Goal: Transaction & Acquisition: Purchase product/service

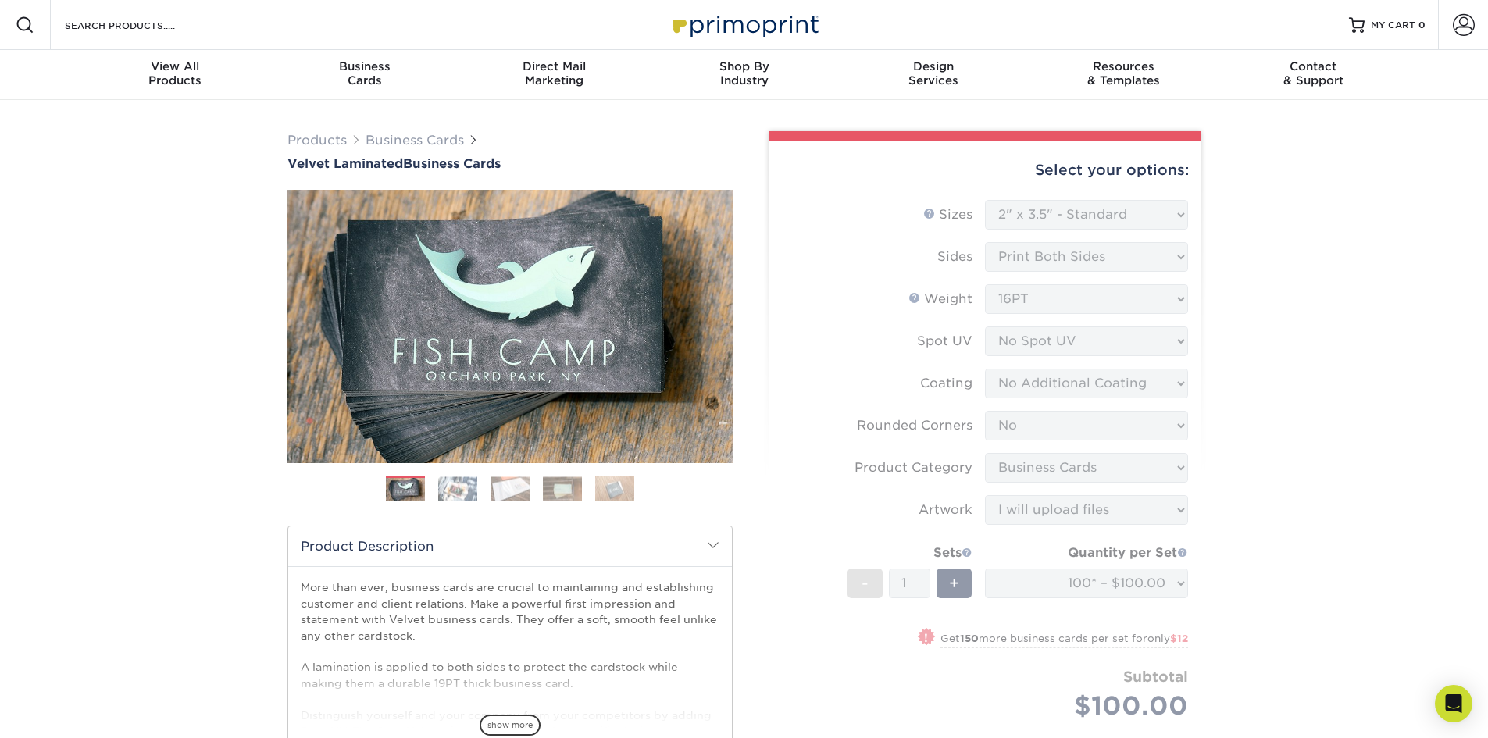
select select "2.00x3.50"
select select "0"
select select "3b5148f1-0588-4f88-a218-97bcfdce65c1"
select select "upload"
select select "2ada4704-3e6d-433a-a581-722d89888c56"
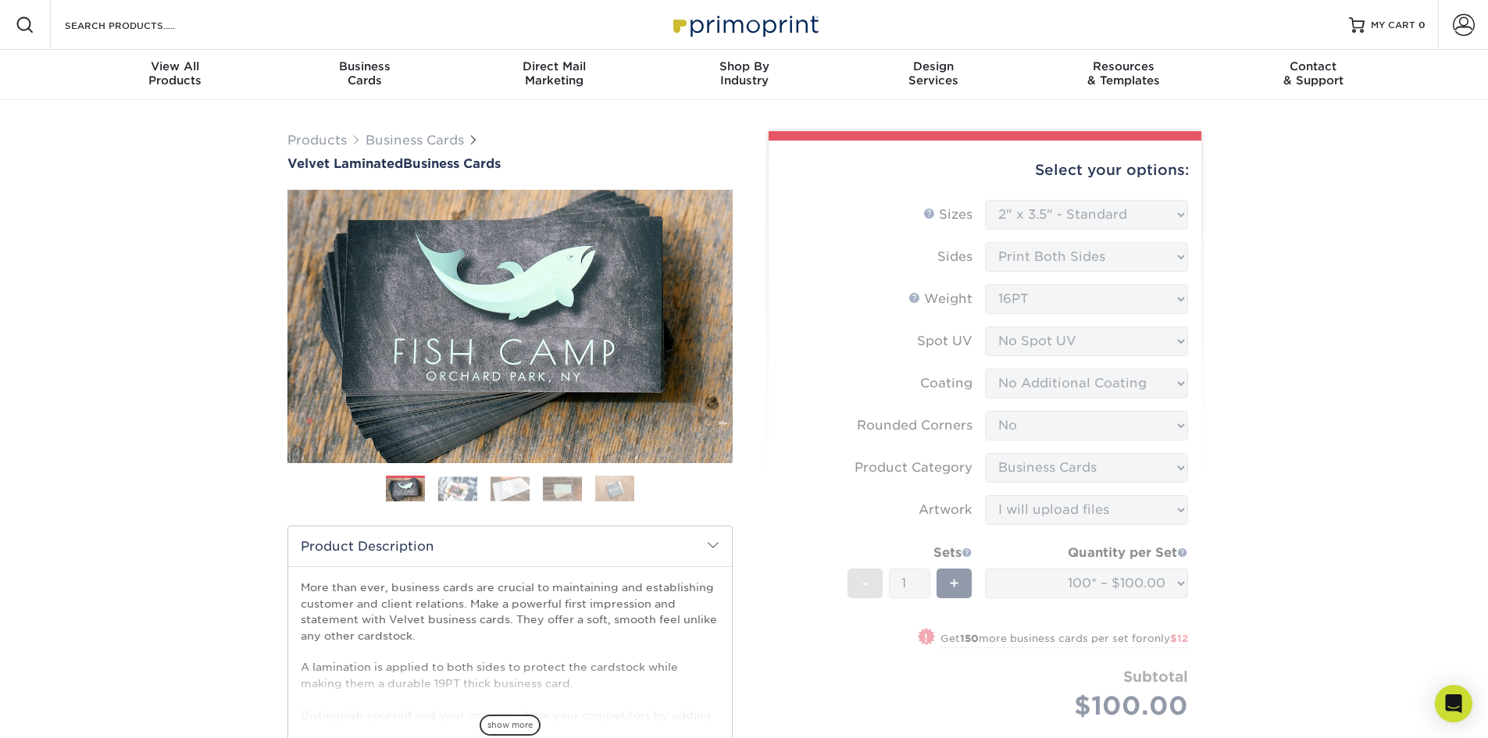
select select "newaddress"
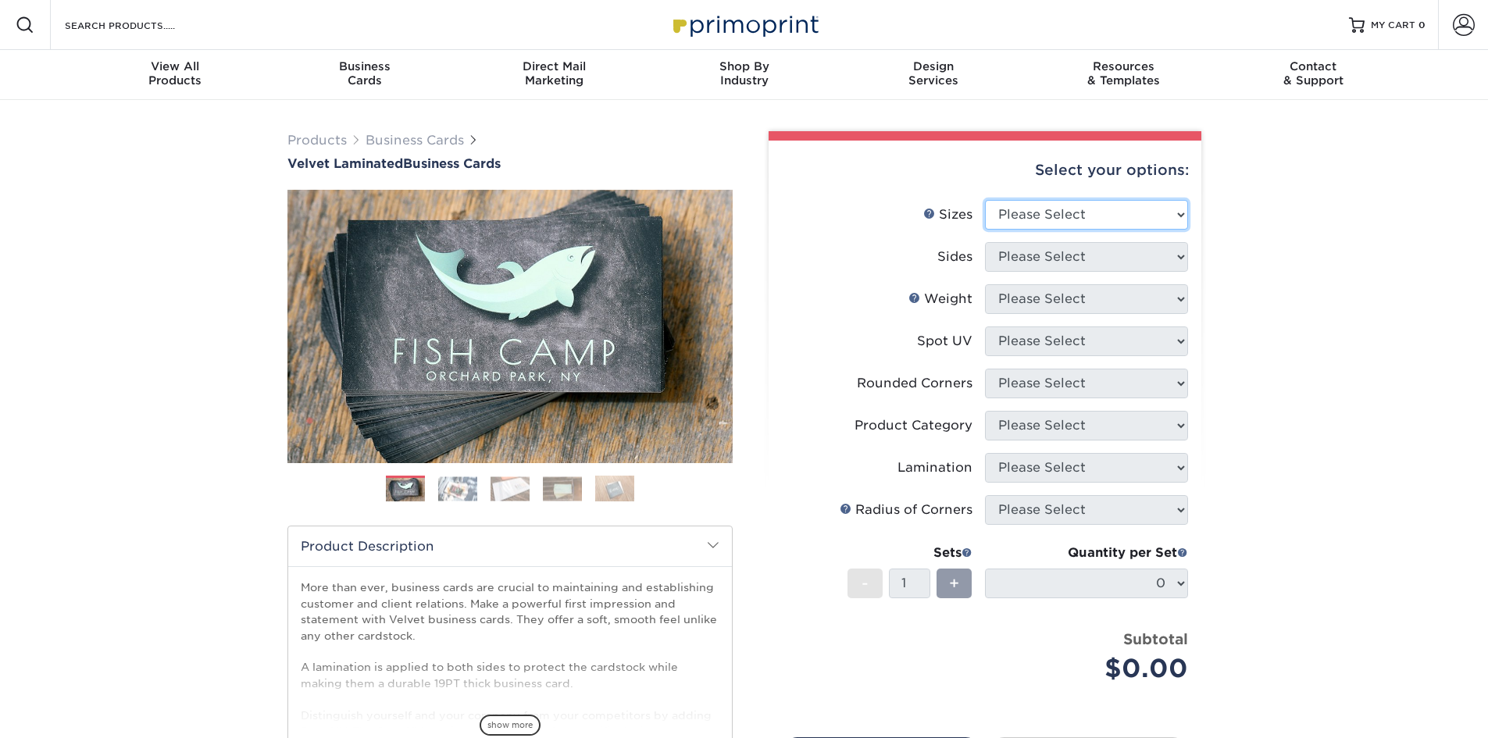
click at [1137, 218] on select "Please Select 1.5" x 3.5" - Mini 1.75" x 3.5" - Mini 2" x 2" - Square 2" x 3" -…" at bounding box center [1086, 215] width 203 height 30
select select "2.00x3.50"
click at [985, 200] on select "Please Select 1.5" x 3.5" - Mini 1.75" x 3.5" - Mini 2" x 2" - Square 2" x 3" -…" at bounding box center [1086, 215] width 203 height 30
click at [1153, 258] on select "Please Select Print Both Sides Print Front Only" at bounding box center [1086, 257] width 203 height 30
select select "13abbda7-1d64-4f25-8bb2-c179b224825d"
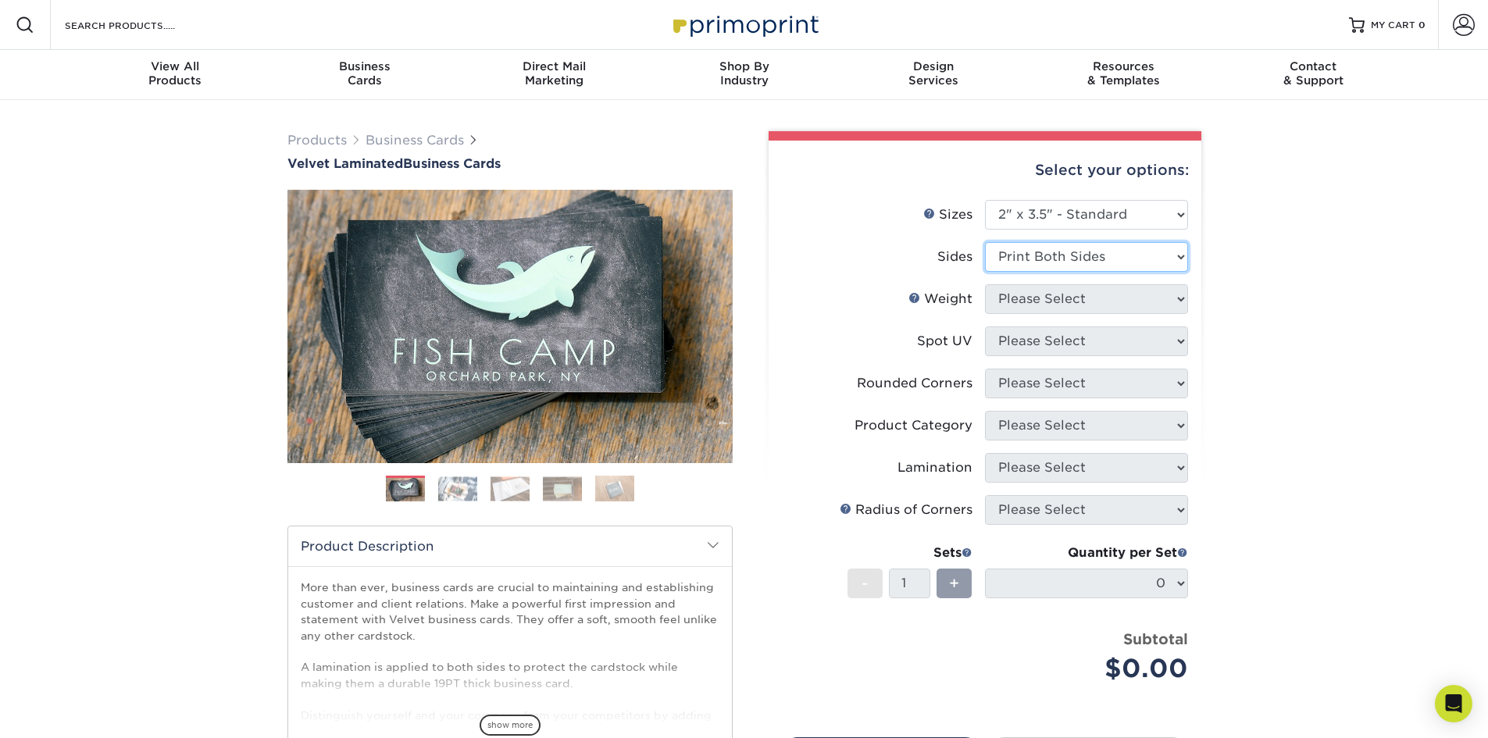
click at [985, 242] on select "Please Select Print Both Sides Print Front Only" at bounding box center [1086, 257] width 203 height 30
click at [1120, 297] on select "Please Select 16PT" at bounding box center [1086, 299] width 203 height 30
select select "16PT"
click at [985, 284] on select "Please Select 16PT" at bounding box center [1086, 299] width 203 height 30
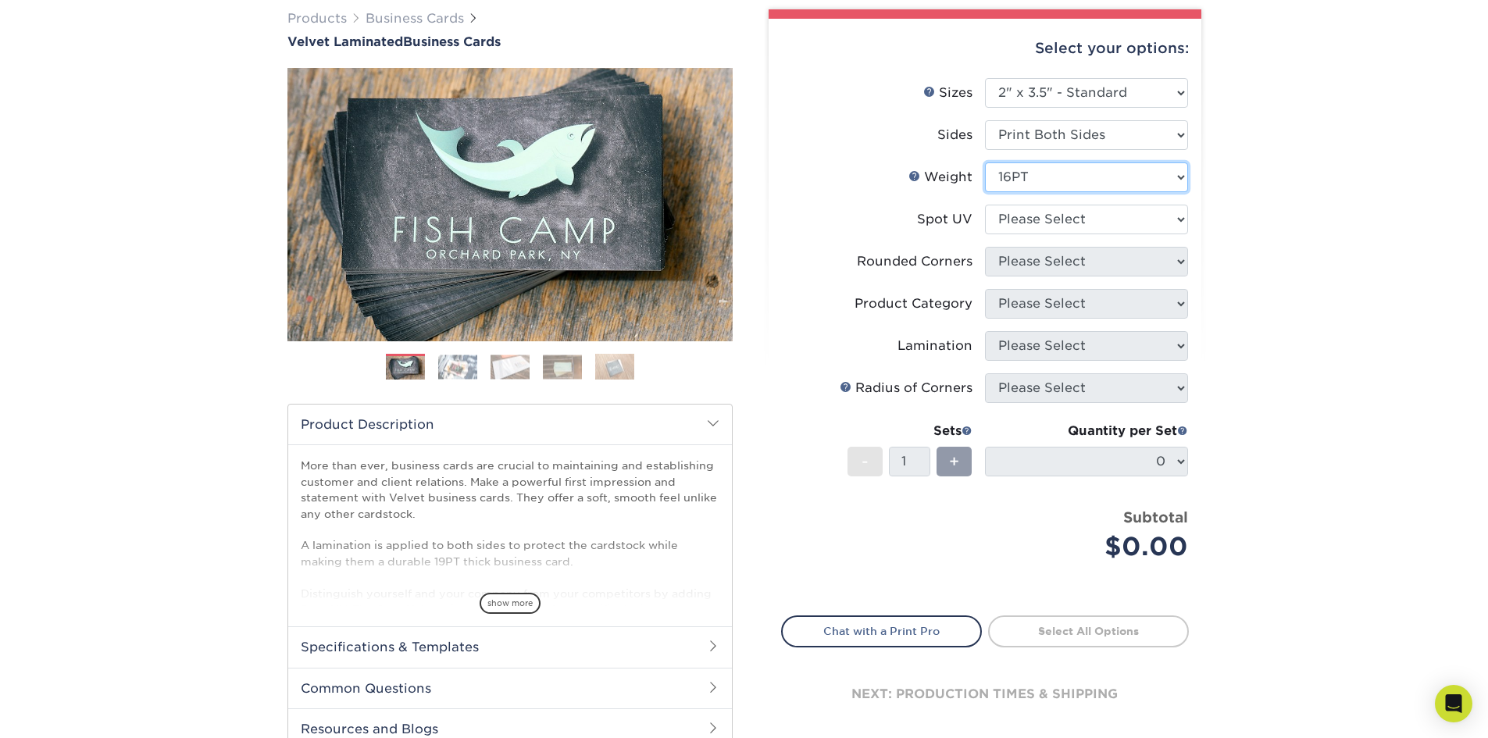
scroll to position [124, 0]
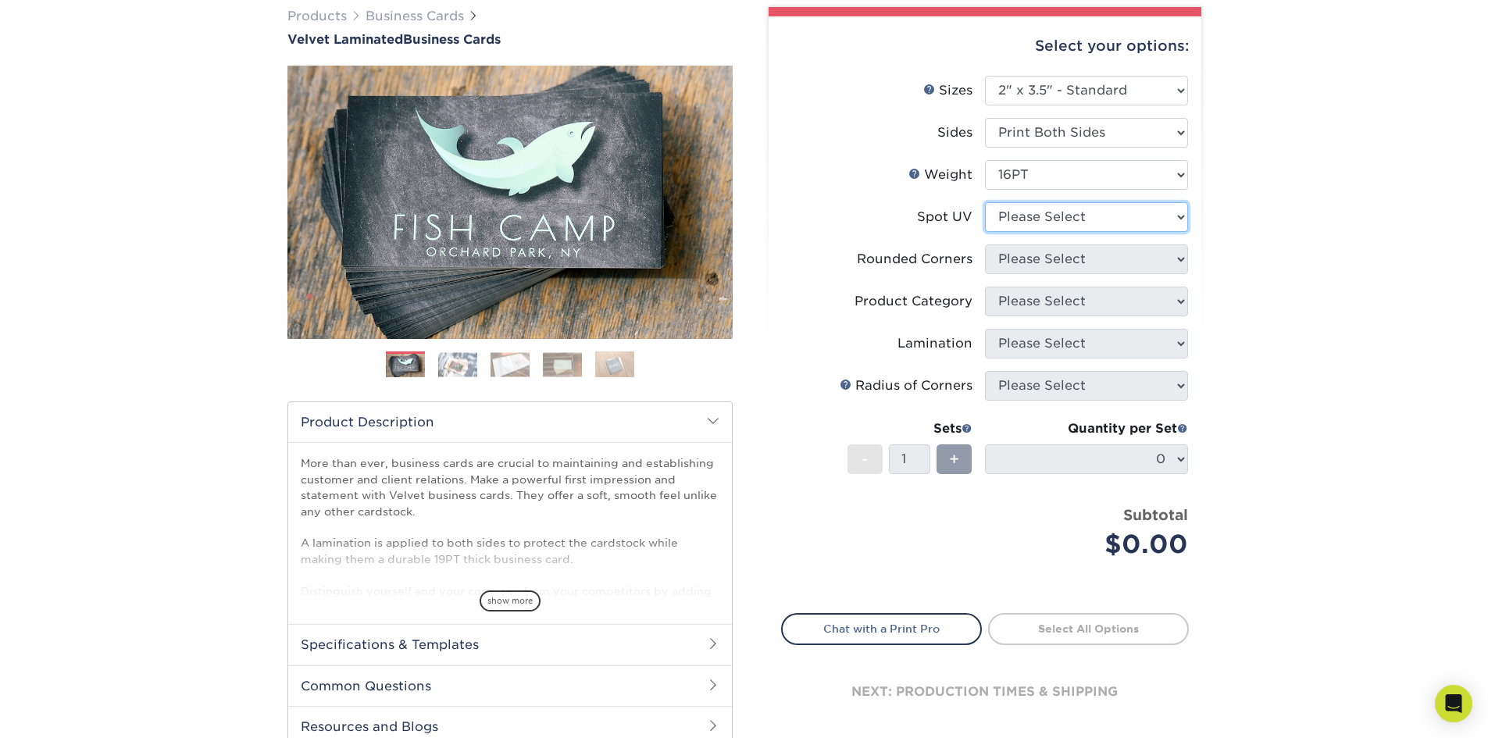
click at [1113, 220] on select "Please Select No Spot UV Front and Back (Both Sides) Front Only Back Only" at bounding box center [1086, 217] width 203 height 30
select select "3"
click at [985, 202] on select "Please Select No Spot UV Front and Back (Both Sides) Front Only Back Only" at bounding box center [1086, 217] width 203 height 30
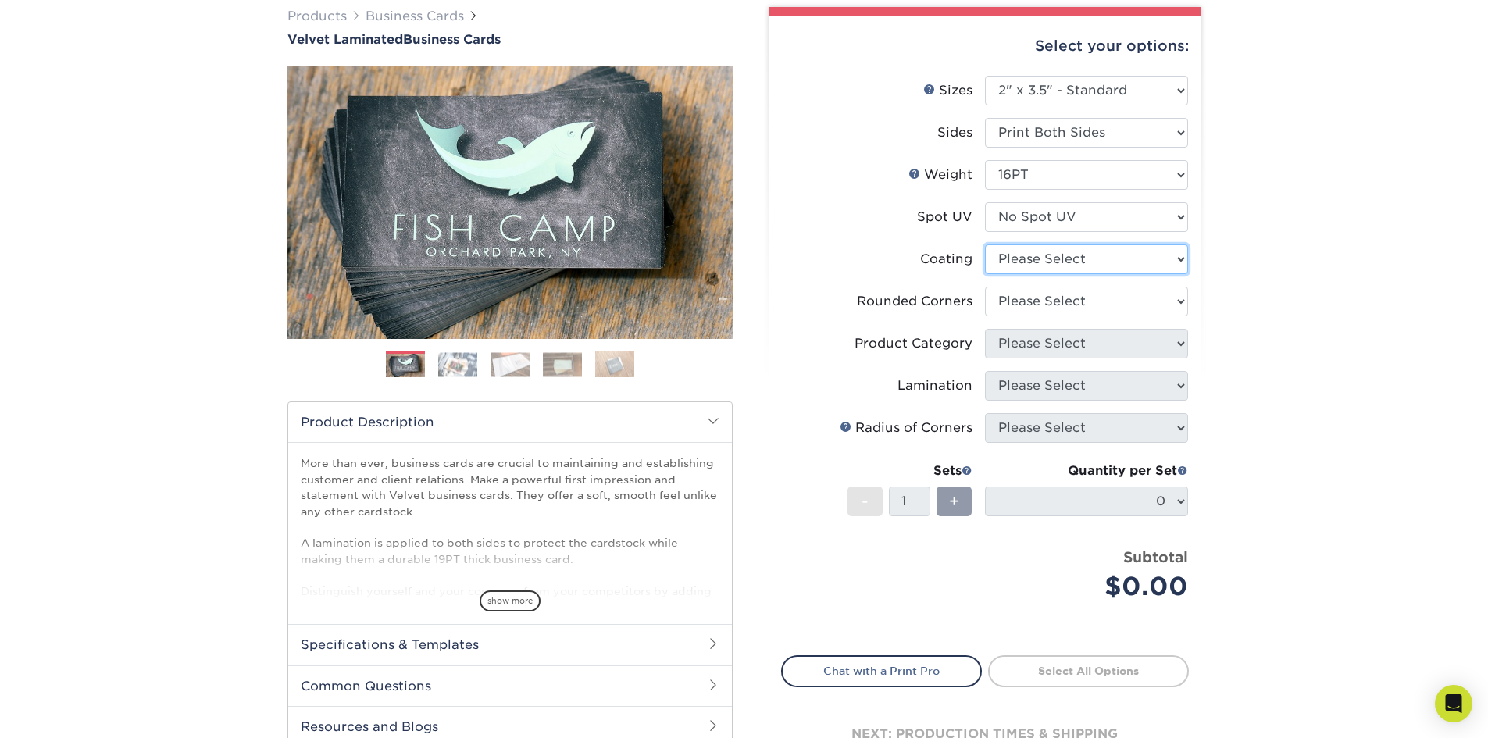
click at [1097, 260] on select at bounding box center [1086, 260] width 203 height 30
select select "3e7618de-abca-4bda-9f97-8b9129e913d8"
click at [985, 245] on select at bounding box center [1086, 260] width 203 height 30
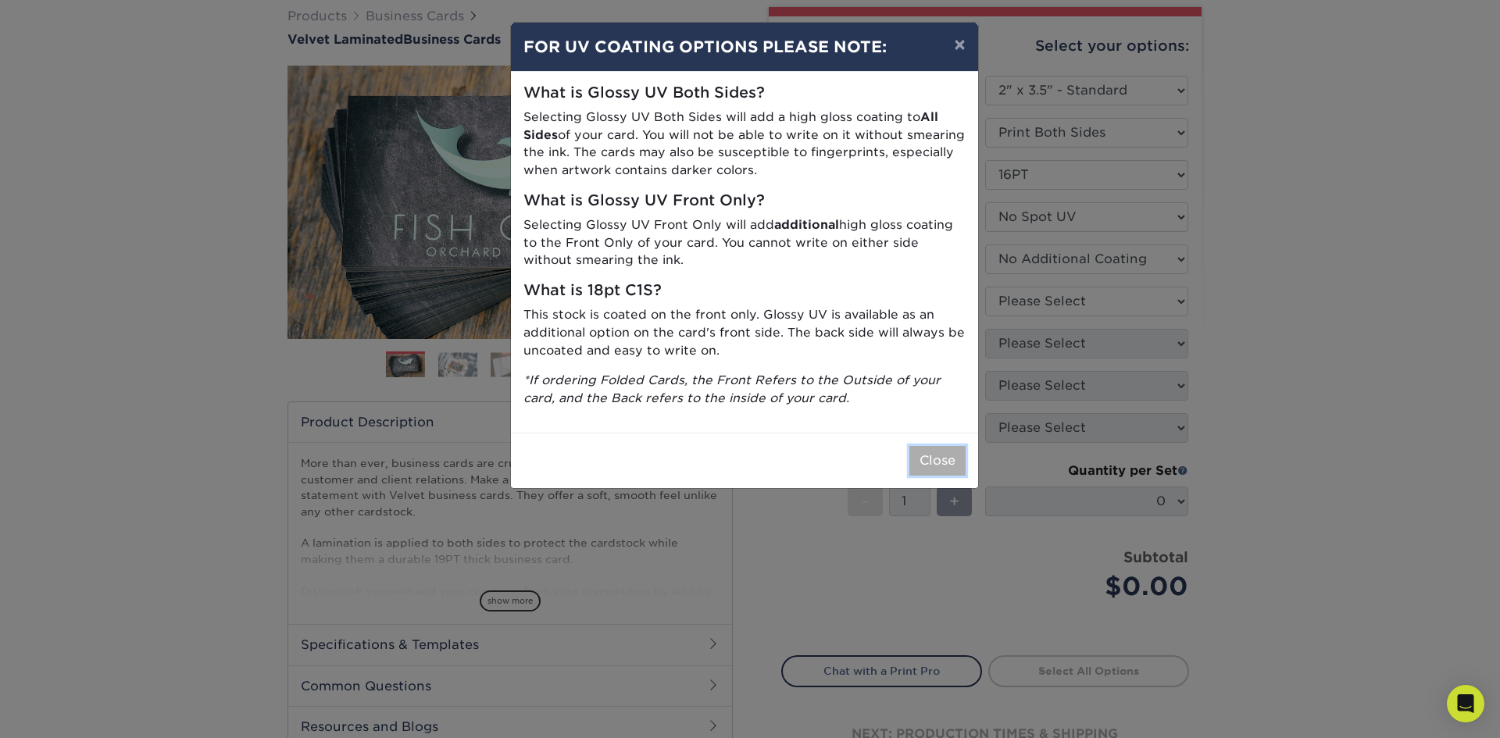
click at [955, 459] on button "Close" at bounding box center [937, 461] width 56 height 30
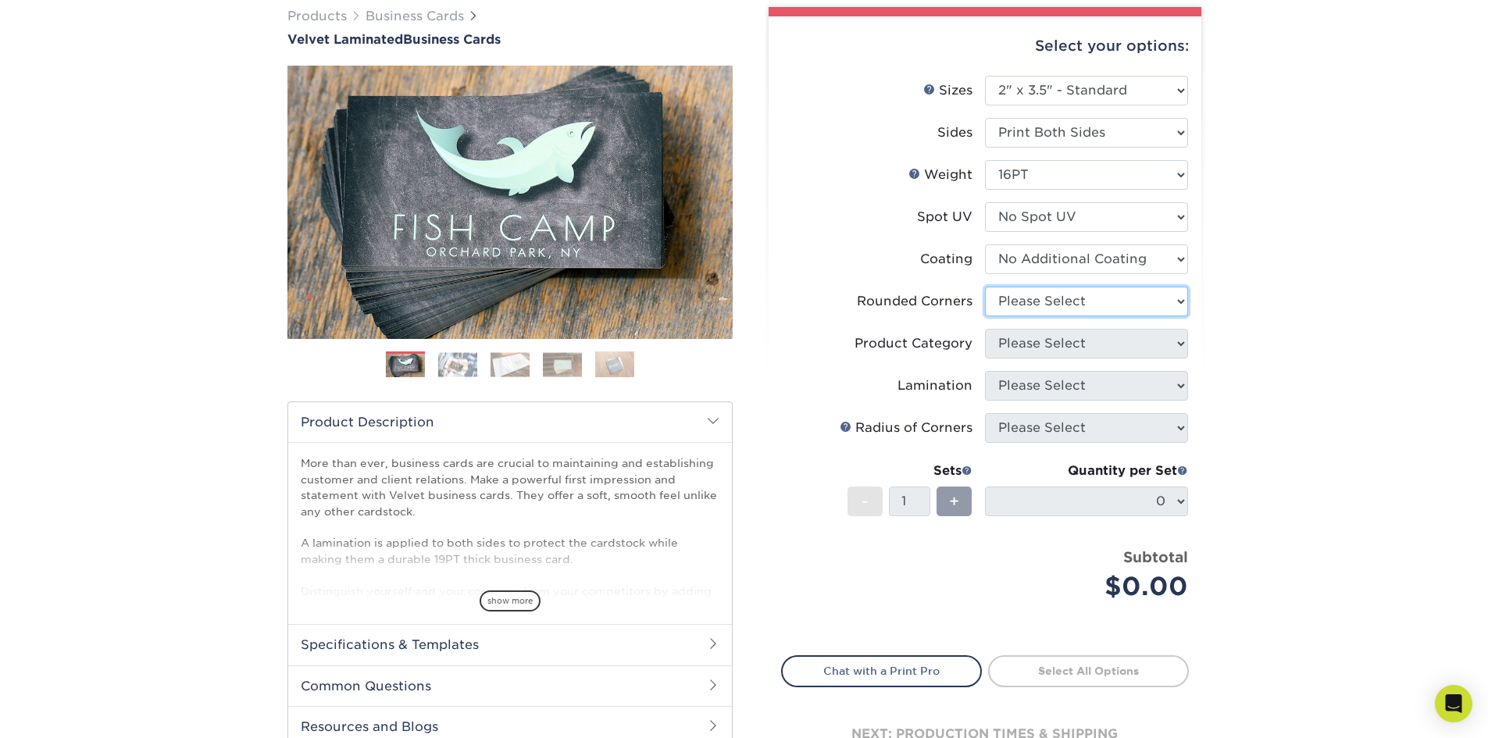
click at [1101, 291] on select "Please Select Yes - Round 2 Corners Yes - Round 4 Corners No" at bounding box center [1086, 302] width 203 height 30
click at [1105, 267] on select at bounding box center [1086, 260] width 203 height 30
click at [1104, 263] on select at bounding box center [1086, 260] width 203 height 30
click at [1181, 265] on select at bounding box center [1086, 260] width 203 height 30
click at [1174, 265] on select at bounding box center [1086, 260] width 203 height 30
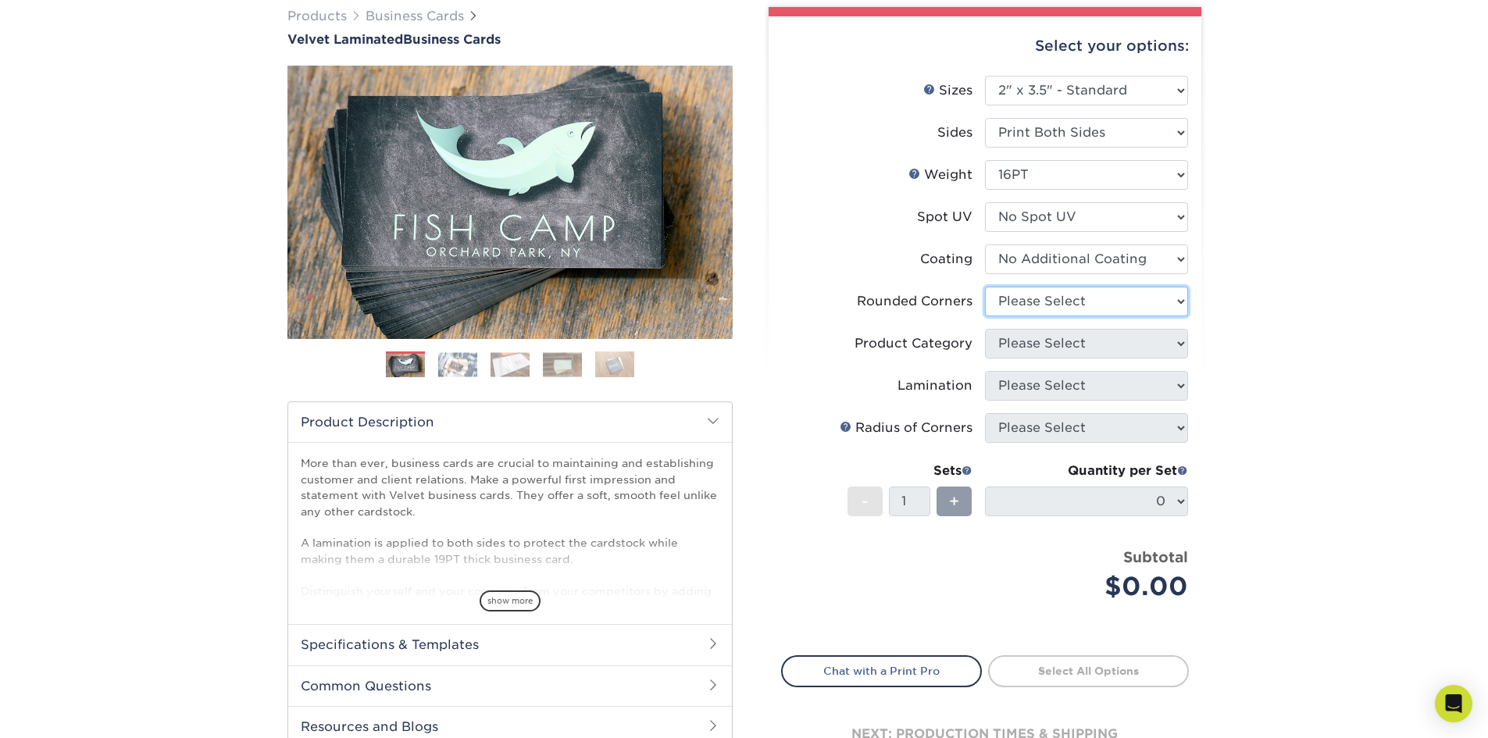
click at [1158, 312] on select "Please Select Yes - Round 2 Corners Yes - Round 4 Corners No" at bounding box center [1086, 302] width 203 height 30
select select "0"
click at [985, 287] on select "Please Select Yes - Round 2 Corners Yes - Round 4 Corners No" at bounding box center [1086, 302] width 203 height 30
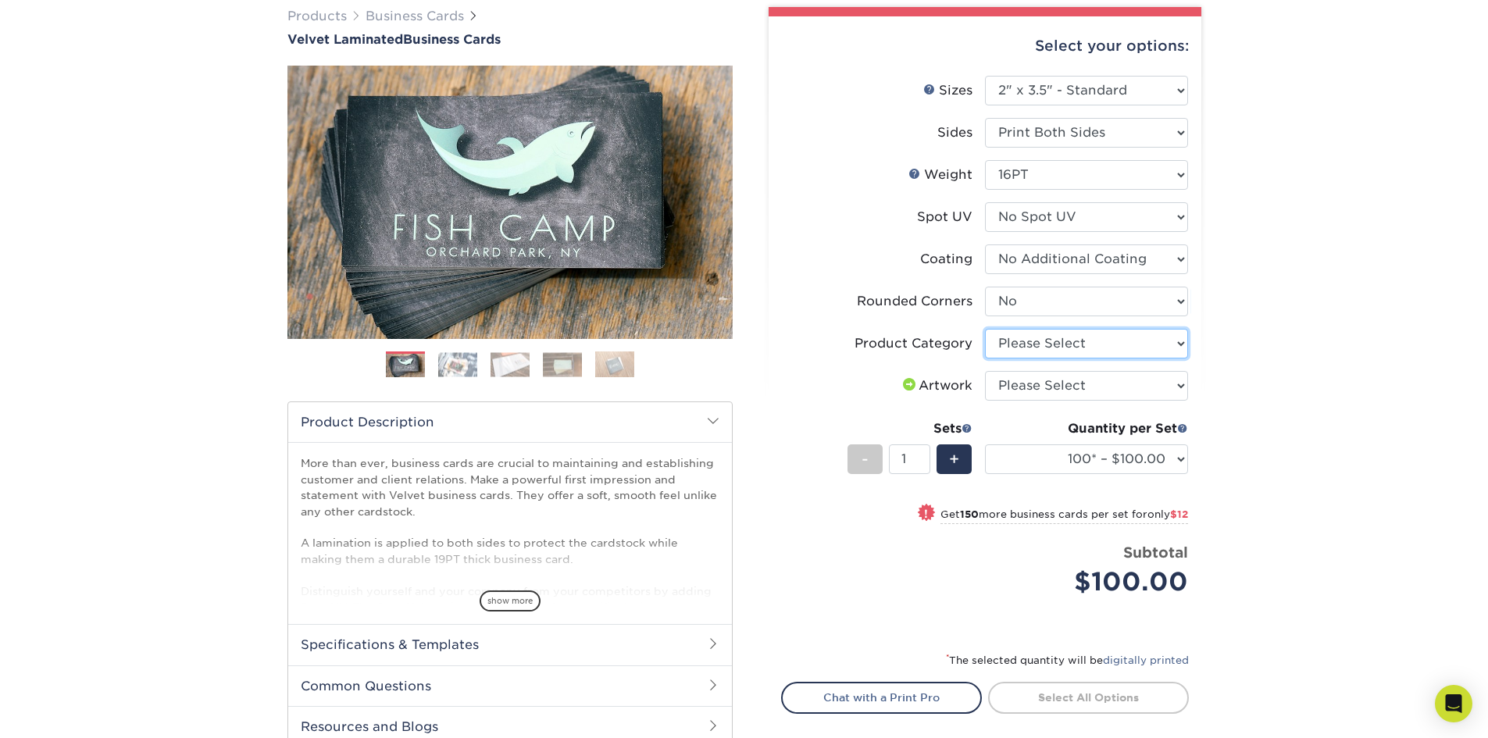
click at [1133, 343] on select "Please Select Business Cards" at bounding box center [1086, 344] width 203 height 30
select select "3b5148f1-0588-4f88-a218-97bcfdce65c1"
click at [985, 329] on select "Please Select Business Cards" at bounding box center [1086, 344] width 203 height 30
click at [1105, 384] on select "Please Select I will upload files I need a design - $100" at bounding box center [1086, 386] width 203 height 30
select select "upload"
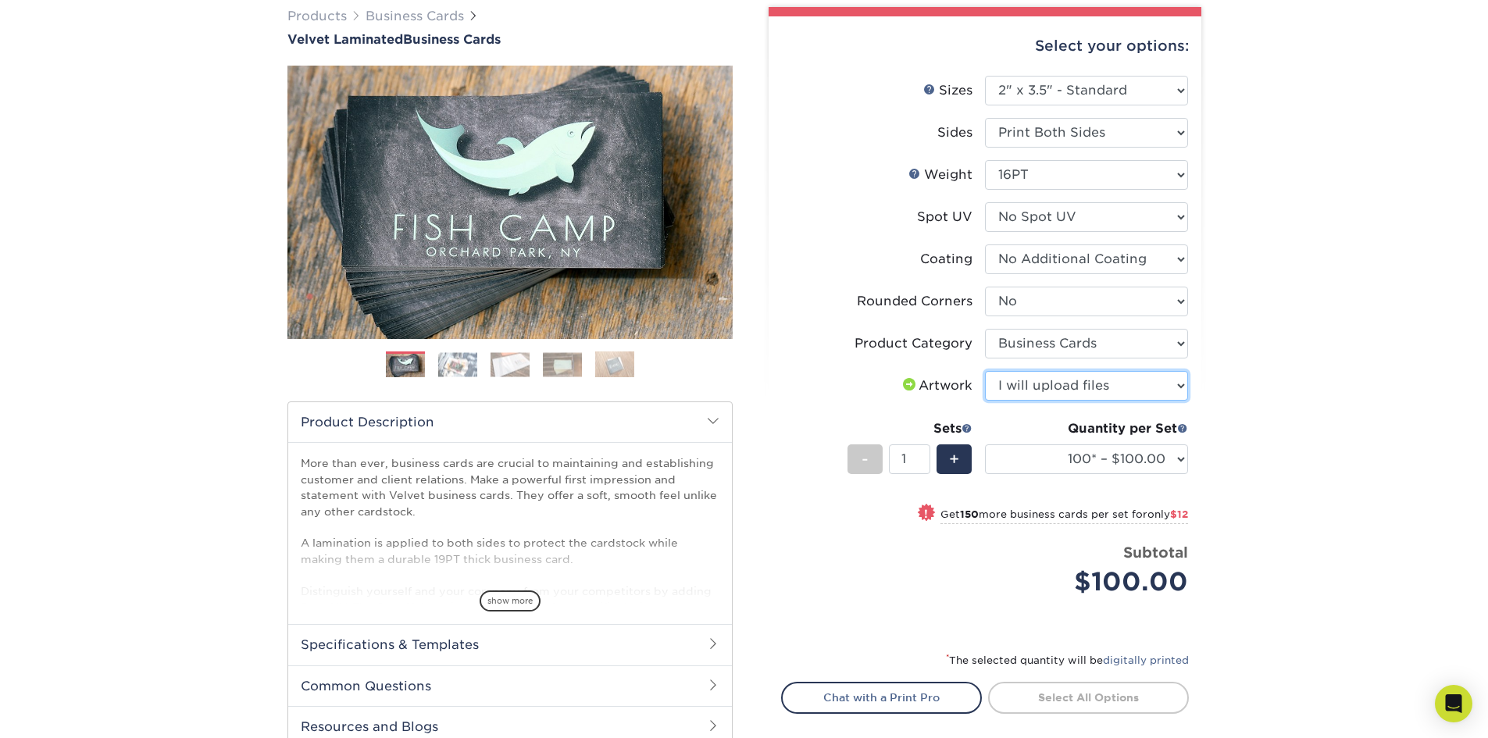
click at [985, 371] on select "Please Select I will upload files I need a design - $100" at bounding box center [1086, 386] width 203 height 30
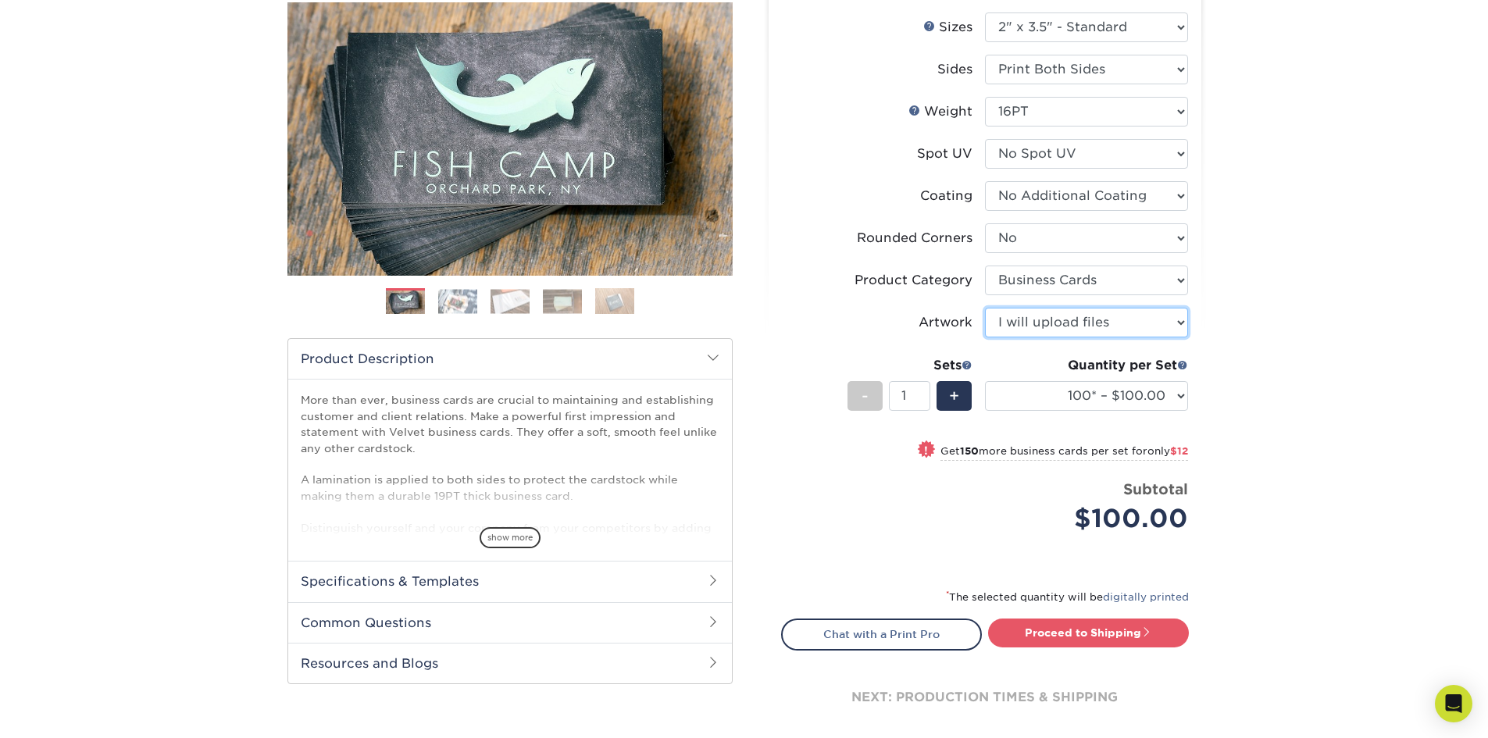
scroll to position [191, 0]
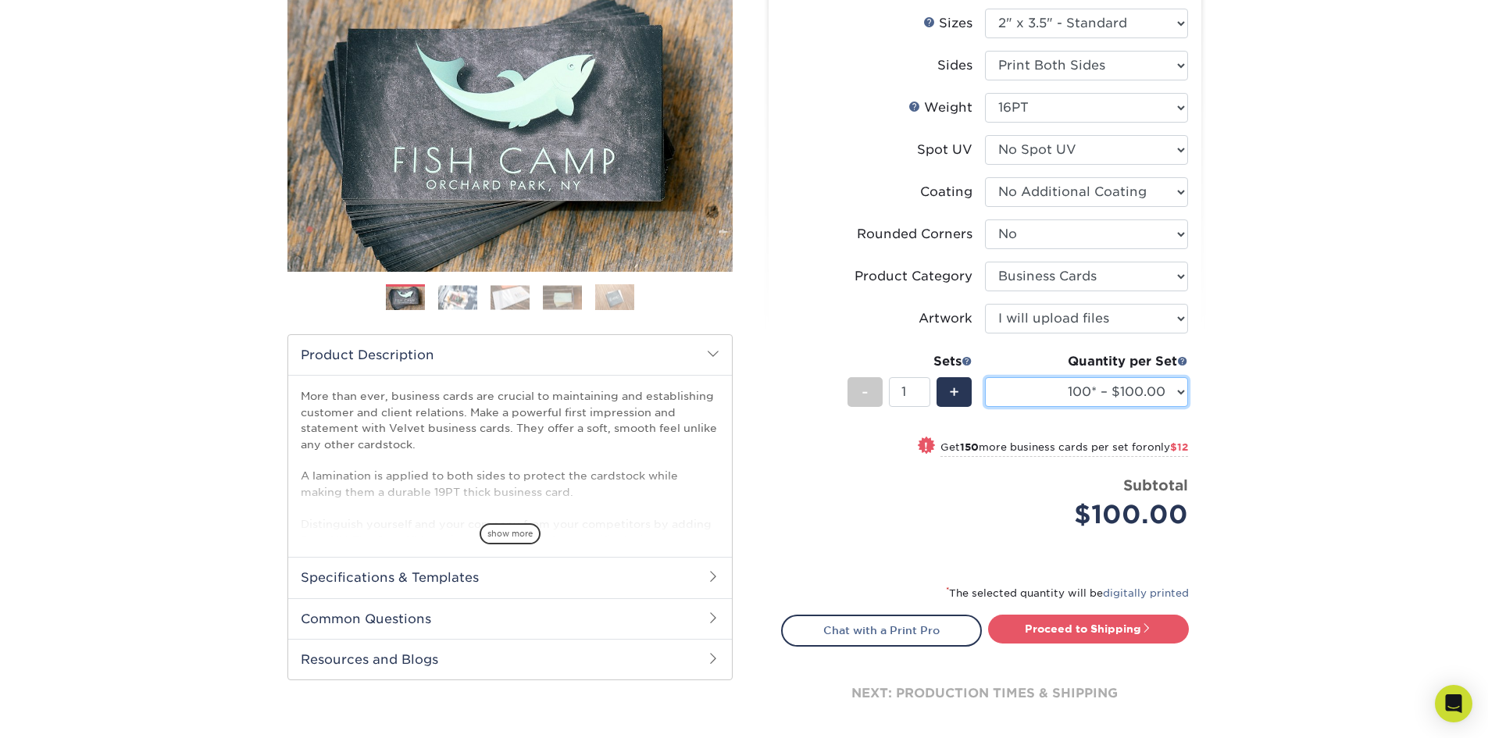
click at [1056, 394] on select "100* – $100.00 250* – $112.00 500 – $120.00 1000 – $156.00 2500 – $307.00 5000 …" at bounding box center [1086, 392] width 203 height 30
select select "250* – $112.00"
click at [985, 377] on select "100* – $100.00 250* – $112.00 500 – $120.00 1000 – $156.00 2500 – $307.00 5000 …" at bounding box center [1086, 392] width 203 height 30
click at [1277, 432] on div "Products Business Cards Velvet Laminated Business Cards Previous Next" at bounding box center [744, 353] width 1488 height 888
click at [1092, 631] on link "Proceed to Shipping" at bounding box center [1088, 629] width 201 height 28
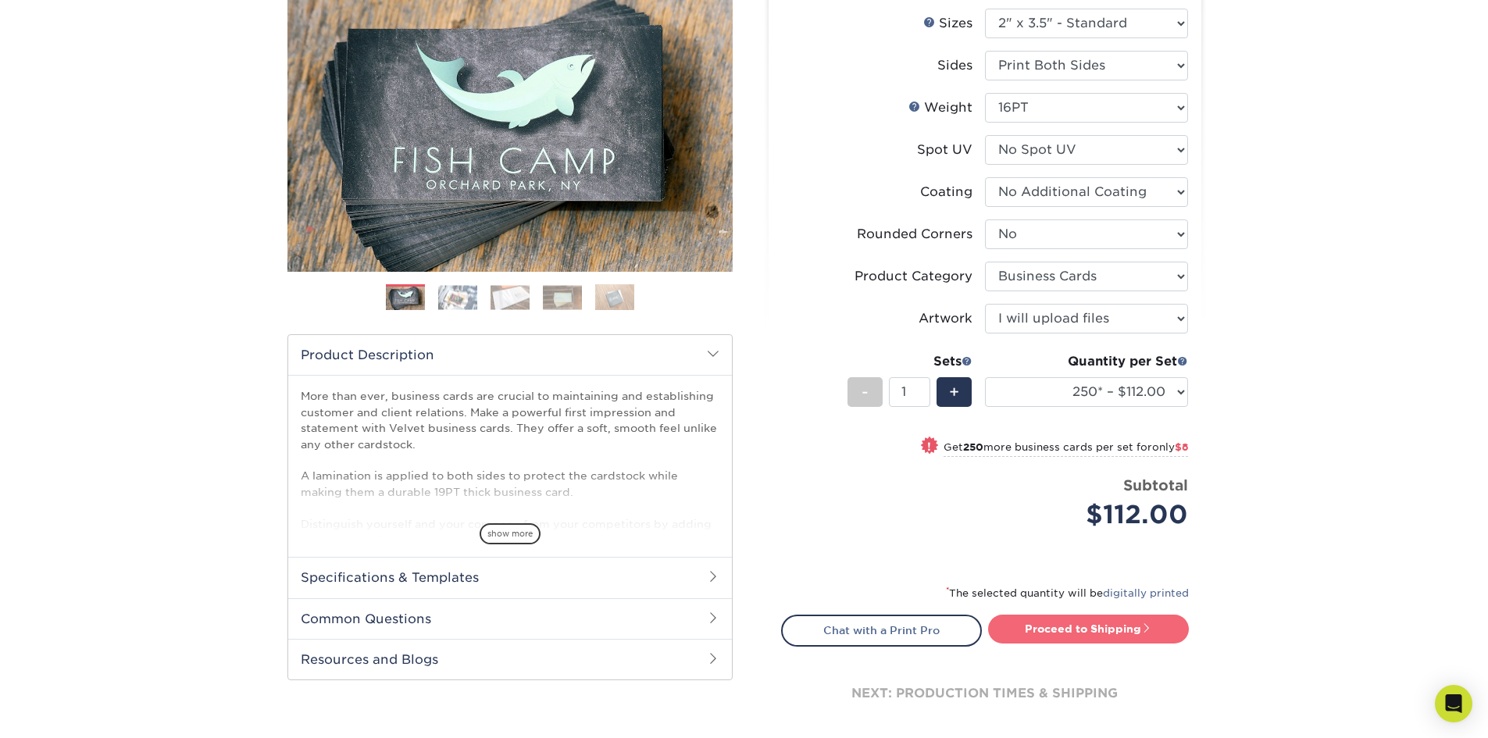
type input "Set 1"
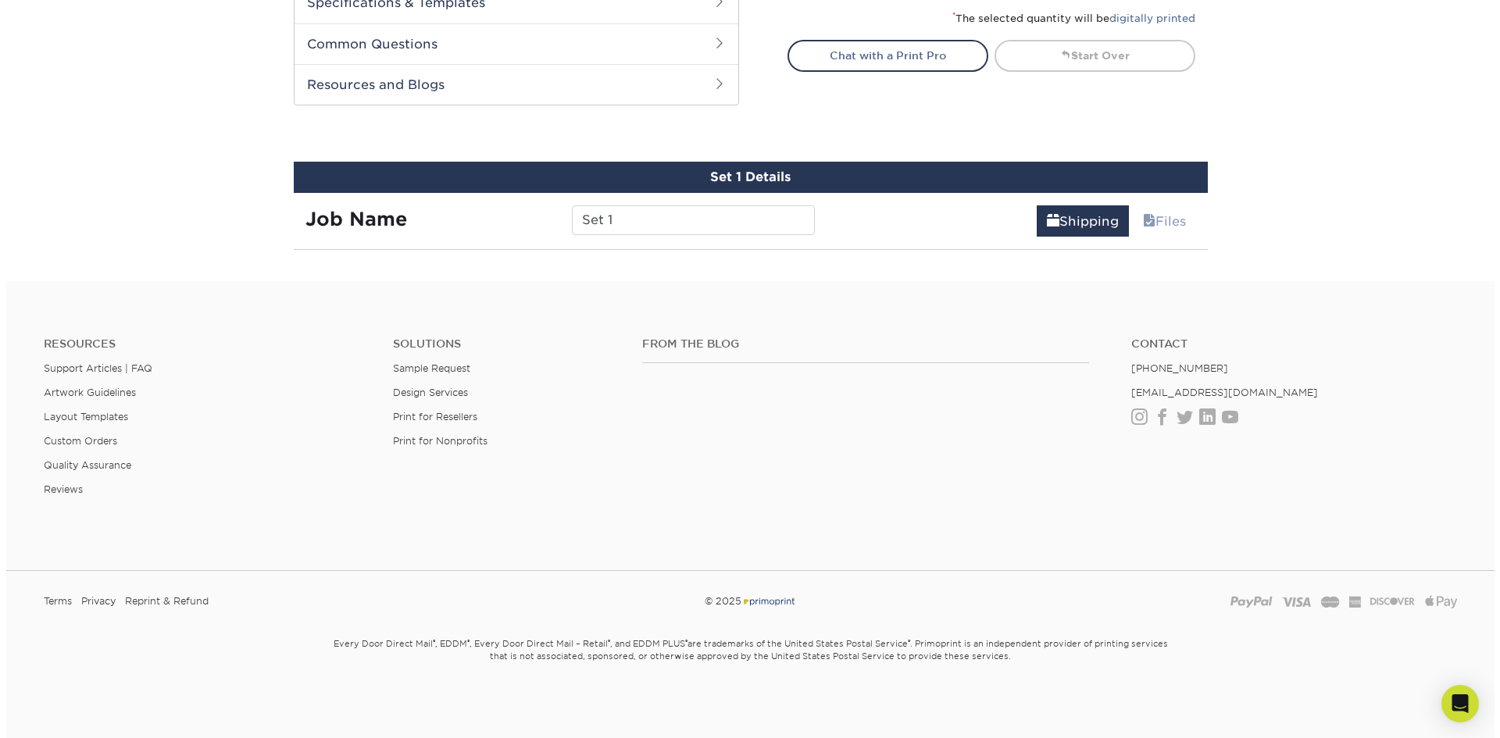
scroll to position [849, 0]
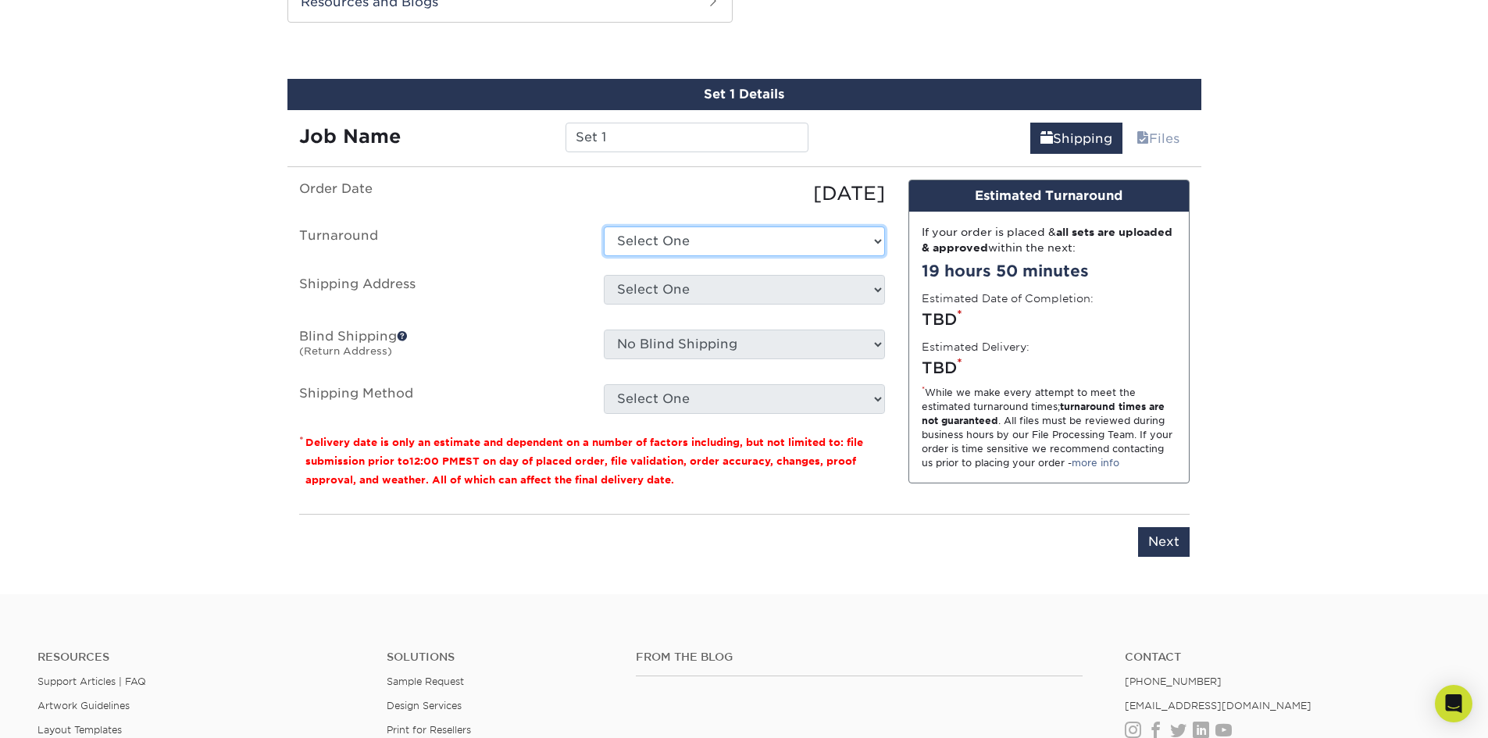
click at [774, 238] on select "Select One 2-4 Business Days 2 Day Next Business Day" at bounding box center [744, 242] width 281 height 30
select select "cb254759-61b2-41e5-bb52-a60bae6392c4"
click at [604, 227] on select "Select One 2-4 Business Days 2 Day Next Business Day" at bounding box center [744, 242] width 281 height 30
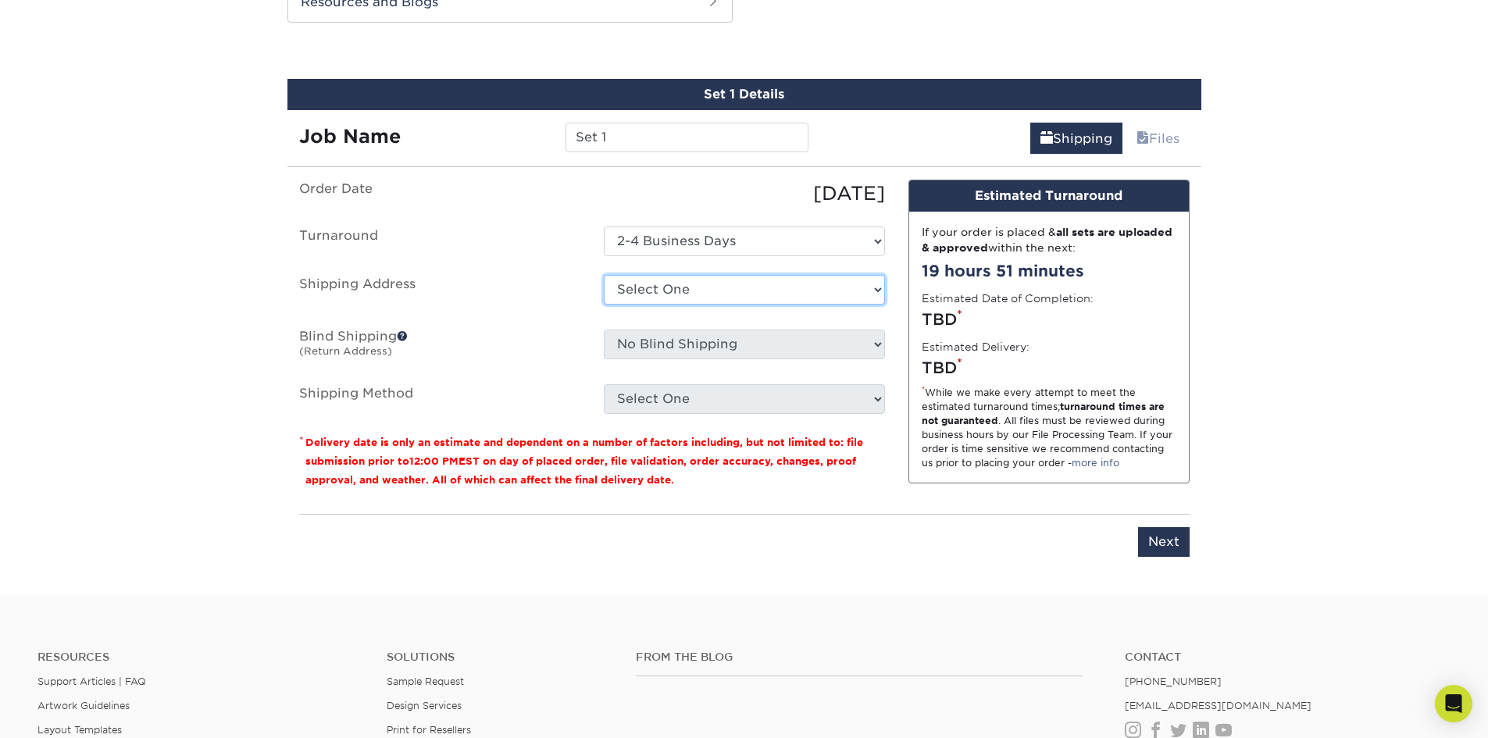
click at [741, 291] on select "Select One + Add New Address - Login" at bounding box center [744, 290] width 281 height 30
select select "newaddress"
click at [604, 275] on select "Select One + Add New Address - Login" at bounding box center [744, 290] width 281 height 30
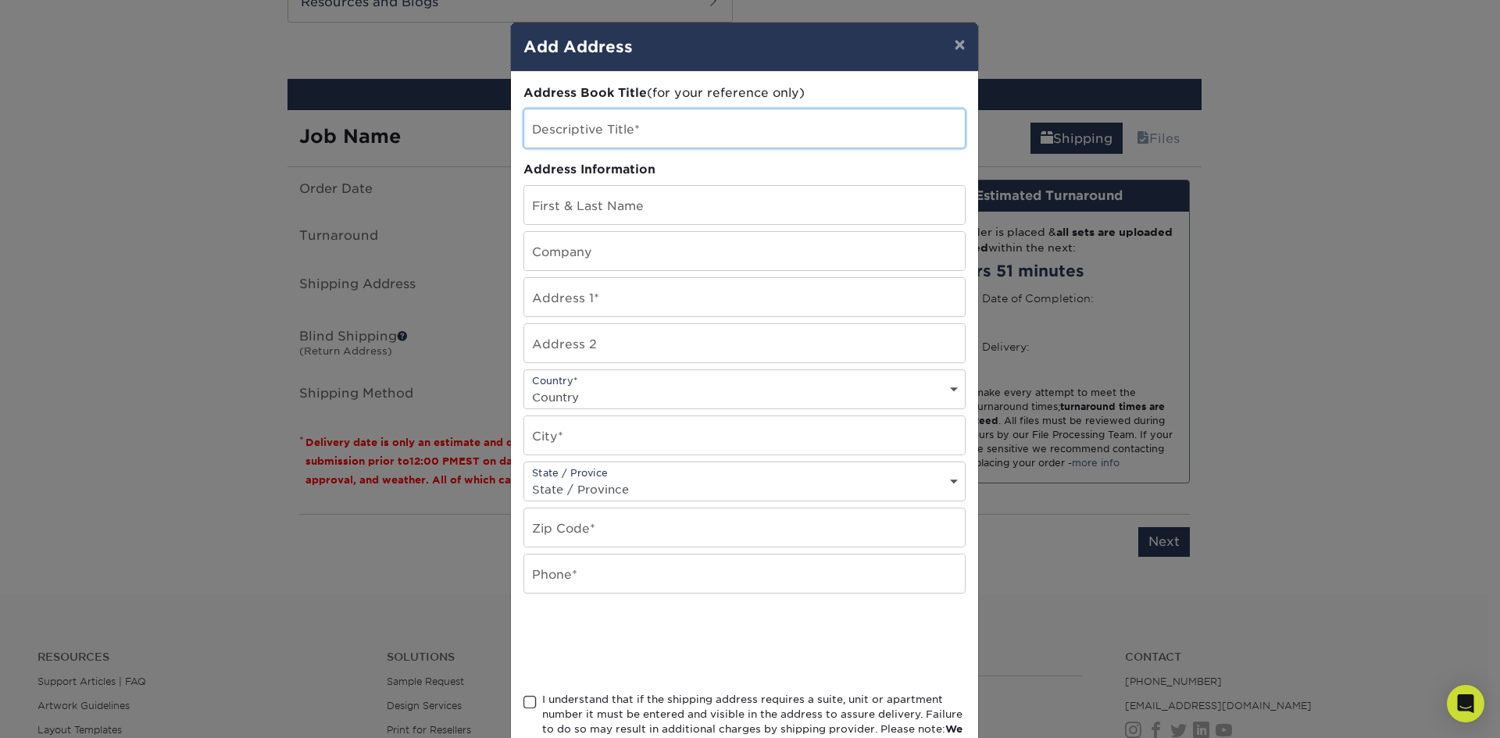
click at [593, 129] on input "text" at bounding box center [744, 128] width 441 height 38
click at [739, 134] on input "text" at bounding box center [744, 128] width 441 height 38
type input "Jessica's Home"
type input "[PERSON_NAME]"
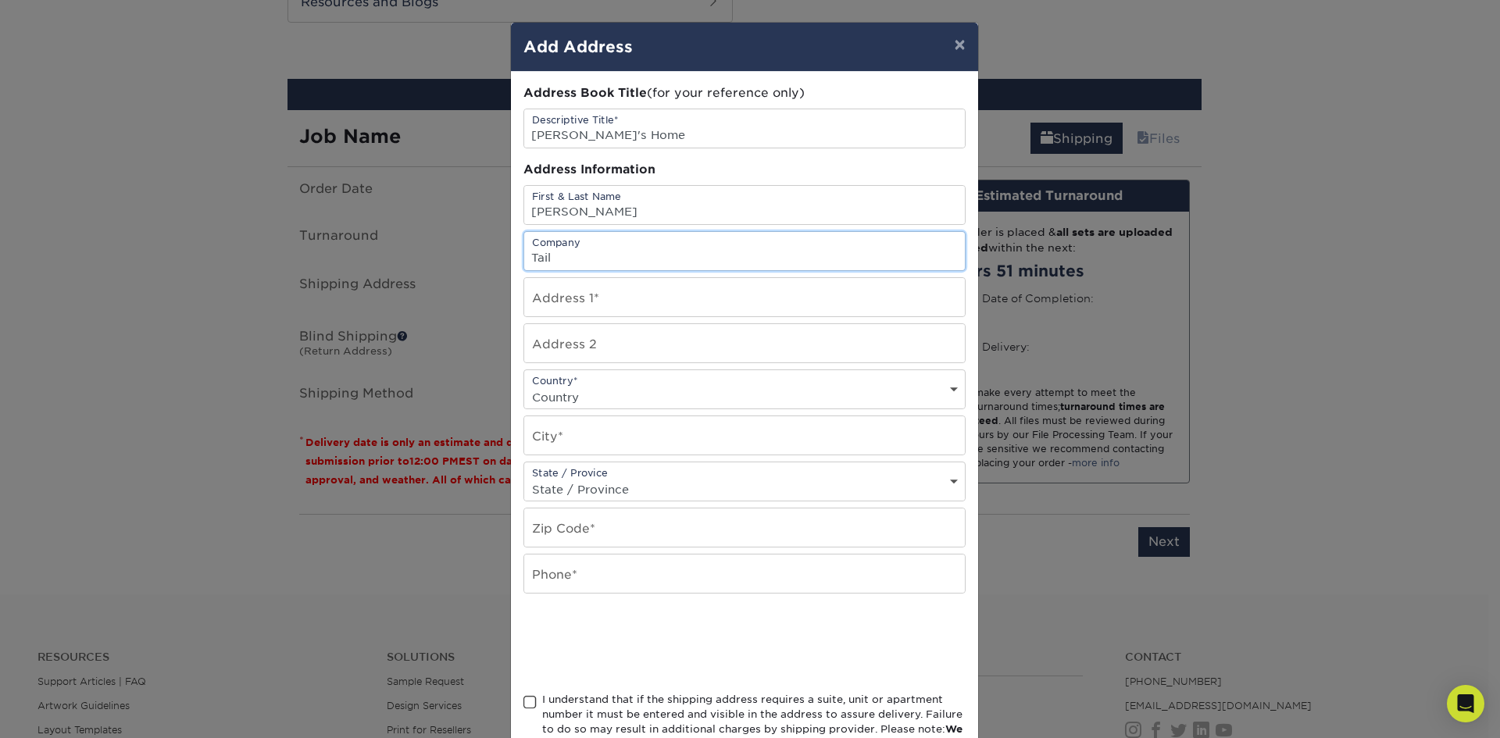
type input "Tailored Homes Property Management"
click at [662, 298] on input "text" at bounding box center [744, 297] width 441 height 38
click at [667, 304] on input "text" at bounding box center [744, 297] width 441 height 38
type input "[STREET_ADDRESS]"
click at [751, 441] on input "text" at bounding box center [744, 435] width 441 height 38
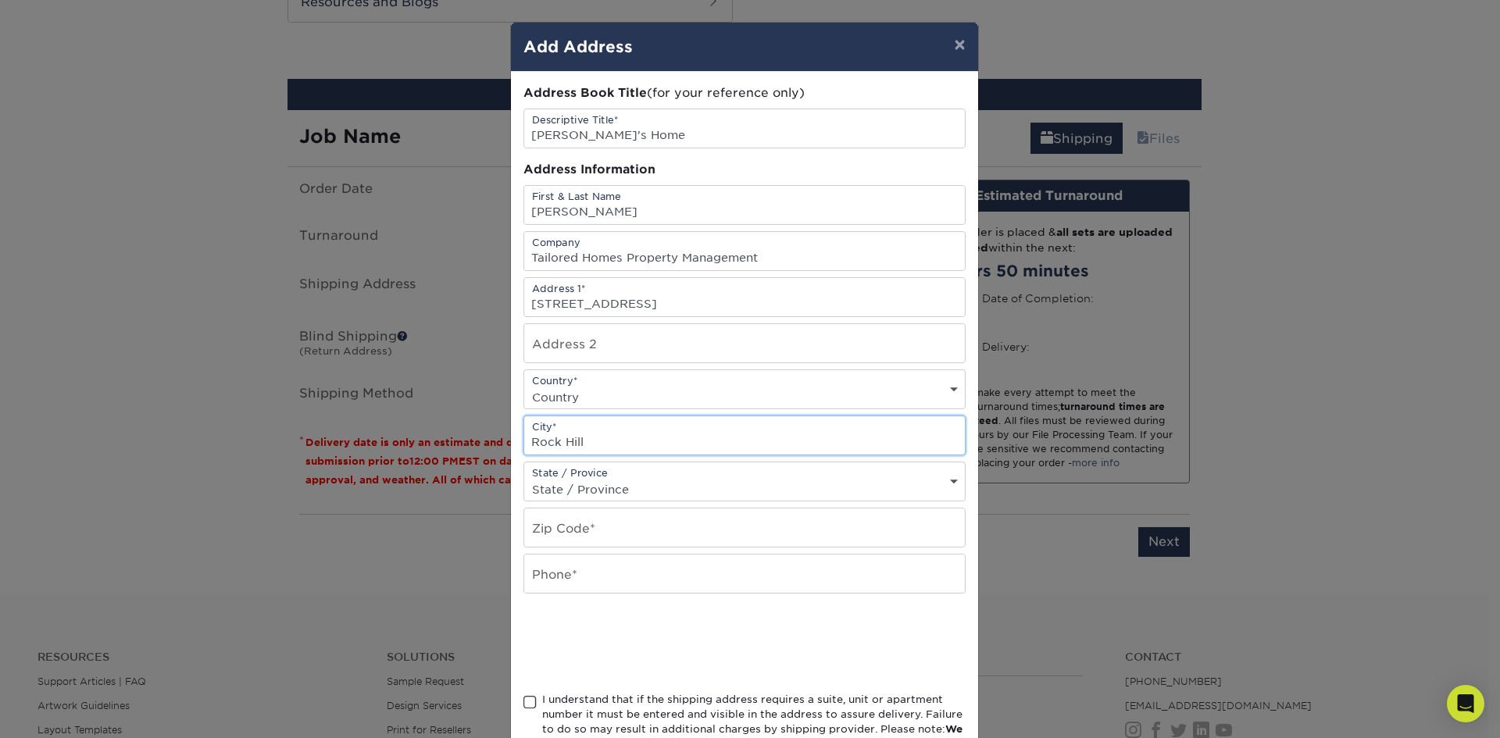
type input "Rock Hill"
select select "SC"
type input "29732"
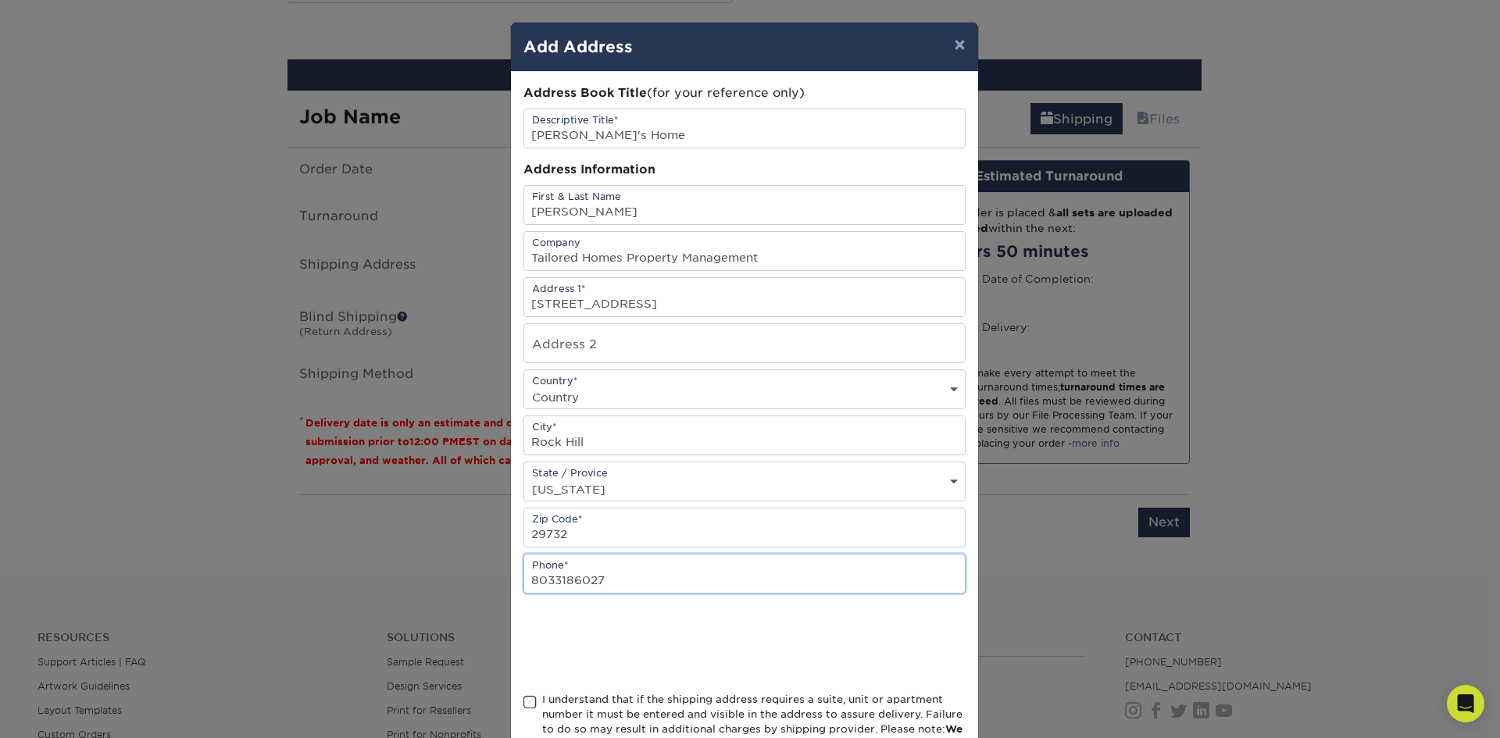
type input "8033186027"
click at [454, 546] on div "× Add Address Address Book Title (for your reference only) Descriptive Title* J…" at bounding box center [750, 369] width 1500 height 738
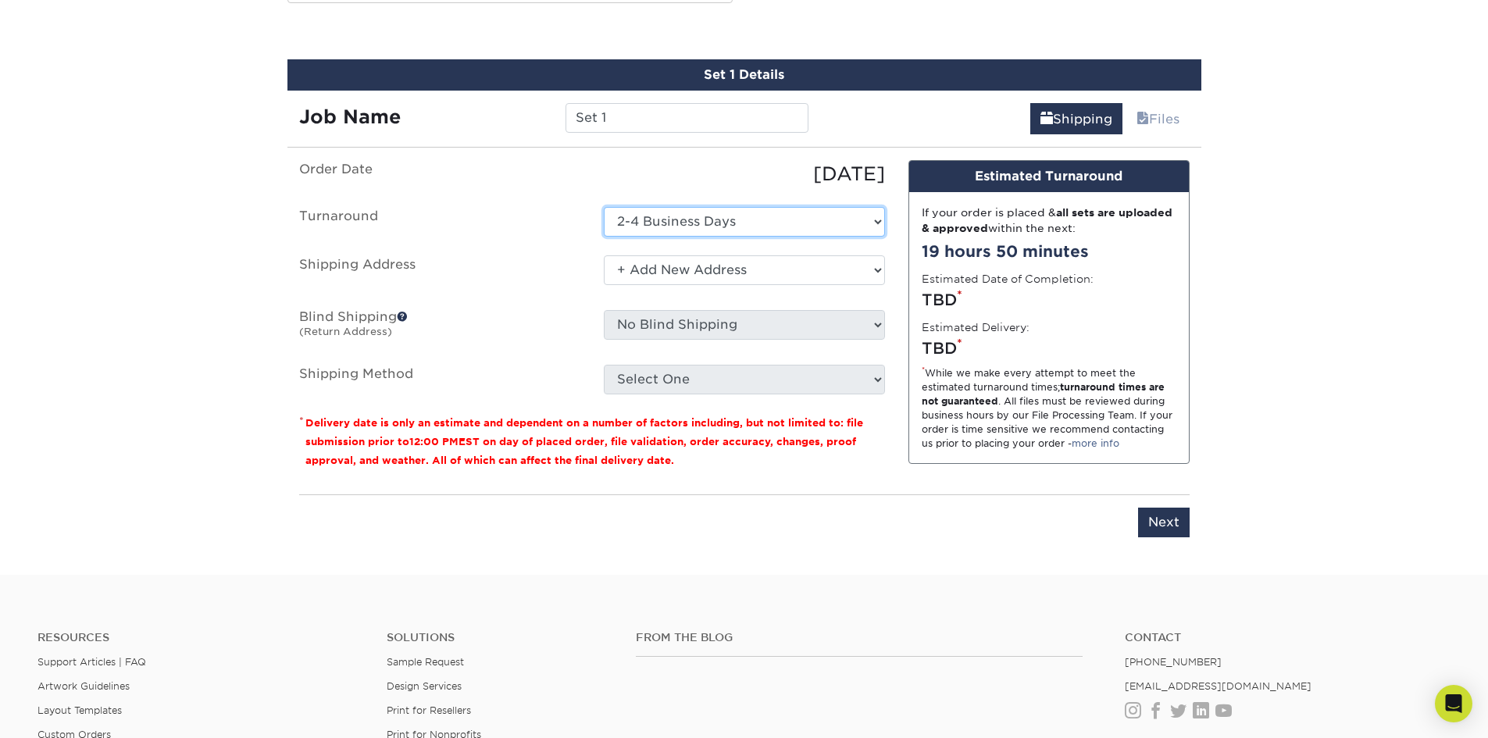
click at [683, 227] on select "Select One 2-4 Business Days 2 Day Next Business Day" at bounding box center [744, 222] width 281 height 30
click at [683, 225] on select "Select One 2-4 Business Days 2 Day Next Business Day" at bounding box center [744, 222] width 281 height 30
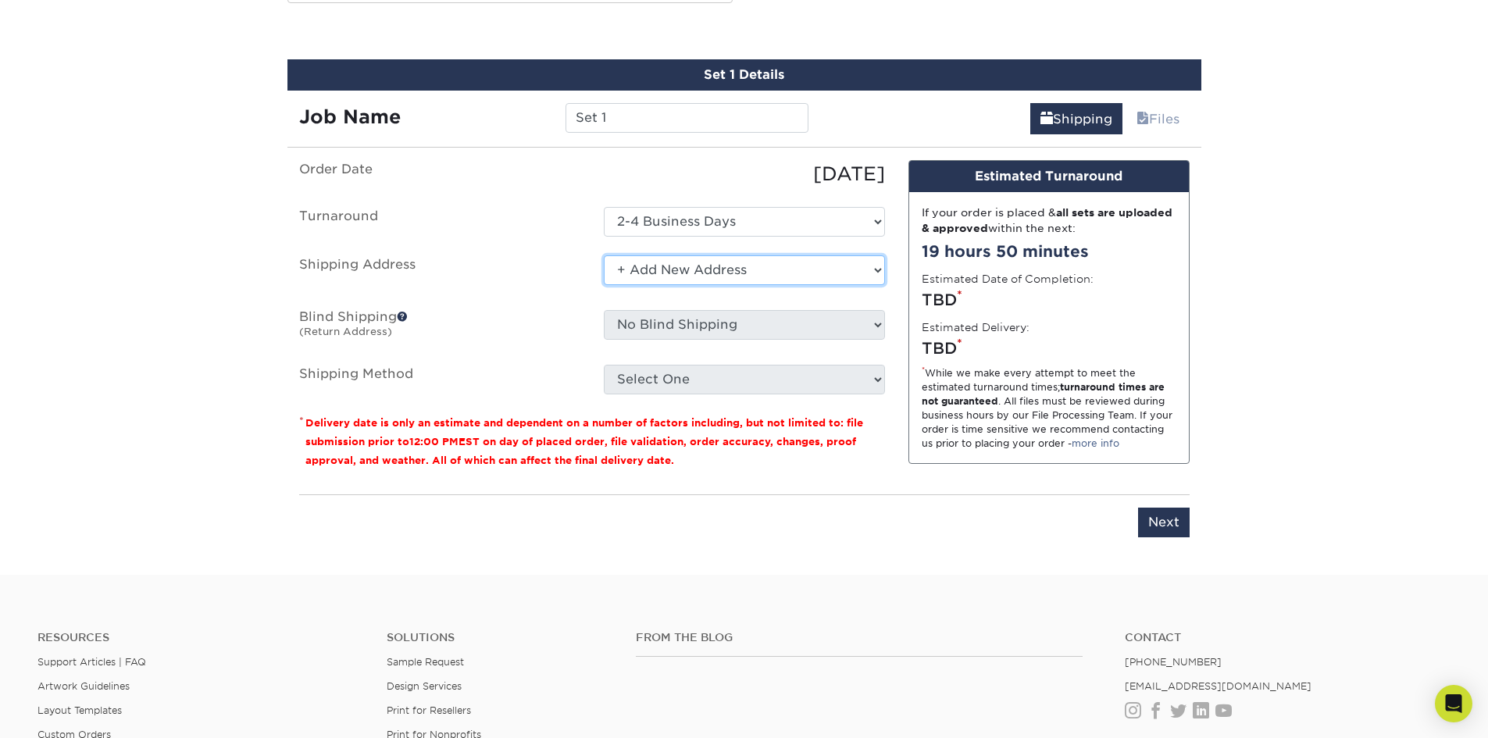
click at [679, 268] on select "Select One + Add New Address - Login" at bounding box center [744, 270] width 281 height 30
click at [553, 302] on ul "Order Date 09/09/2025 Turnaround Select One 2-4 Business Days 2 Day Next Busine…" at bounding box center [592, 277] width 586 height 234
click at [623, 273] on select "Select One + Add New Address - Login" at bounding box center [744, 270] width 281 height 30
select select "-1"
click at [604, 255] on select "Select One + Add New Address - Login" at bounding box center [744, 270] width 281 height 30
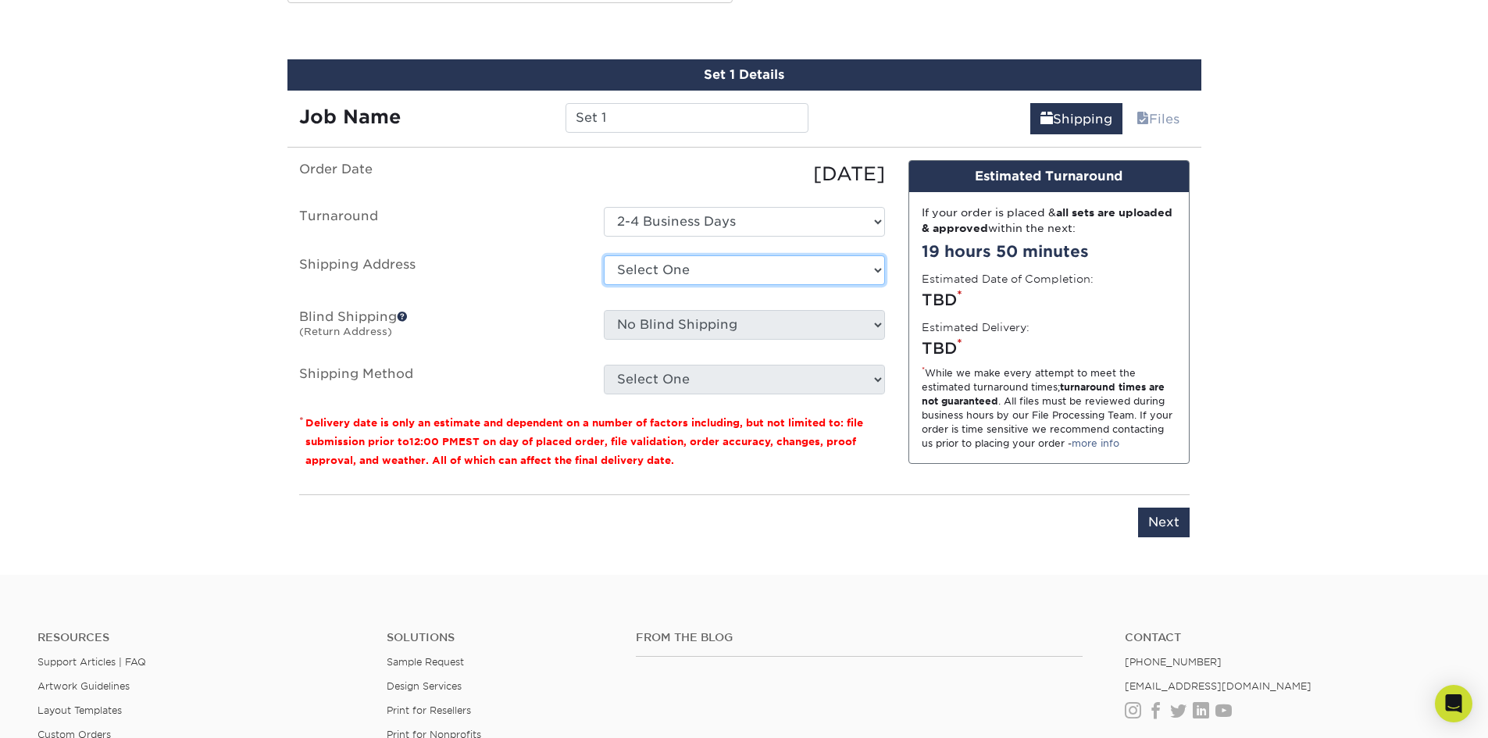
click at [697, 271] on select "Select One + Add New Address - Login" at bounding box center [744, 270] width 281 height 30
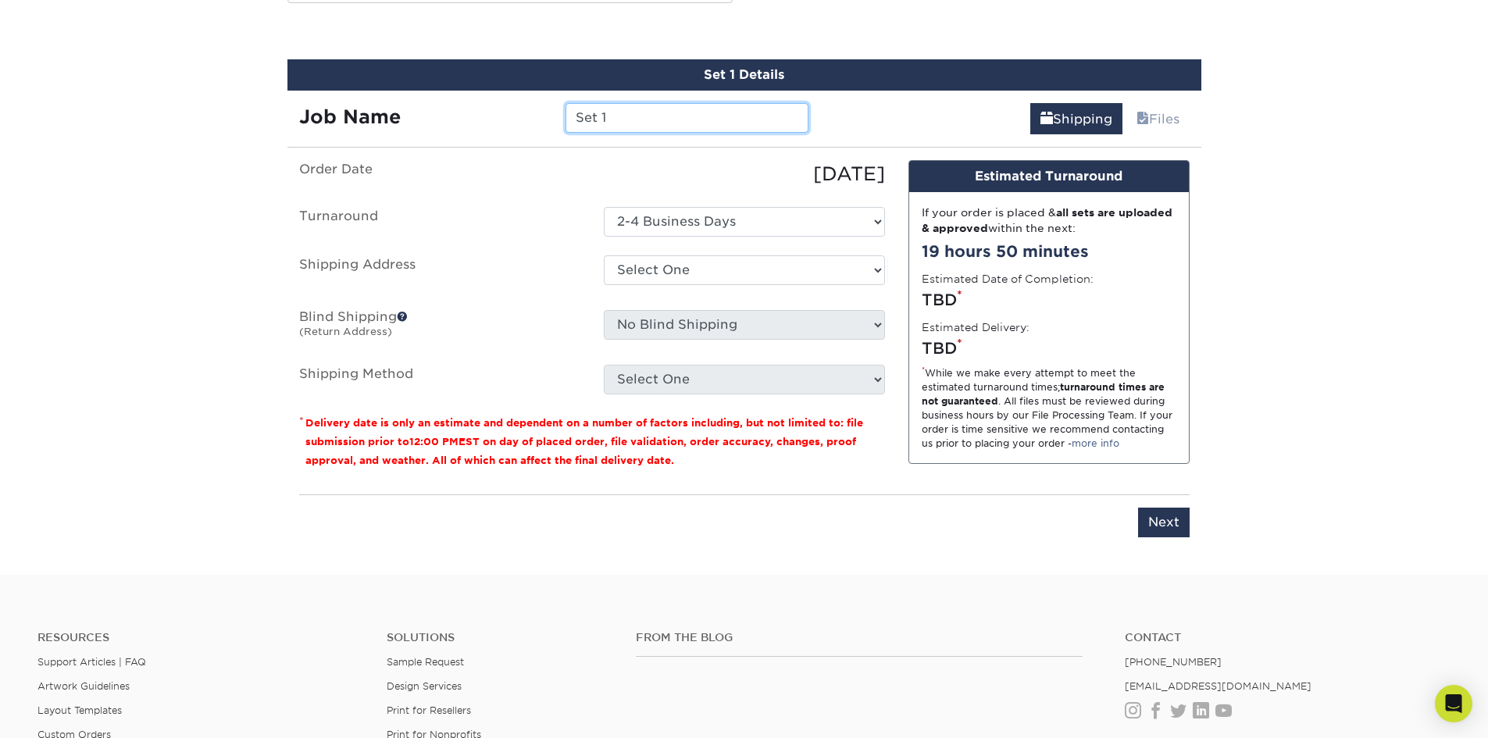
click at [606, 117] on input "Set 1" at bounding box center [687, 118] width 243 height 30
drag, startPoint x: 617, startPoint y: 116, endPoint x: 563, endPoint y: 113, distance: 54.0
click at [563, 115] on div "Set 1" at bounding box center [687, 118] width 266 height 30
type input "[PERSON_NAME]'s Biz Cards"
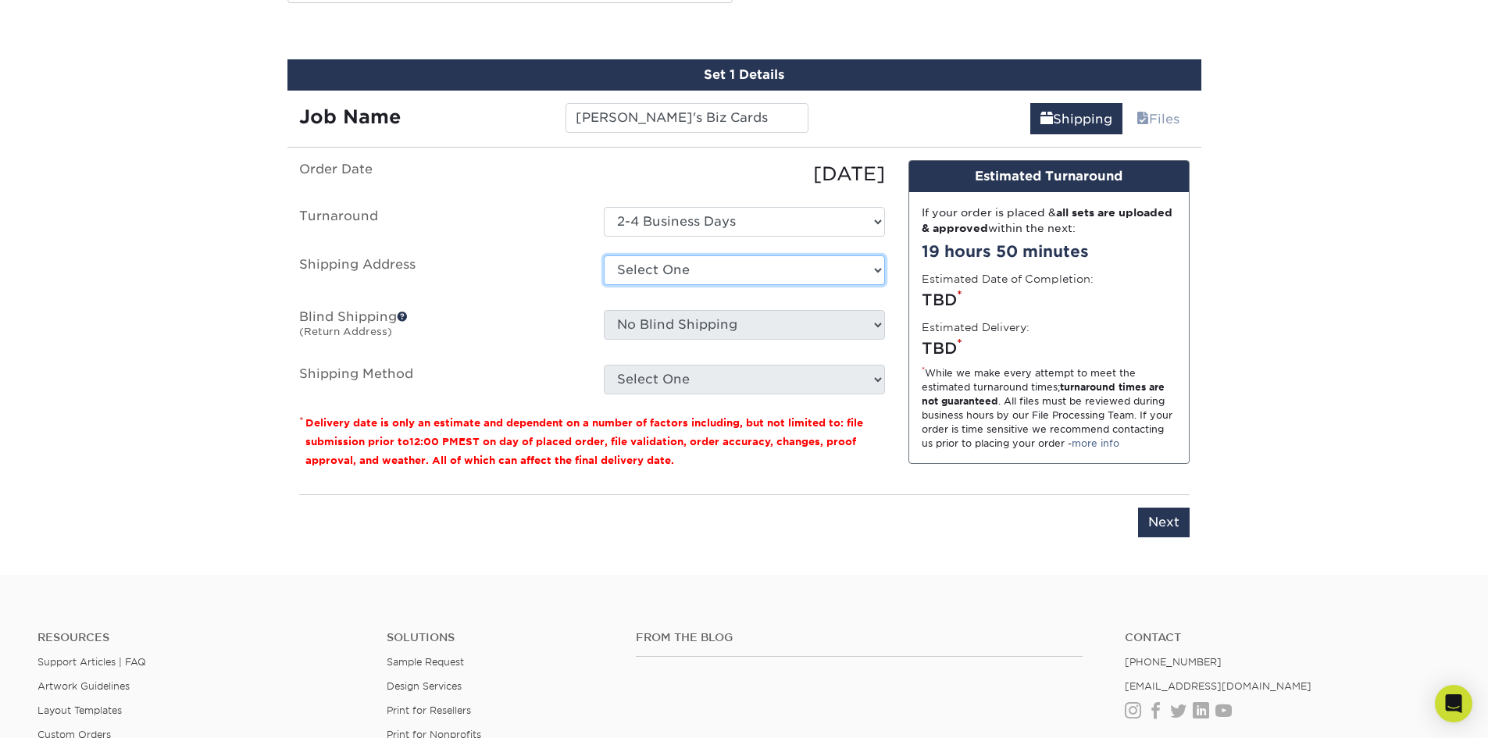
click at [720, 277] on select "Select One + Add New Address - Login" at bounding box center [744, 270] width 281 height 30
select select "newaddress"
click at [604, 255] on select "Select One + Add New Address - Login" at bounding box center [744, 270] width 281 height 30
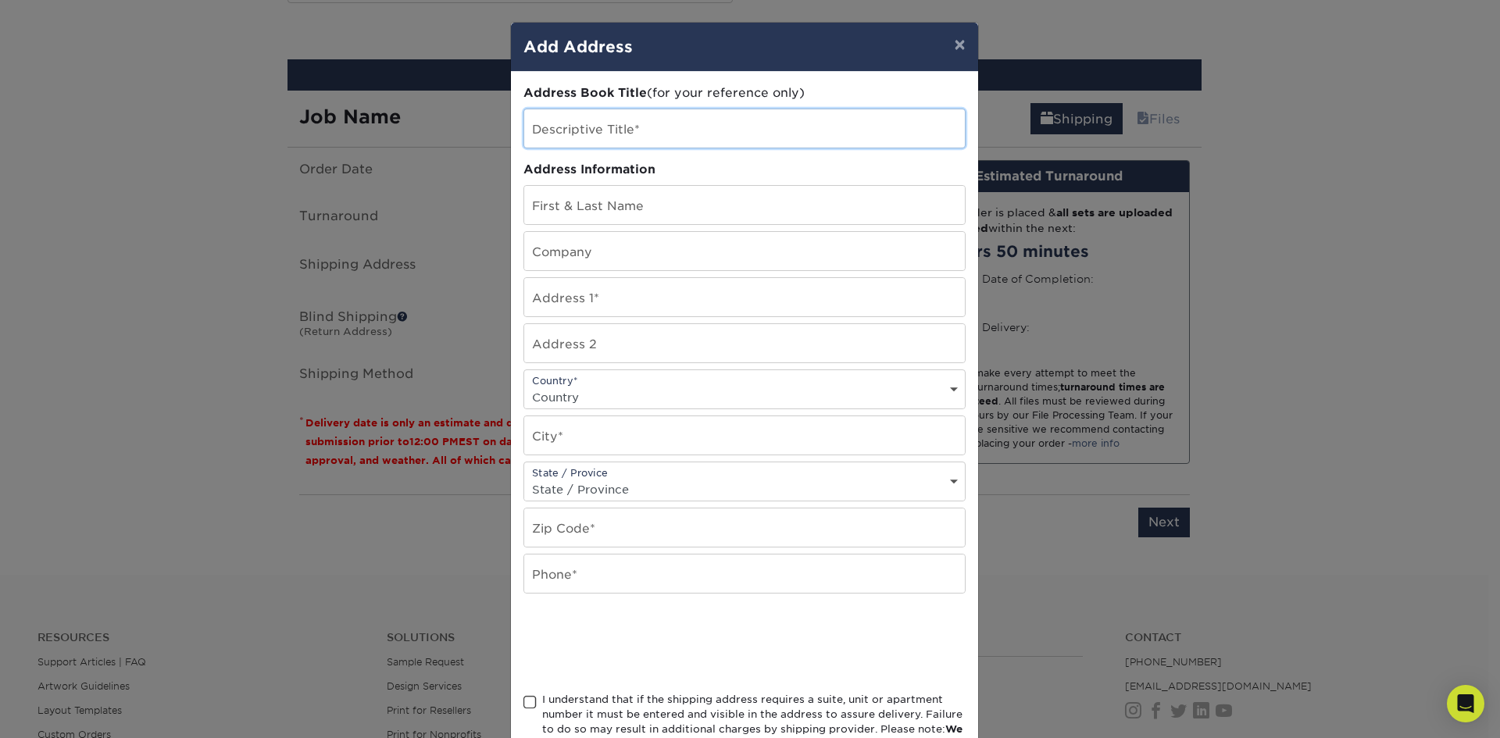
click at [659, 133] on input "text" at bounding box center [744, 128] width 441 height 38
type input "Jessica Home"
click at [610, 198] on input "text" at bounding box center [744, 205] width 441 height 38
type input "[PERSON_NAME]"
click at [627, 250] on input "text" at bounding box center [744, 251] width 441 height 38
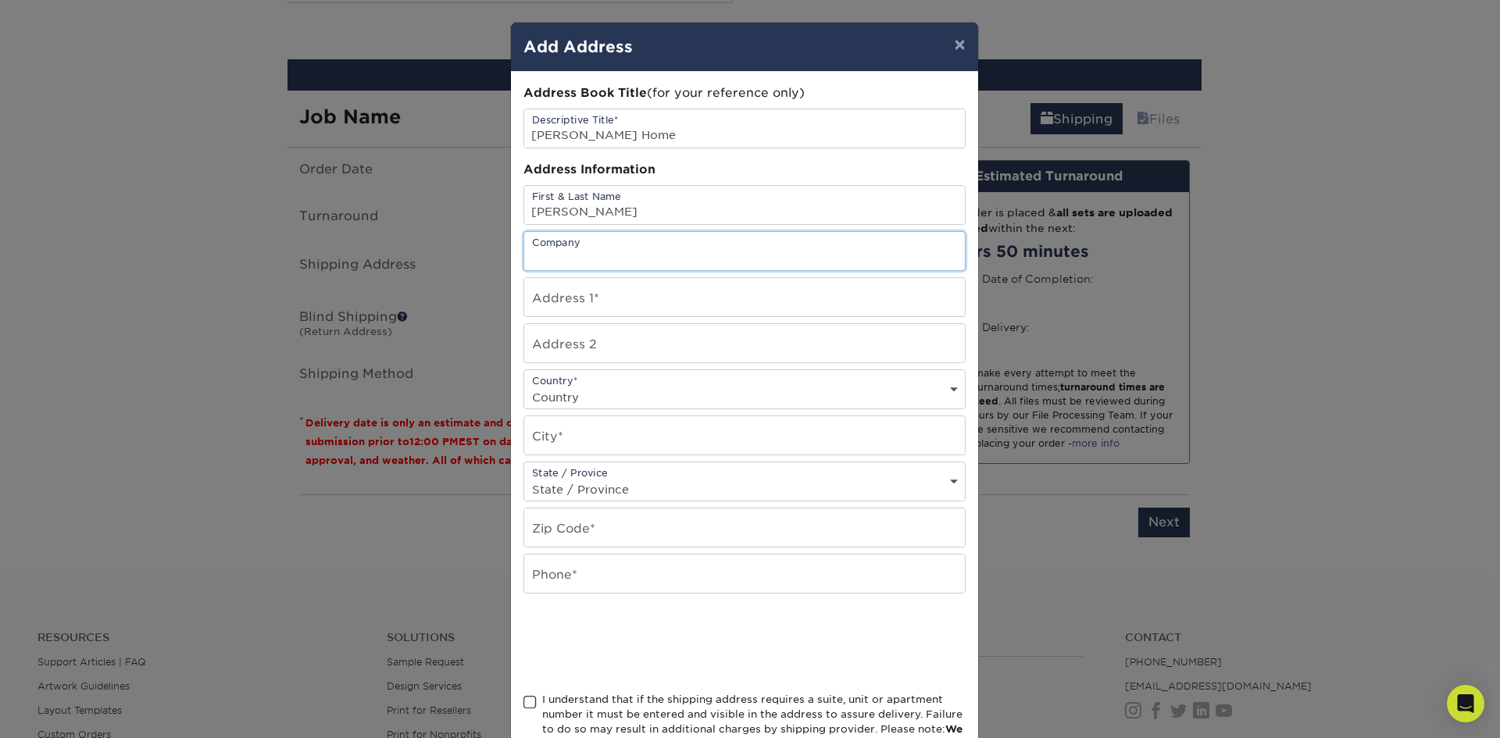
type input "Tailored Homes Property Management"
click at [641, 293] on input "text" at bounding box center [744, 297] width 441 height 38
click at [565, 292] on input "text" at bounding box center [744, 297] width 441 height 38
type input "[STREET_ADDRESS]"
type input "Rock Hill"
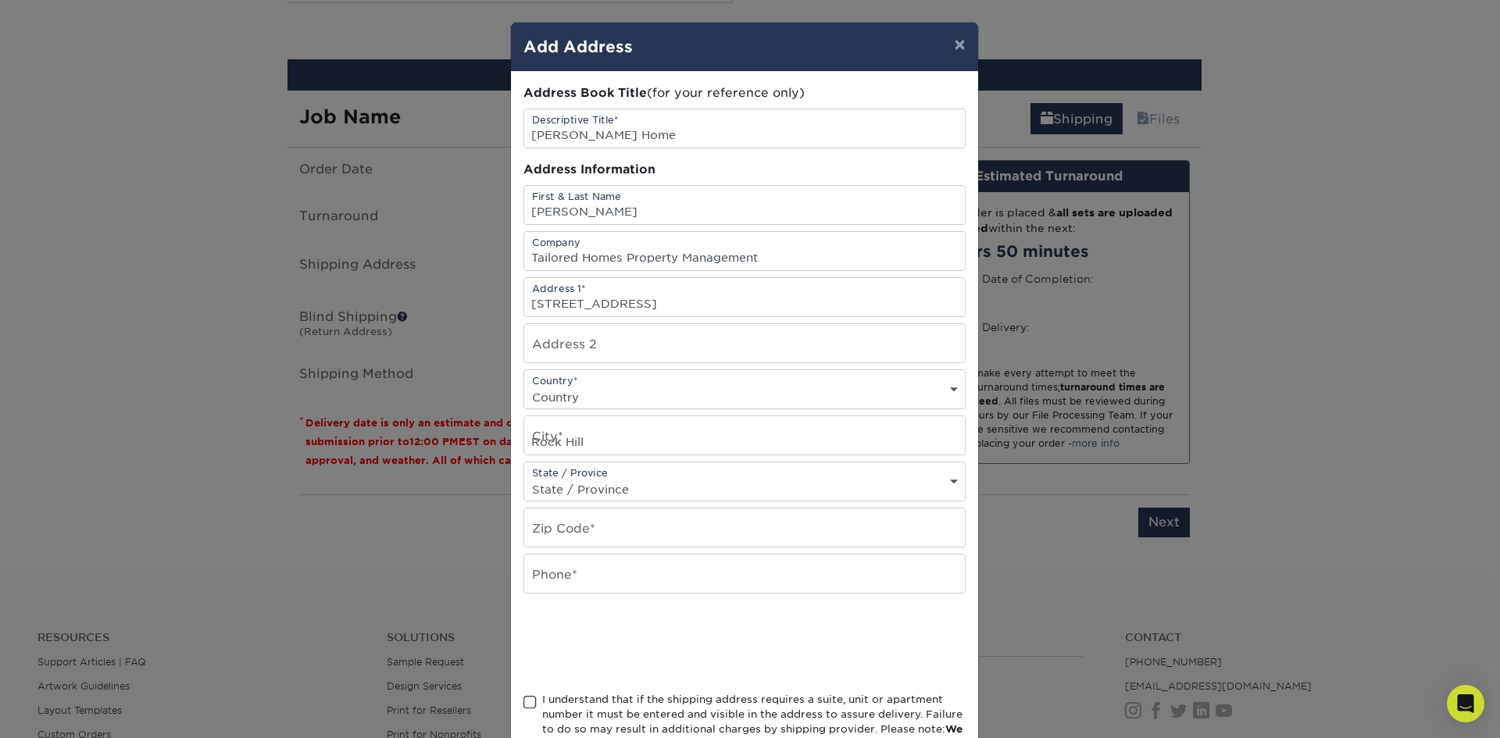
select select "SC"
type input "29732"
type input "18033186027"
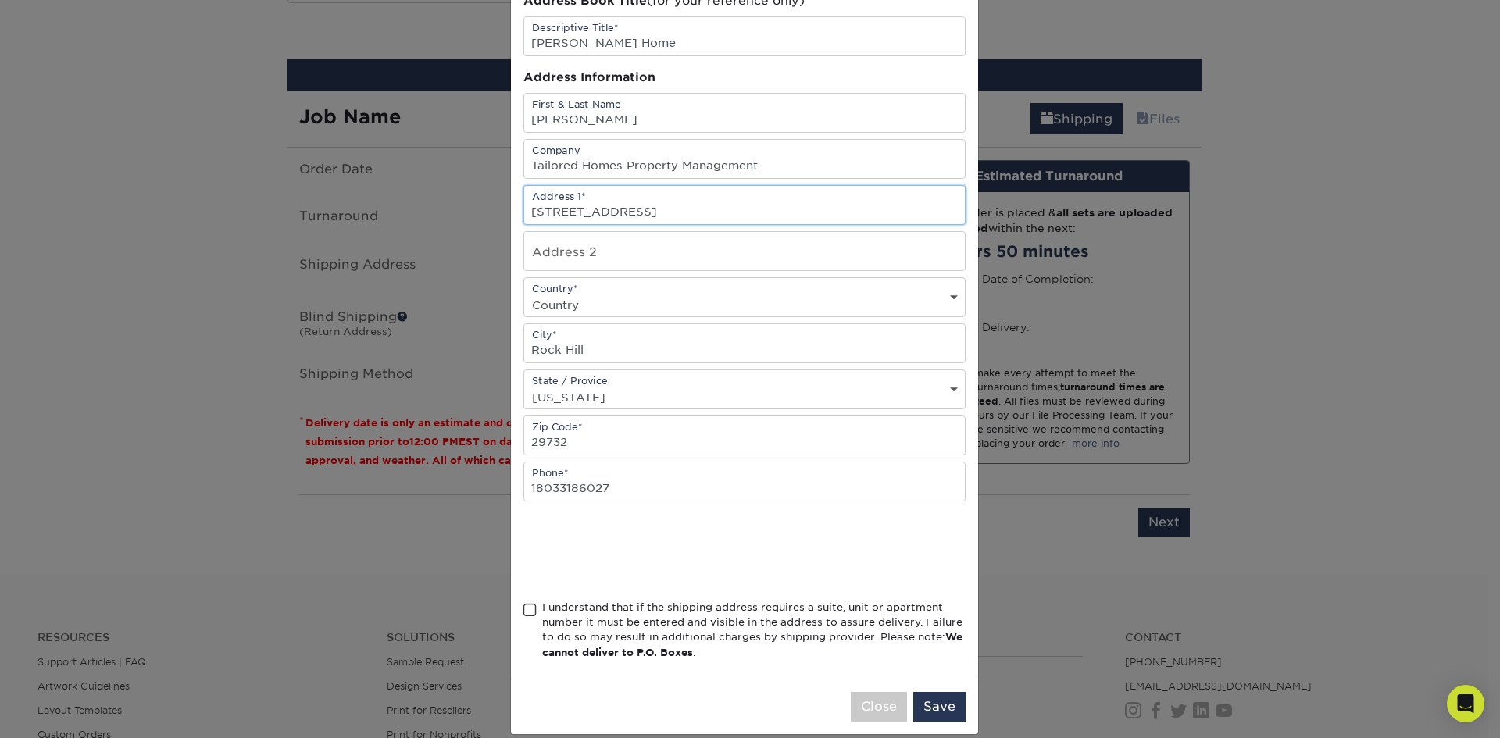
scroll to position [111, 0]
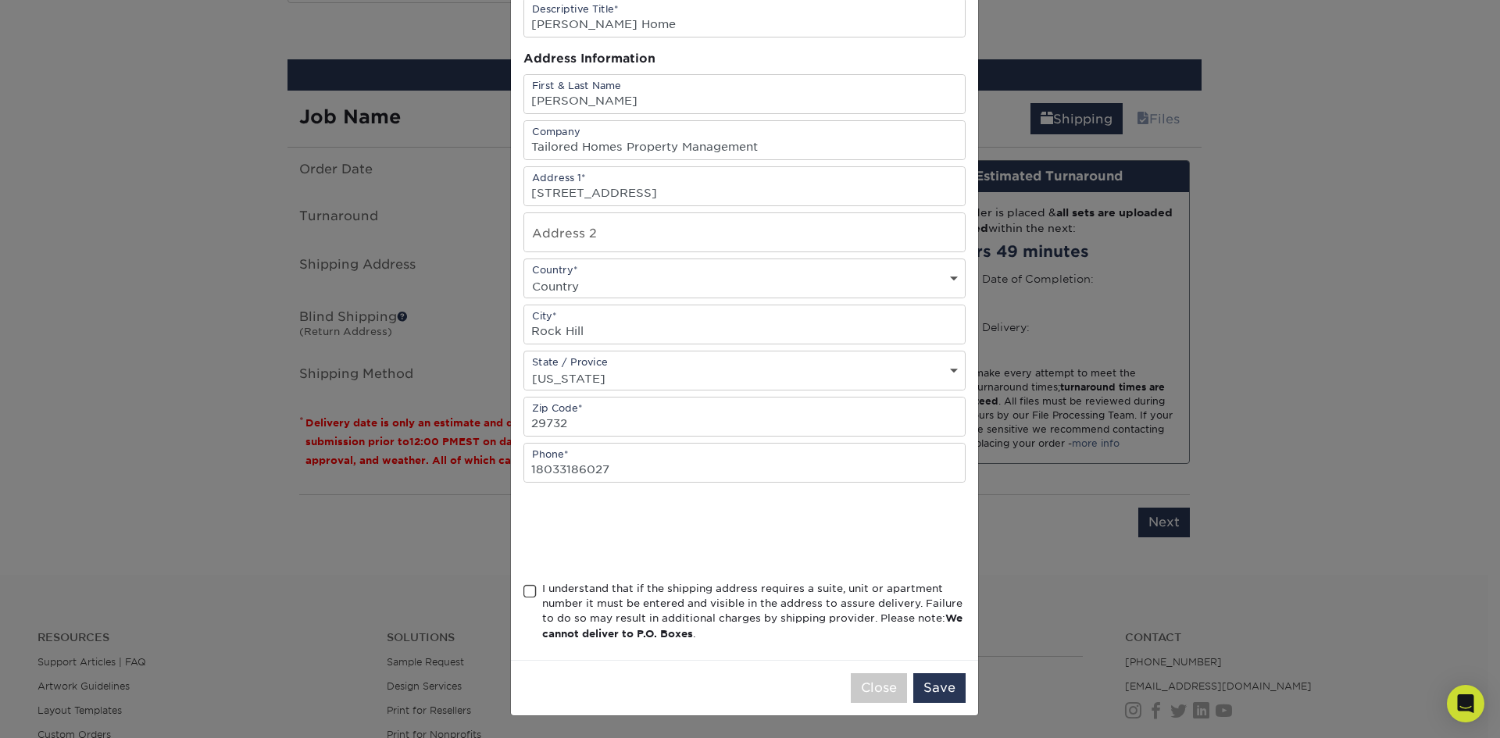
drag, startPoint x: 523, startPoint y: 591, endPoint x: 545, endPoint y: 594, distance: 22.8
click at [526, 591] on span at bounding box center [529, 591] width 13 height 15
click at [0, 0] on input "I understand that if the shipping address requires a suite, unit or apartment n…" at bounding box center [0, 0] width 0 height 0
click at [952, 684] on button "Save" at bounding box center [939, 688] width 52 height 30
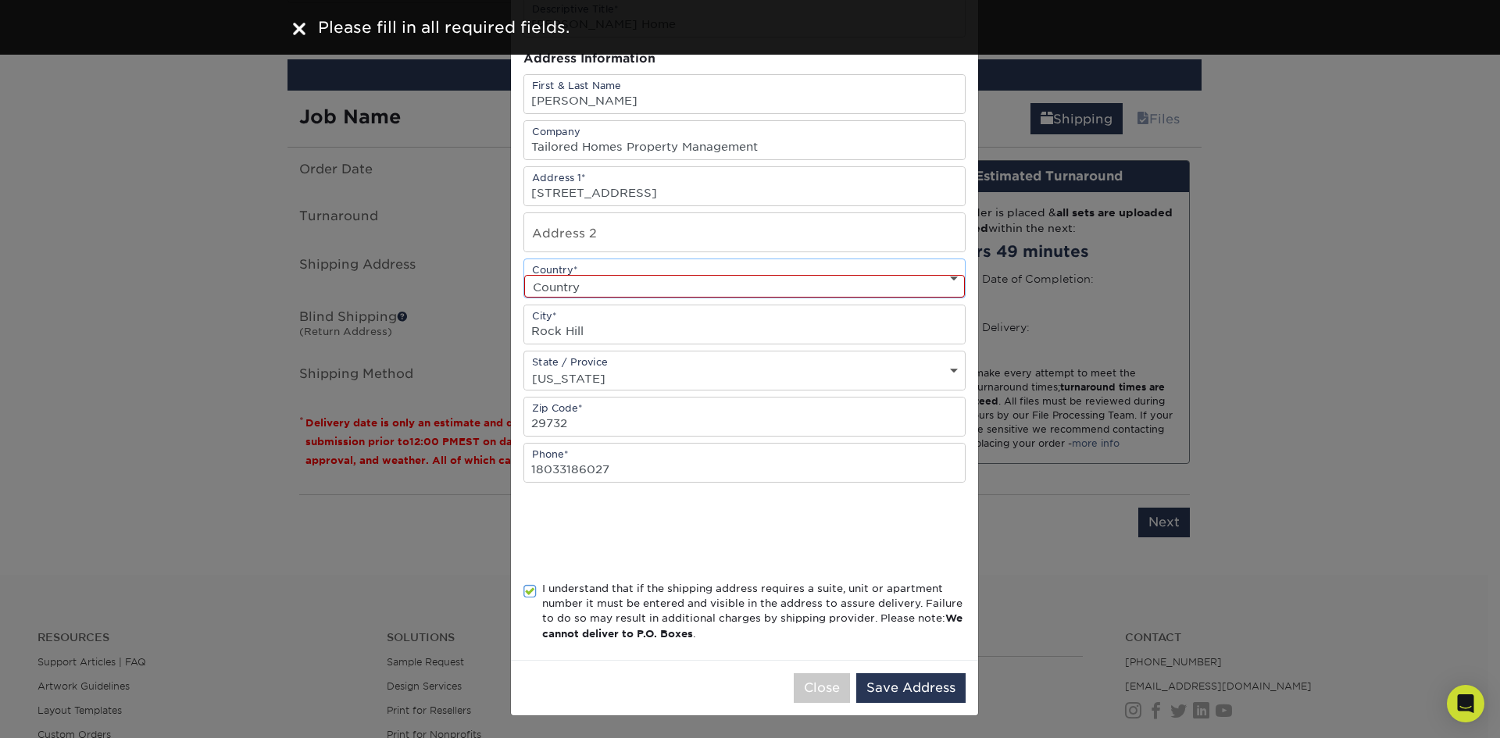
click at [682, 288] on select "Country United States Canada ----------------------------- Afghanistan Albania …" at bounding box center [744, 286] width 441 height 23
select select "US"
click at [524, 275] on select "Country United States Canada ----------------------------- Afghanistan Albania …" at bounding box center [744, 286] width 441 height 23
click at [914, 688] on button "Save Address" at bounding box center [910, 688] width 109 height 30
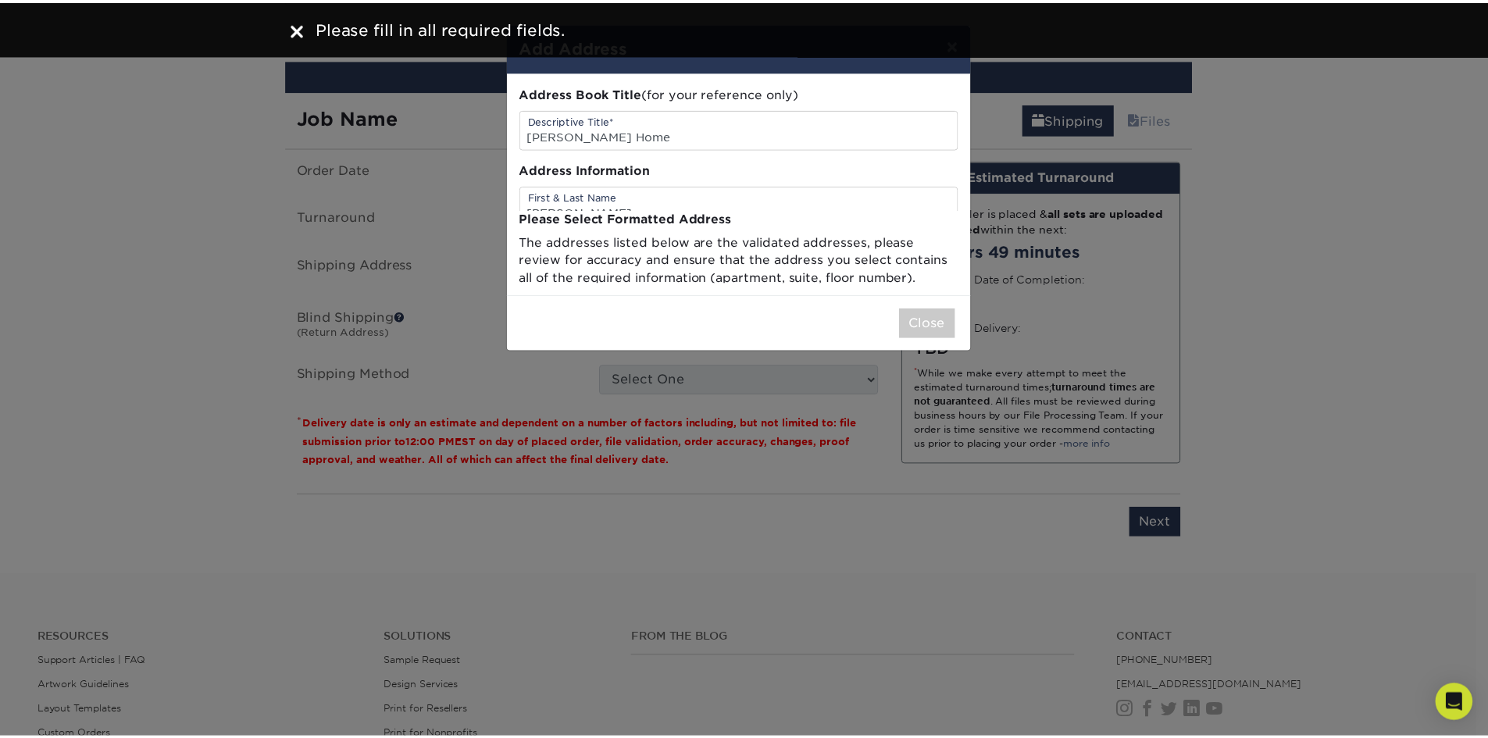
scroll to position [0, 0]
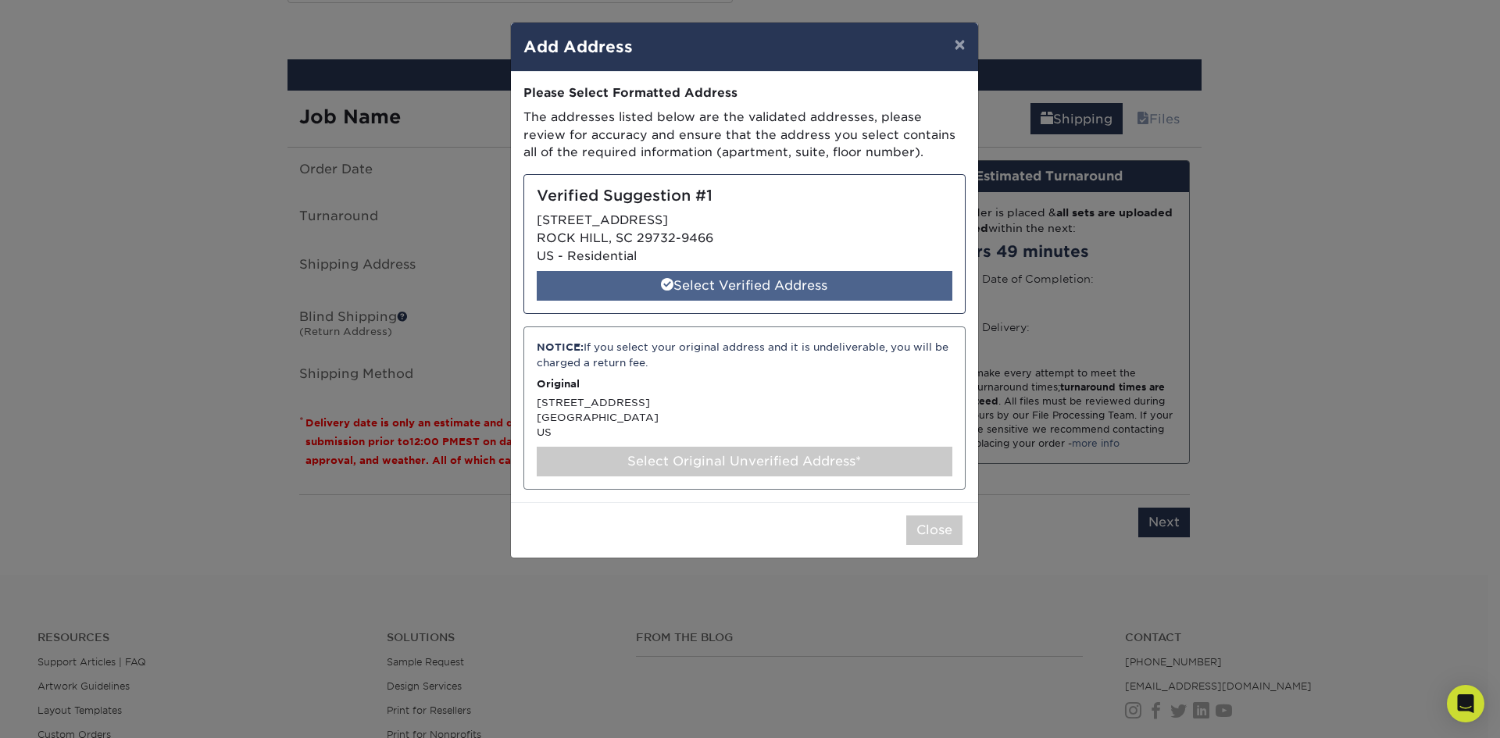
click at [780, 280] on div "Select Verified Address" at bounding box center [745, 286] width 416 height 30
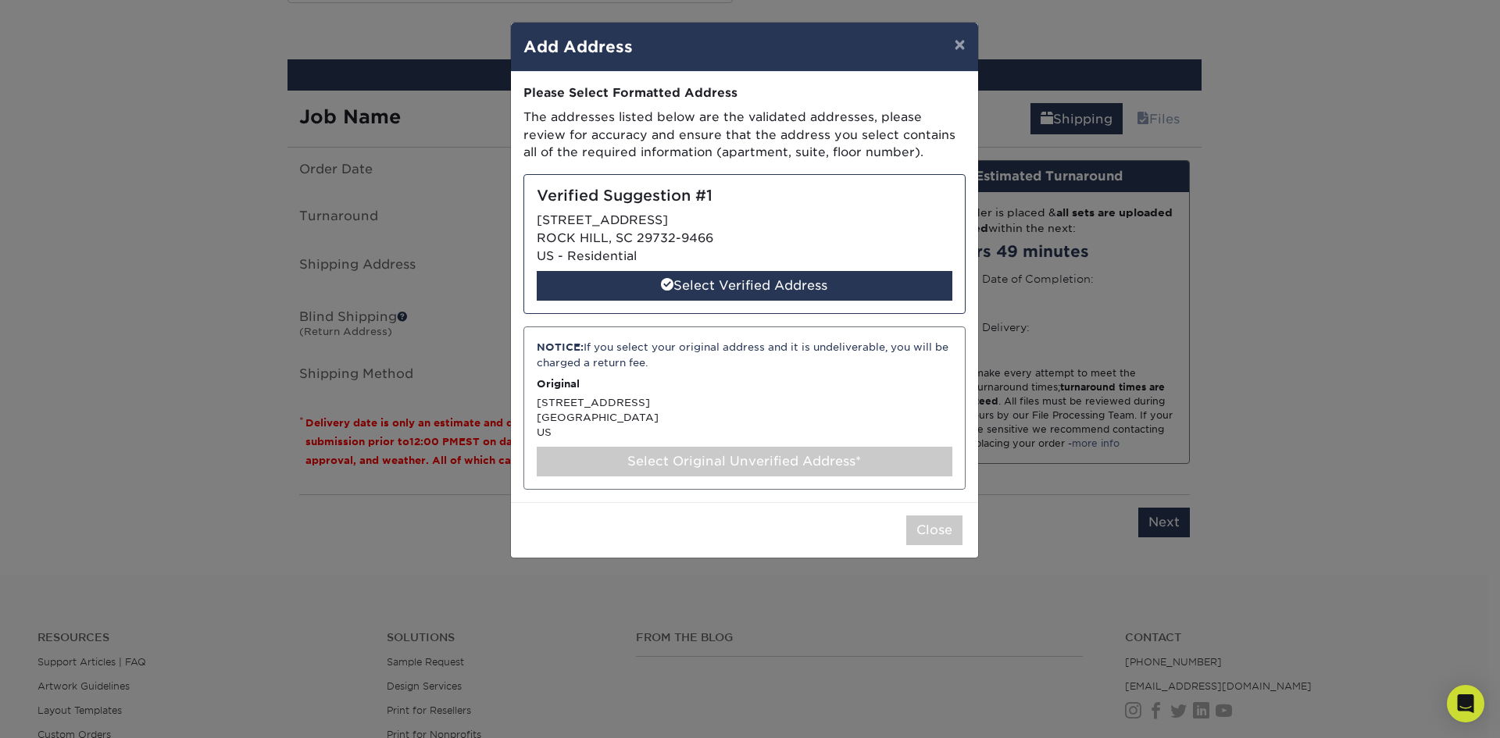
select select "285838"
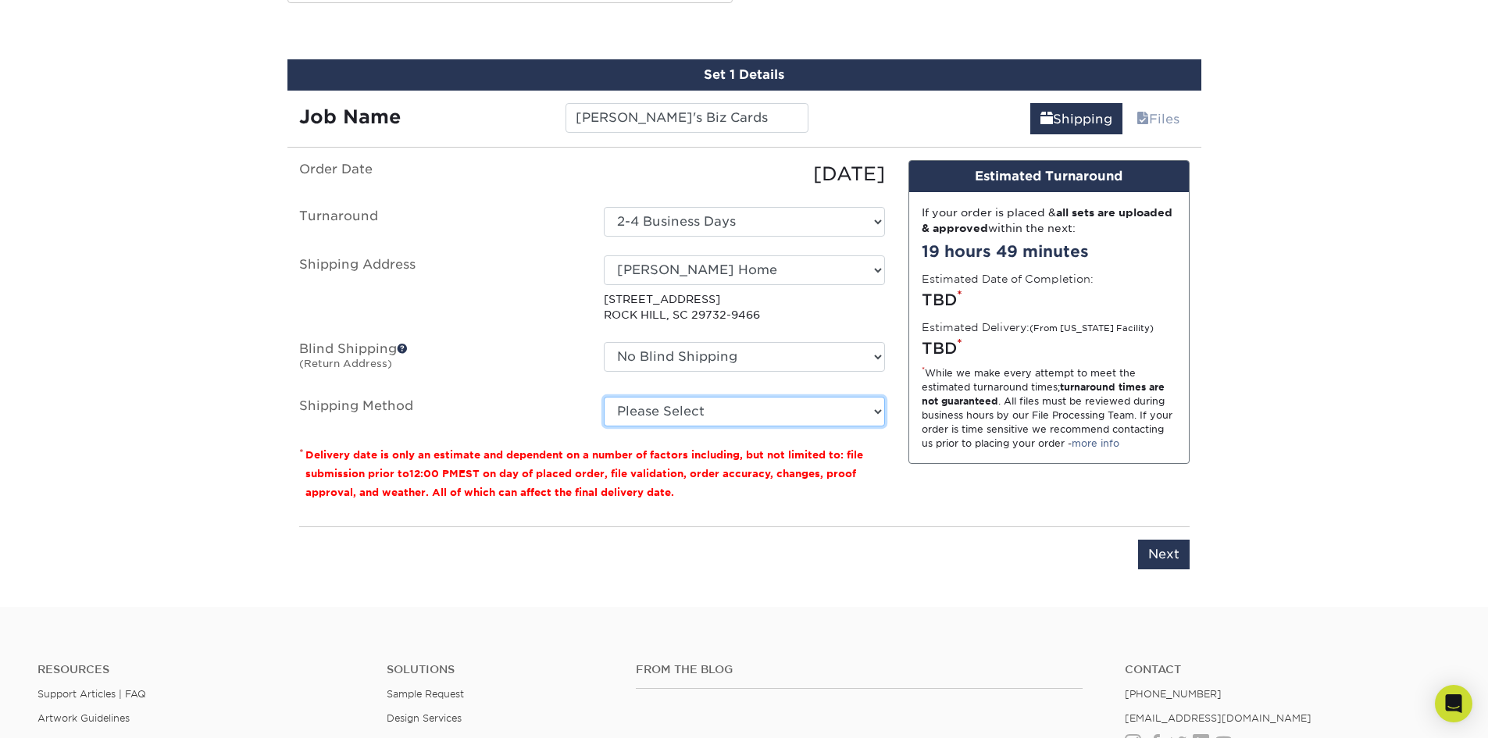
click at [745, 409] on select "Please Select Ground Shipping (+$7.84) 3 Day Shipping Service (+$20.04) 2 Day A…" at bounding box center [744, 412] width 281 height 30
select select "03"
click at [604, 397] on select "Please Select Ground Shipping (+$7.84) 3 Day Shipping Service (+$20.04) 2 Day A…" at bounding box center [744, 412] width 281 height 30
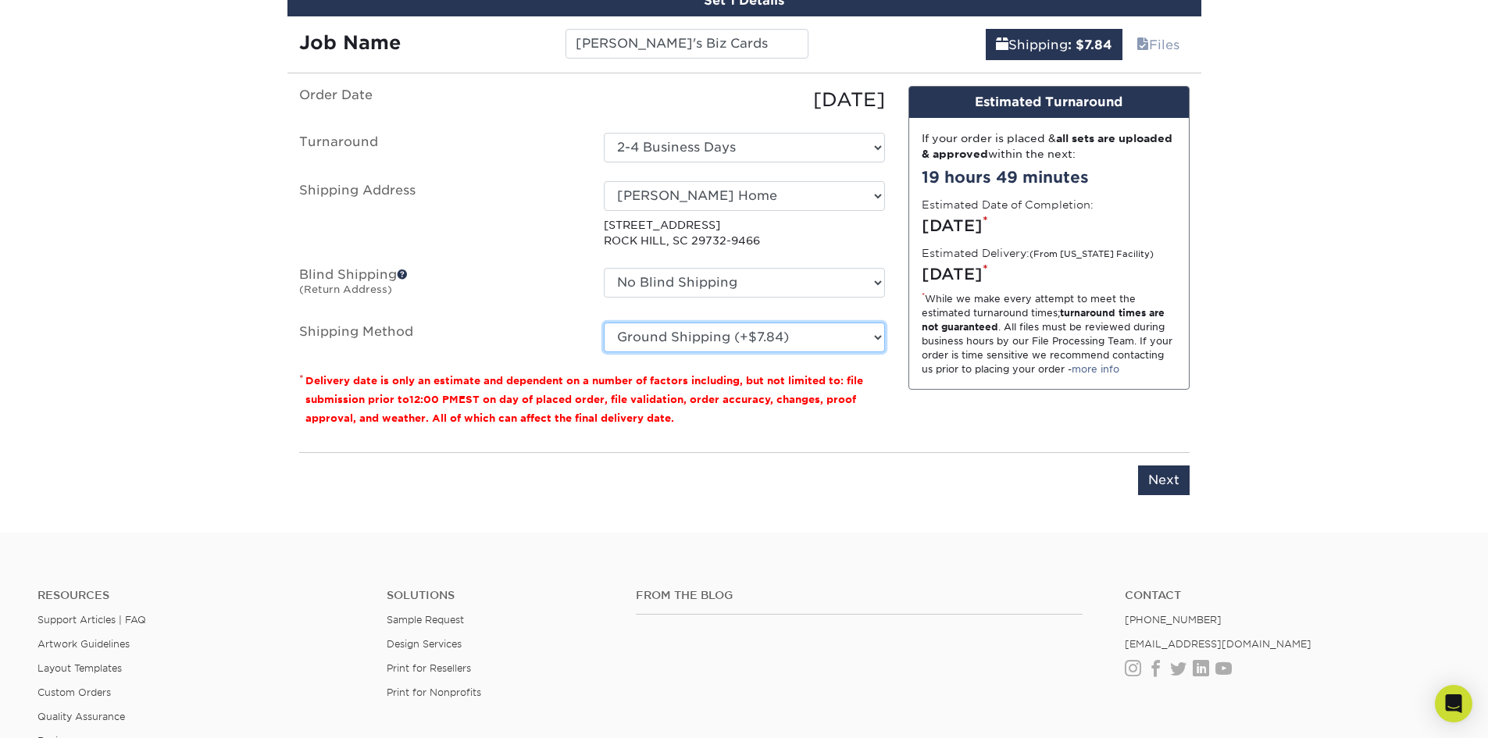
scroll to position [945, 0]
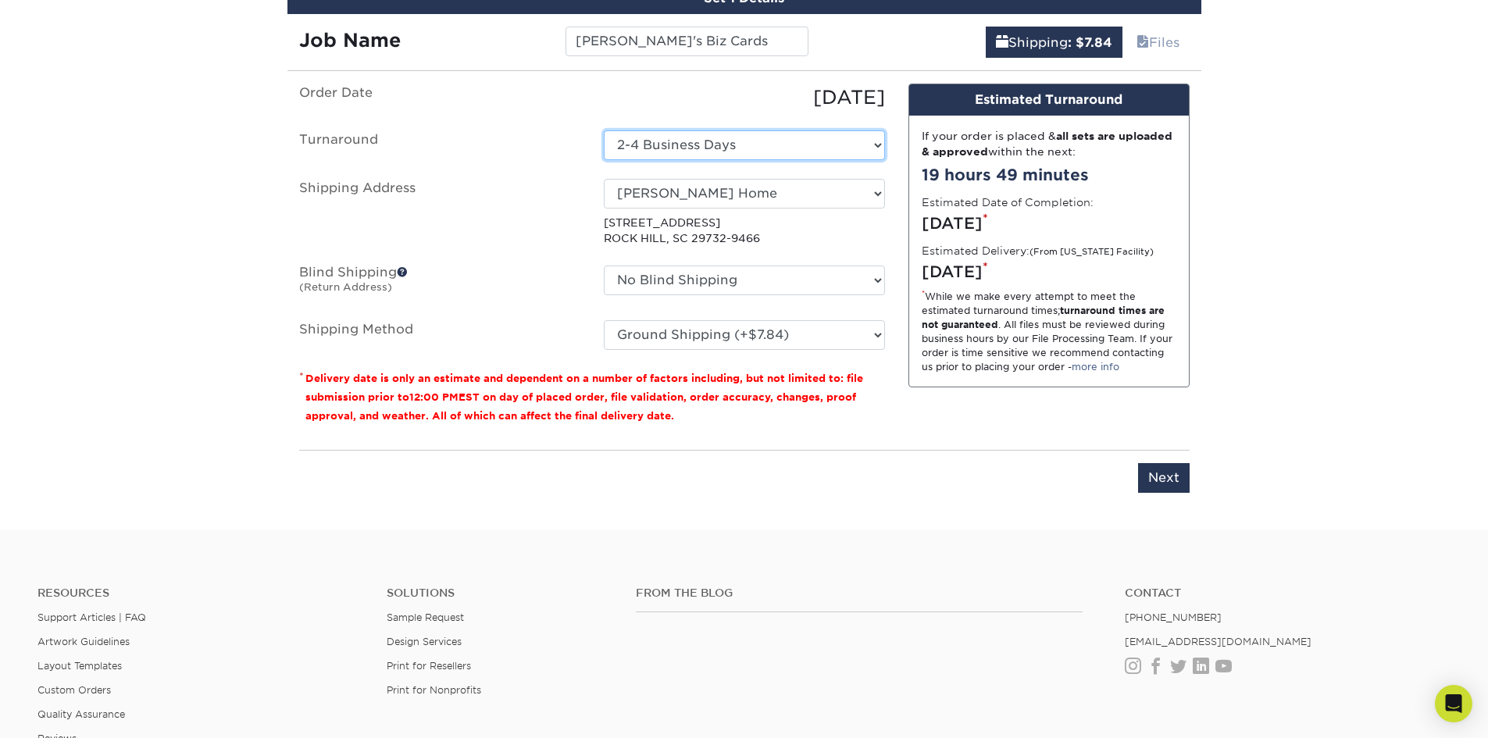
click at [850, 146] on select "Select One 2-4 Business Days 2 Day Next Business Day" at bounding box center [744, 145] width 281 height 30
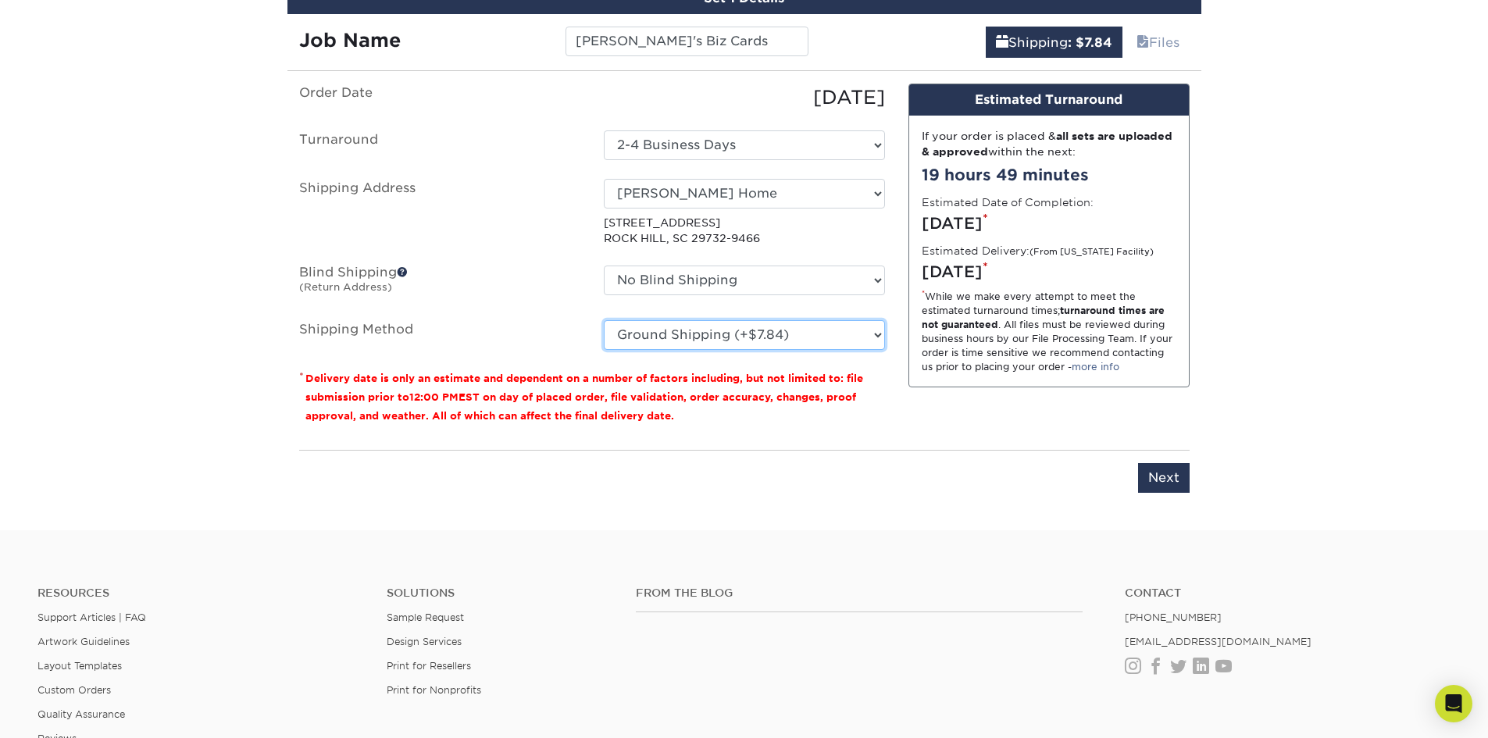
click at [832, 338] on select "Please Select Ground Shipping (+$7.84) 3 Day Shipping Service (+$20.04) 2 Day A…" at bounding box center [744, 335] width 281 height 30
drag, startPoint x: 833, startPoint y: 333, endPoint x: 826, endPoint y: 324, distance: 11.1
click at [833, 333] on select "Please Select Ground Shipping (+$7.84) 3 Day Shipping Service (+$20.04) 2 Day A…" at bounding box center [744, 335] width 281 height 30
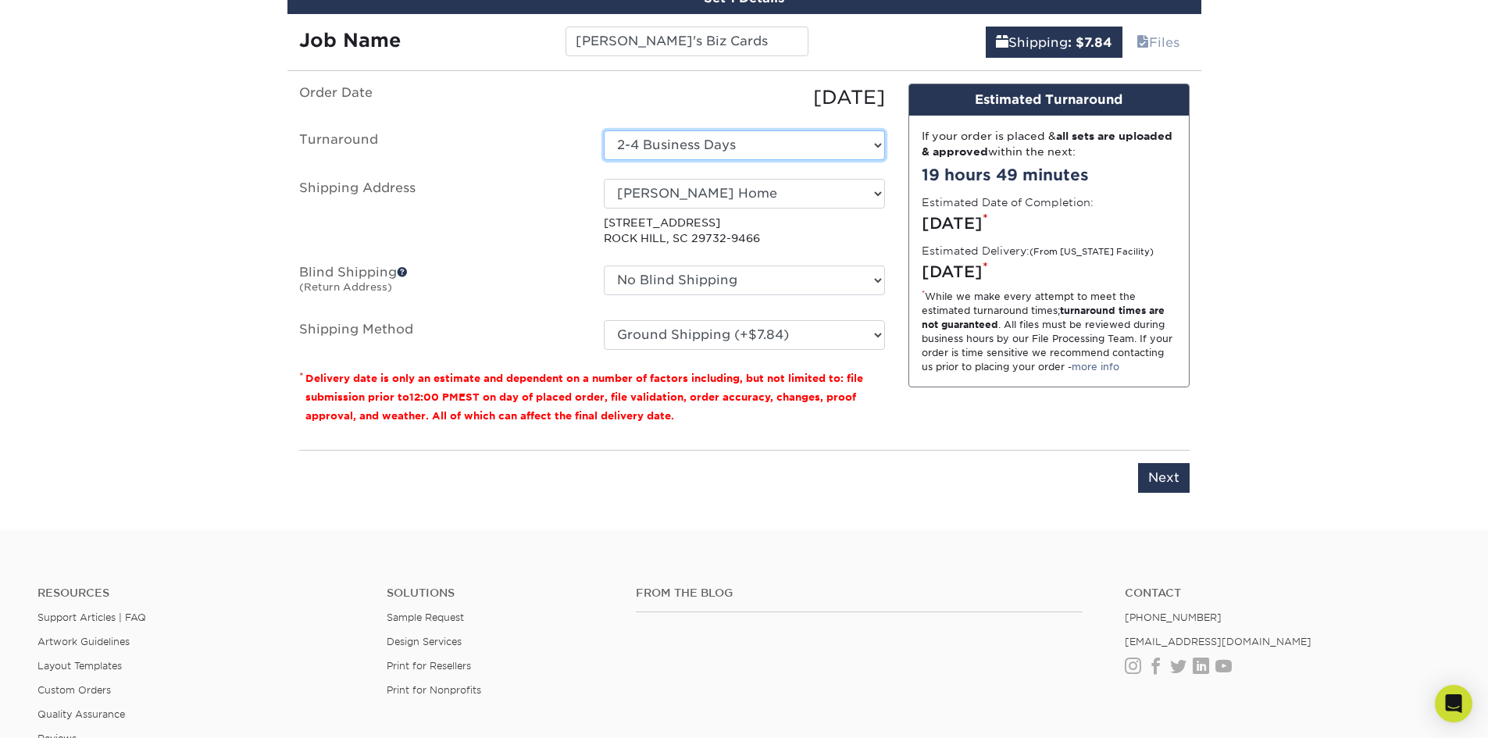
click at [815, 136] on select "Select One 2-4 Business Days 2 Day Next Business Day" at bounding box center [744, 145] width 281 height 30
click at [865, 139] on select "Select One 2-4 Business Days 2 Day Next Business Day" at bounding box center [744, 145] width 281 height 30
select select "cb254759-61b2-41e5-bb52-a60bae6392c4"
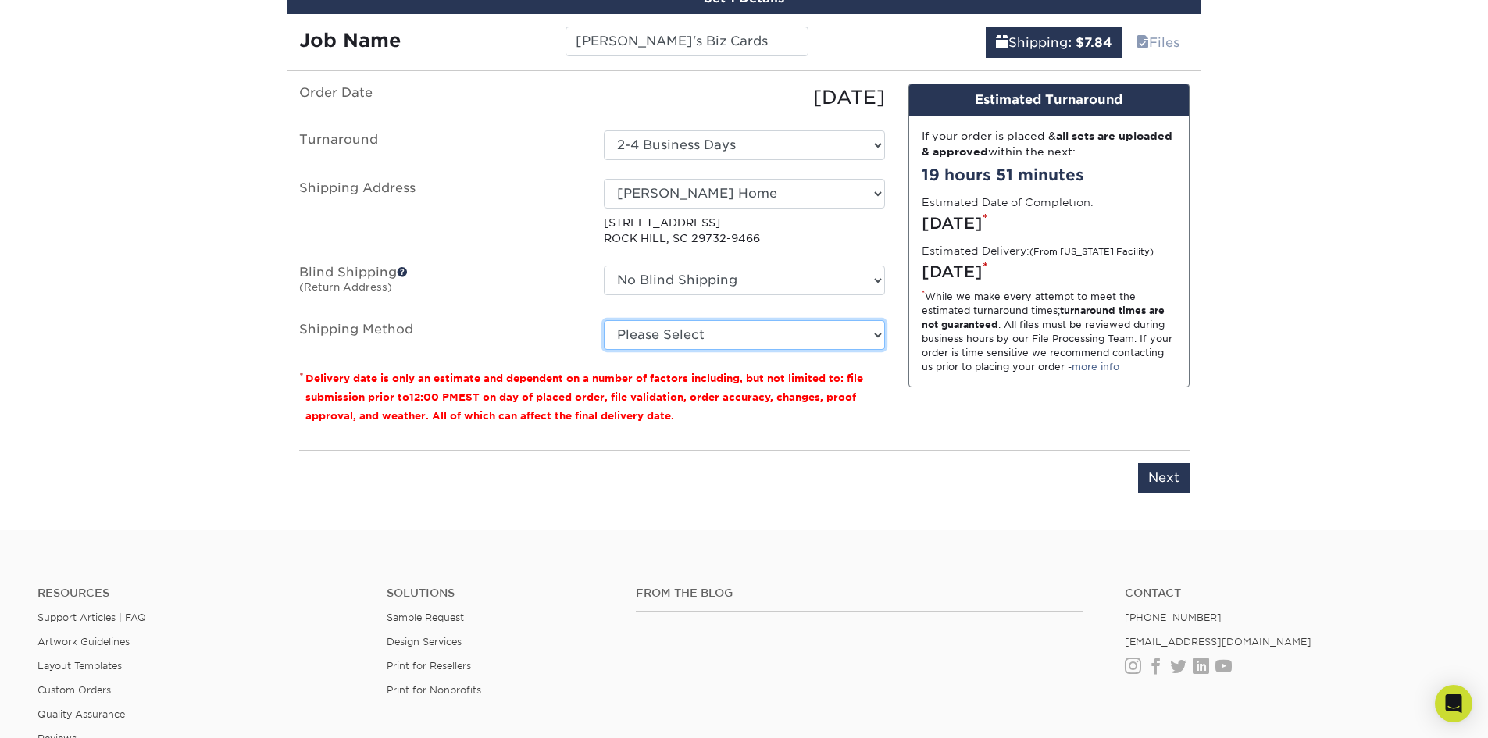
click at [805, 337] on select "Please Select Ground Shipping (+$7.84) 3 Day Shipping Service (+$20.04) 2 Day A…" at bounding box center [744, 335] width 281 height 30
select select "03"
click at [604, 320] on select "Please Select Ground Shipping (+$7.84) 3 Day Shipping Service (+$20.04) 2 Day A…" at bounding box center [744, 335] width 281 height 30
click at [1172, 473] on input "Next" at bounding box center [1164, 478] width 52 height 30
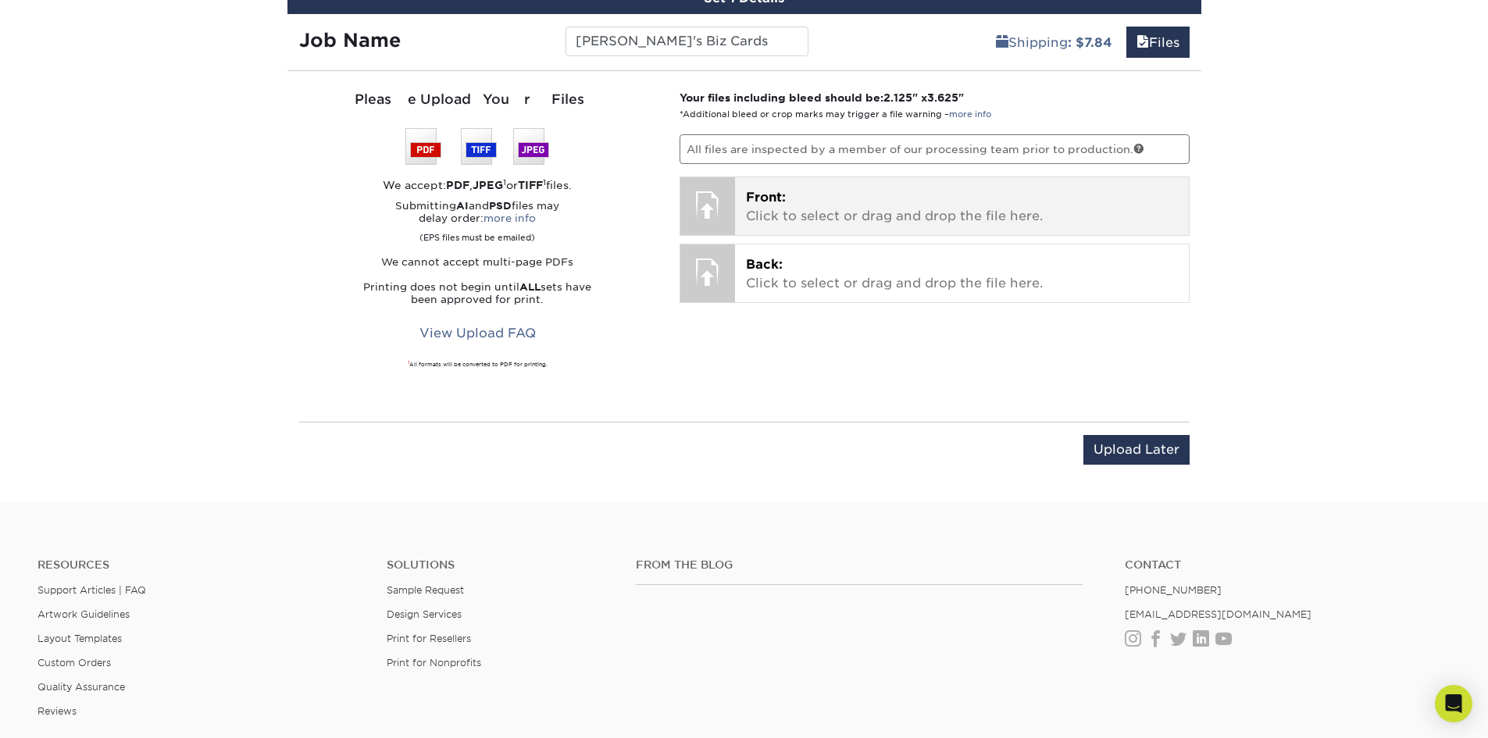
click at [833, 202] on p "Front: Click to select or drag and drop the file here." at bounding box center [962, 207] width 432 height 38
click at [827, 209] on p "Front: Click to select or drag and drop the file here." at bounding box center [962, 207] width 432 height 38
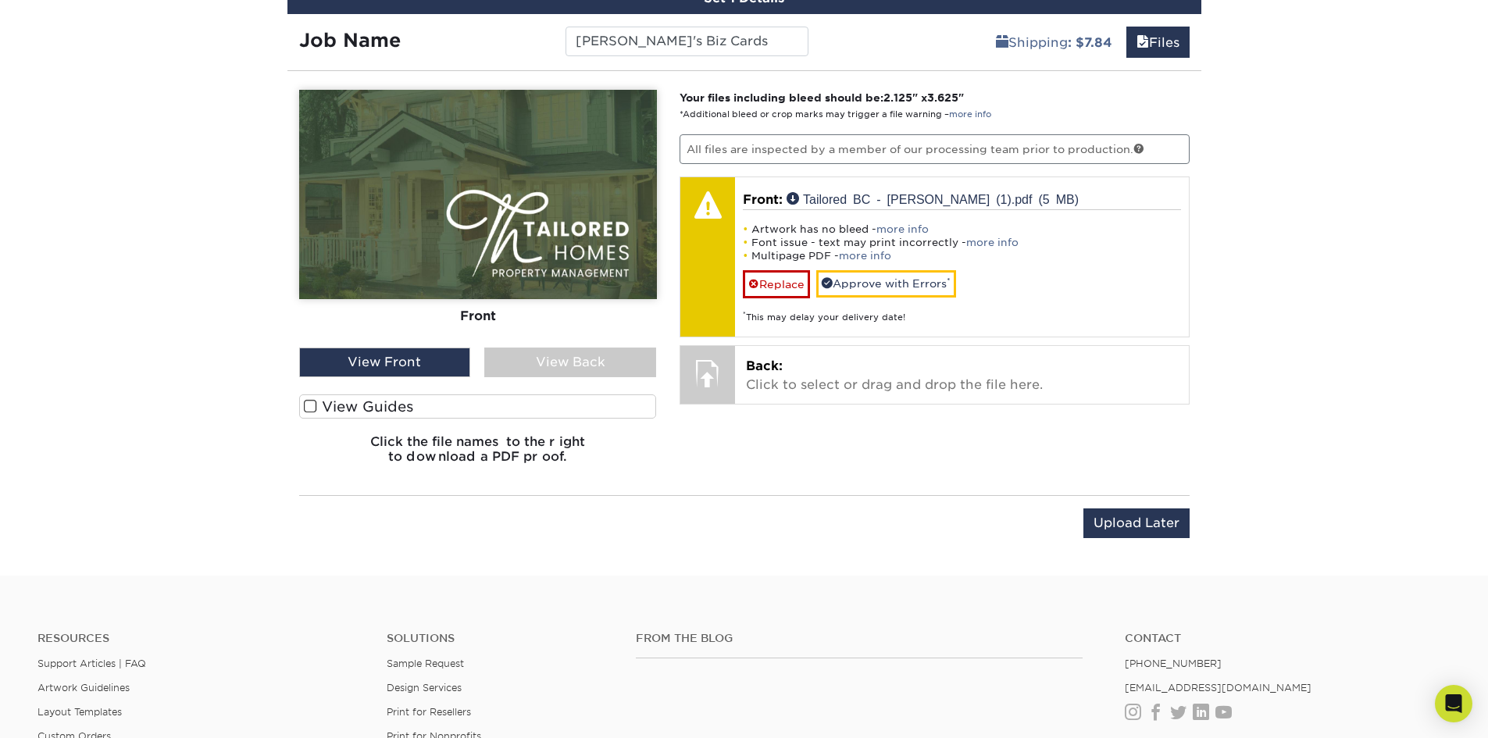
click at [412, 365] on div "View Front" at bounding box center [385, 363] width 172 height 30
click at [578, 361] on div "View Back" at bounding box center [570, 363] width 172 height 30
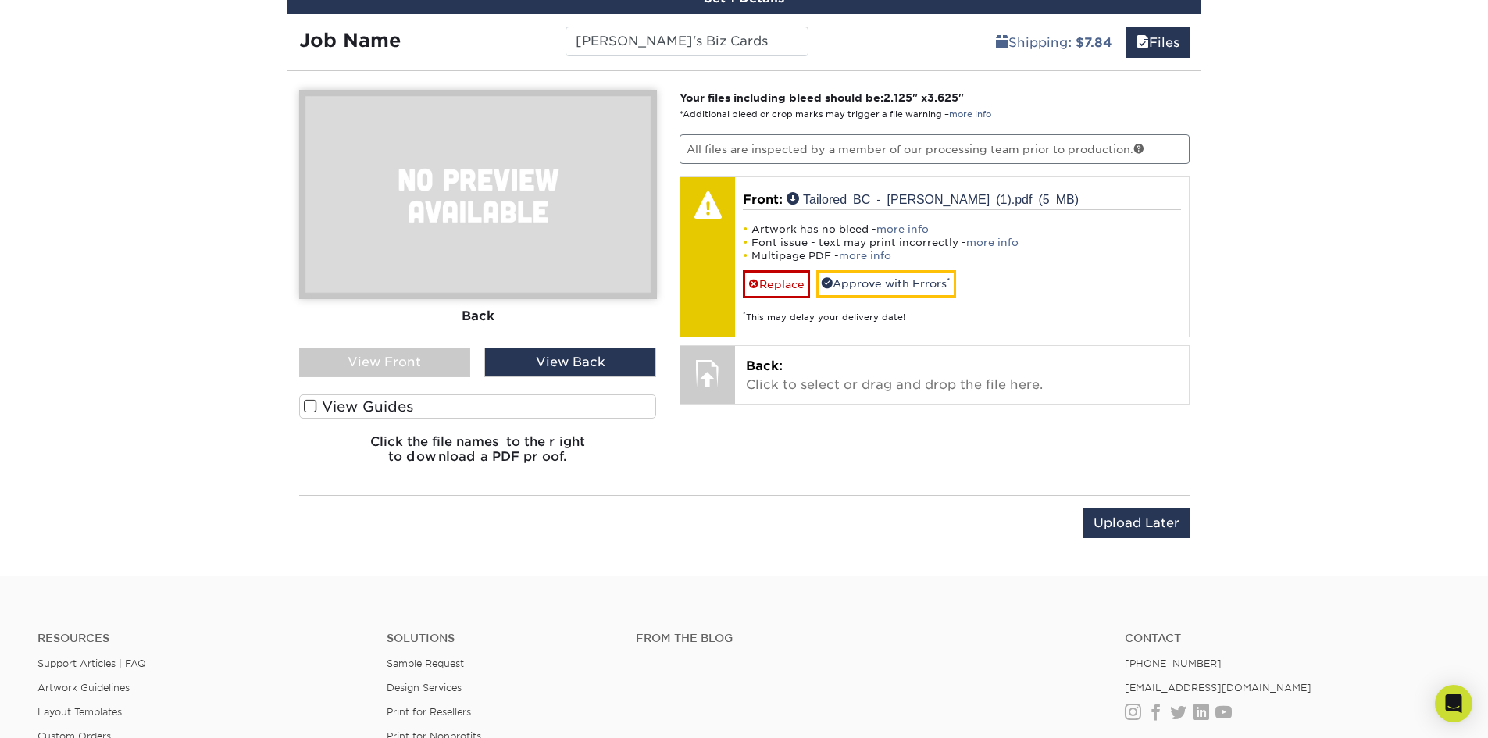
click at [408, 368] on div "View Front" at bounding box center [385, 363] width 172 height 30
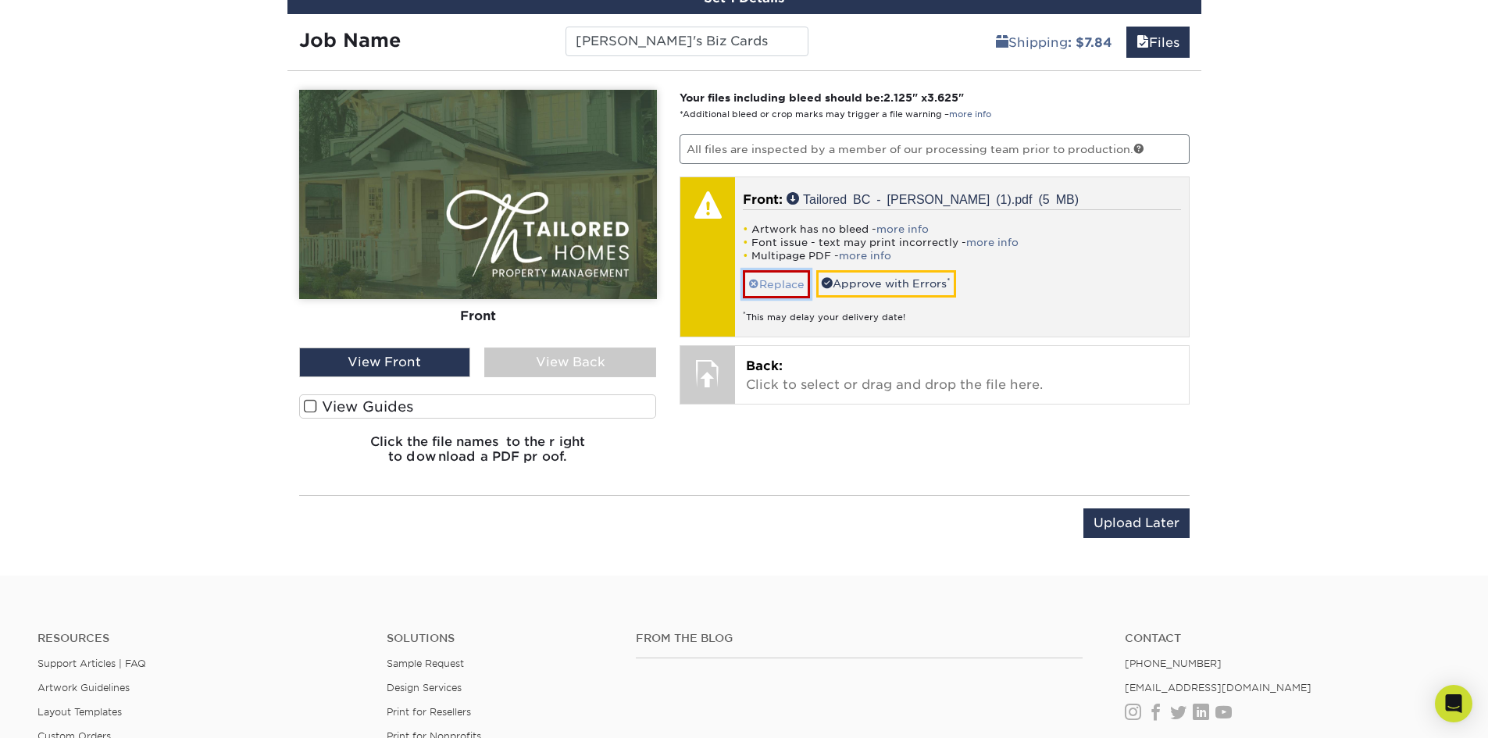
click at [783, 280] on link "Replace" at bounding box center [776, 283] width 67 height 27
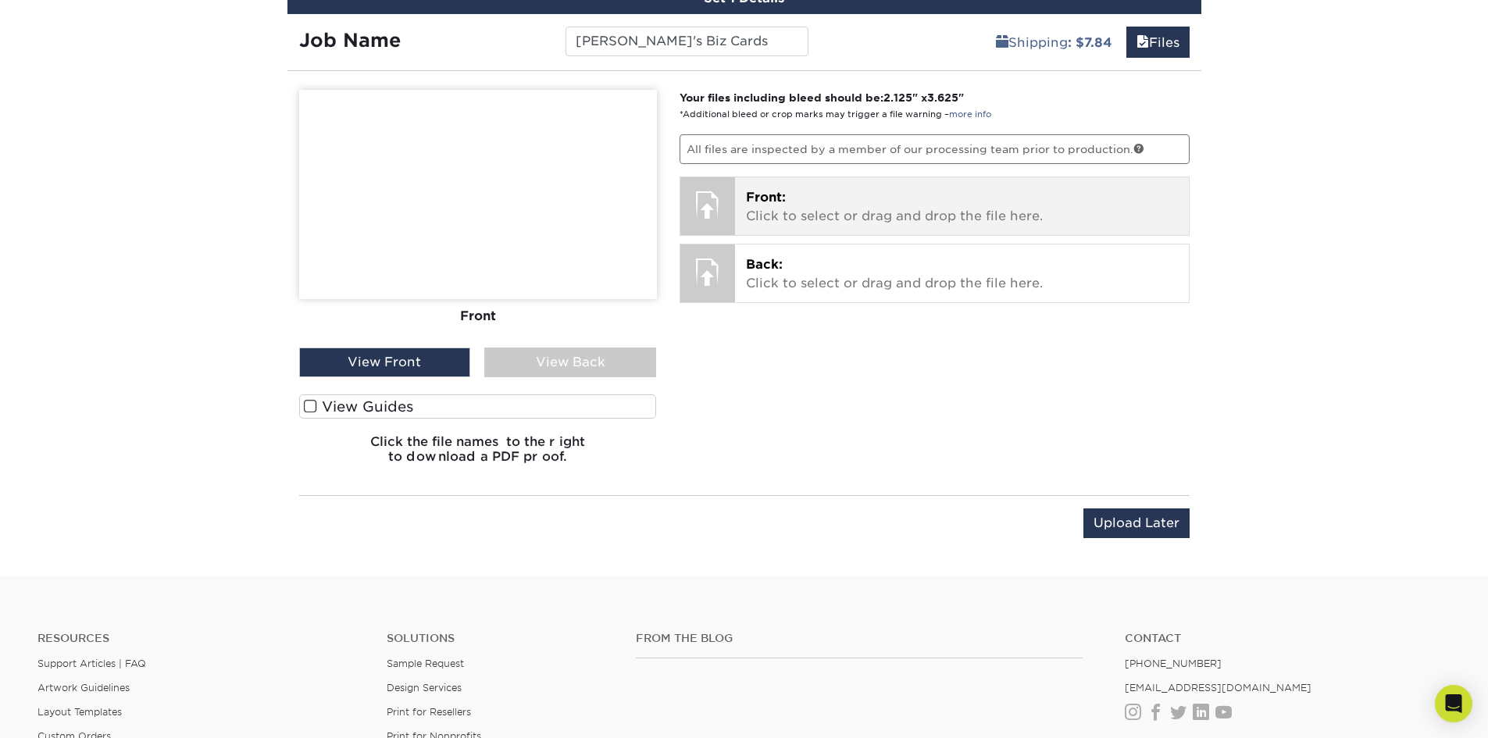
click at [839, 200] on p "Front: Click to select or drag and drop the file here." at bounding box center [962, 207] width 432 height 38
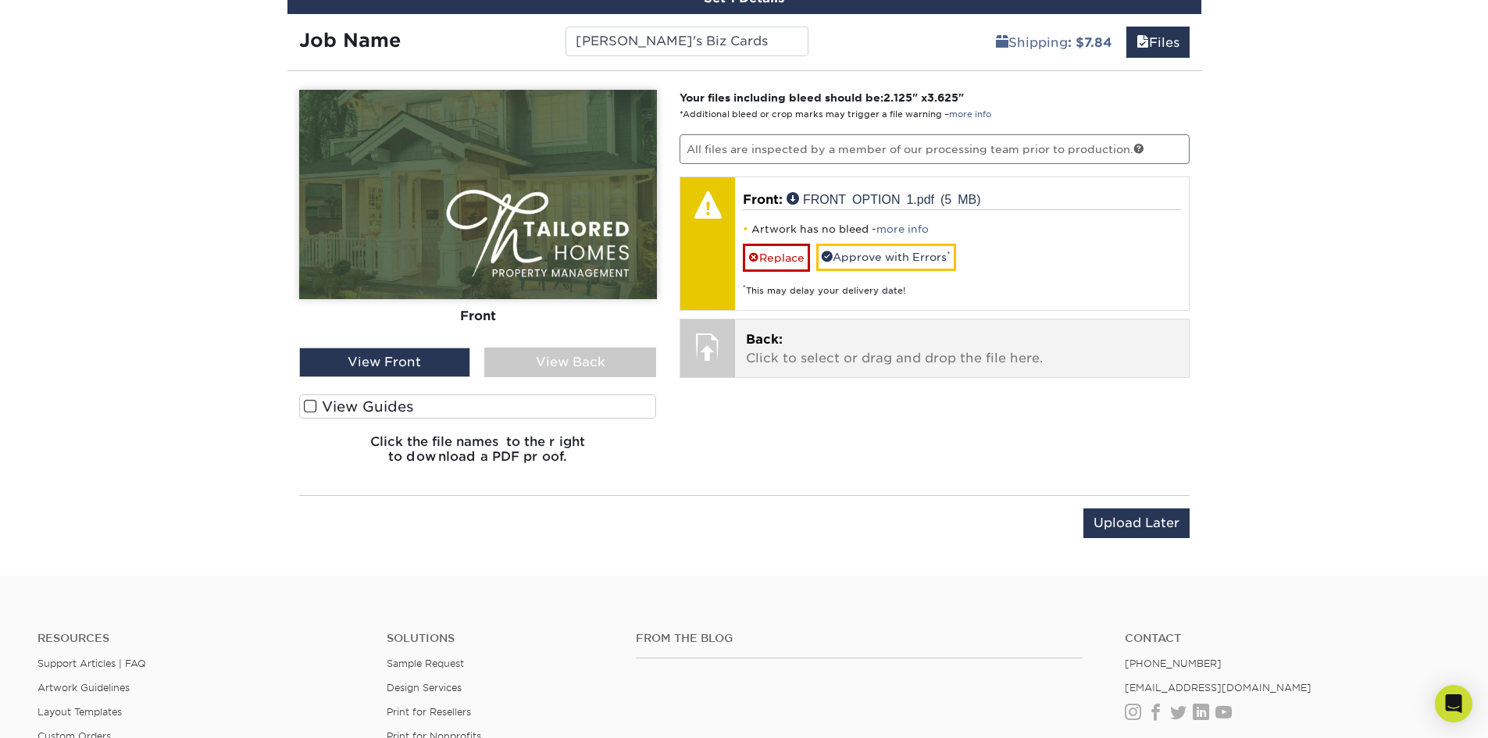
click at [909, 351] on p "Back: Click to select or drag and drop the file here." at bounding box center [962, 349] width 432 height 38
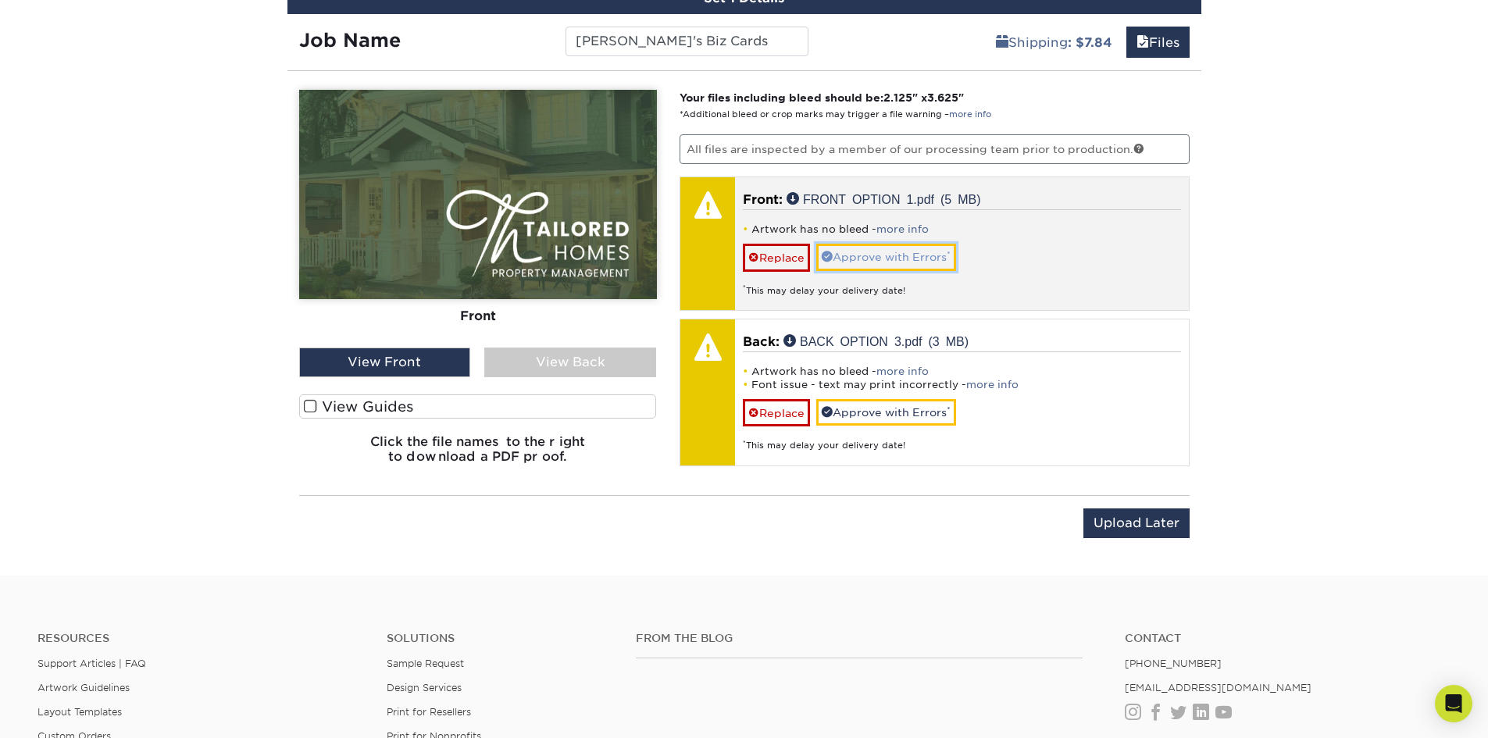
click at [902, 255] on link "Approve with Errors *" at bounding box center [886, 257] width 140 height 27
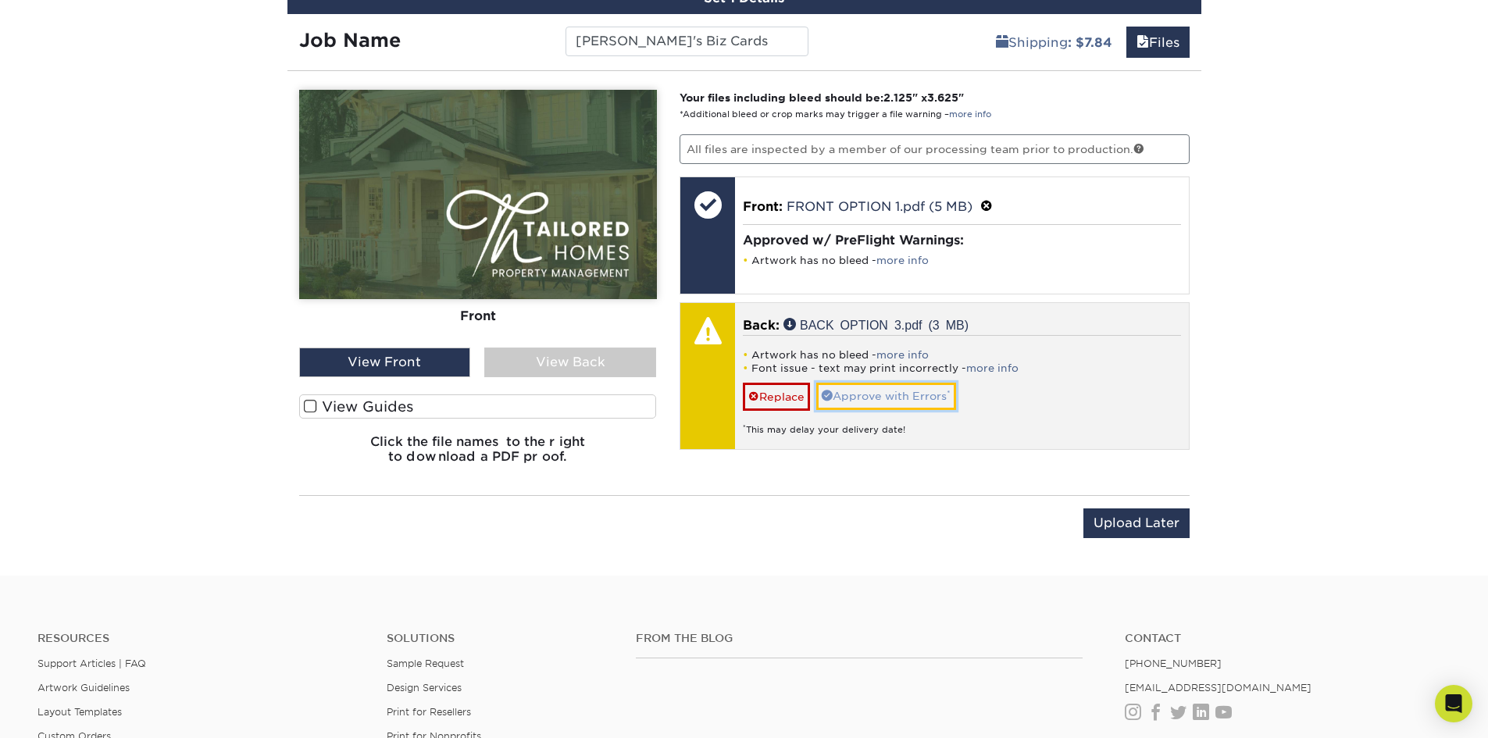
click at [927, 395] on link "Approve with Errors *" at bounding box center [886, 396] width 140 height 27
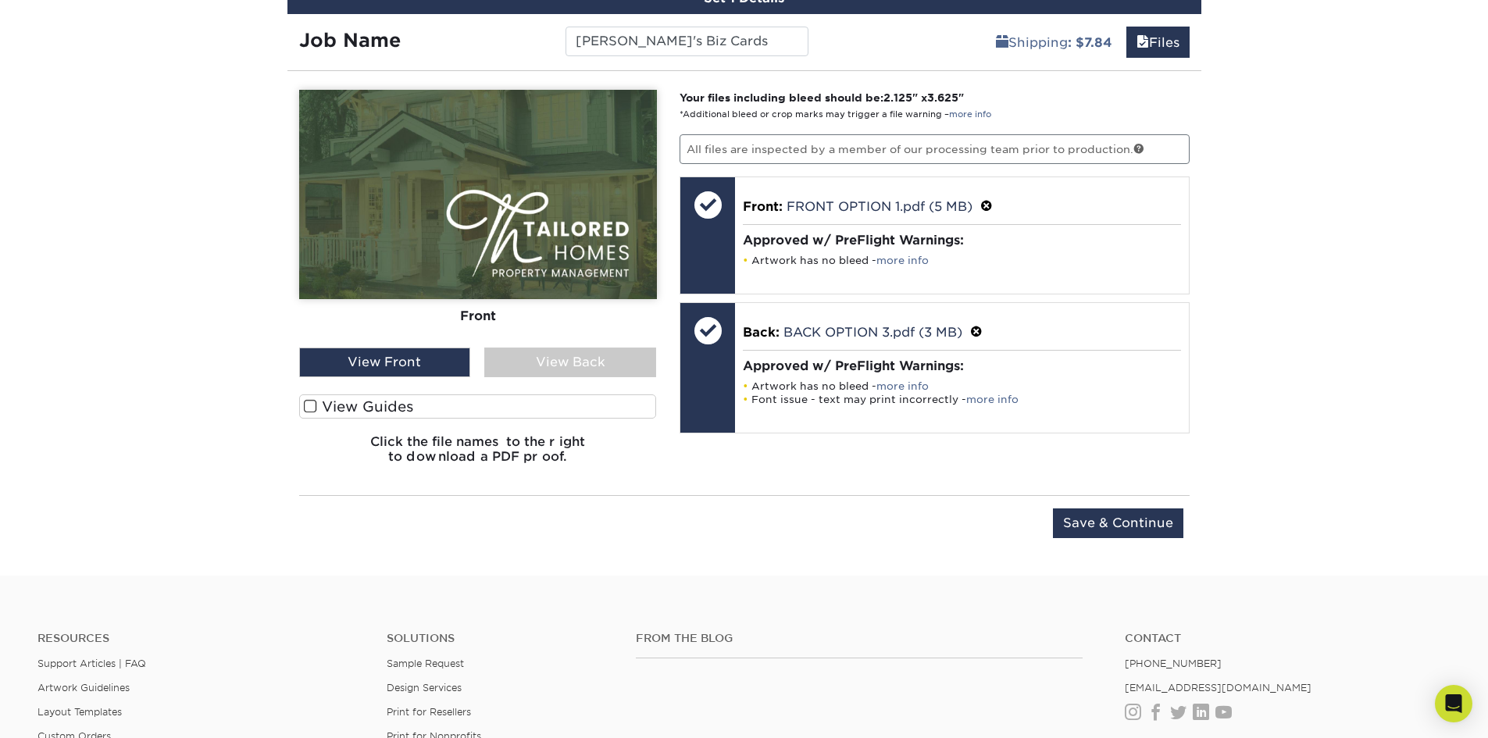
click at [554, 368] on div "View Back" at bounding box center [570, 363] width 172 height 30
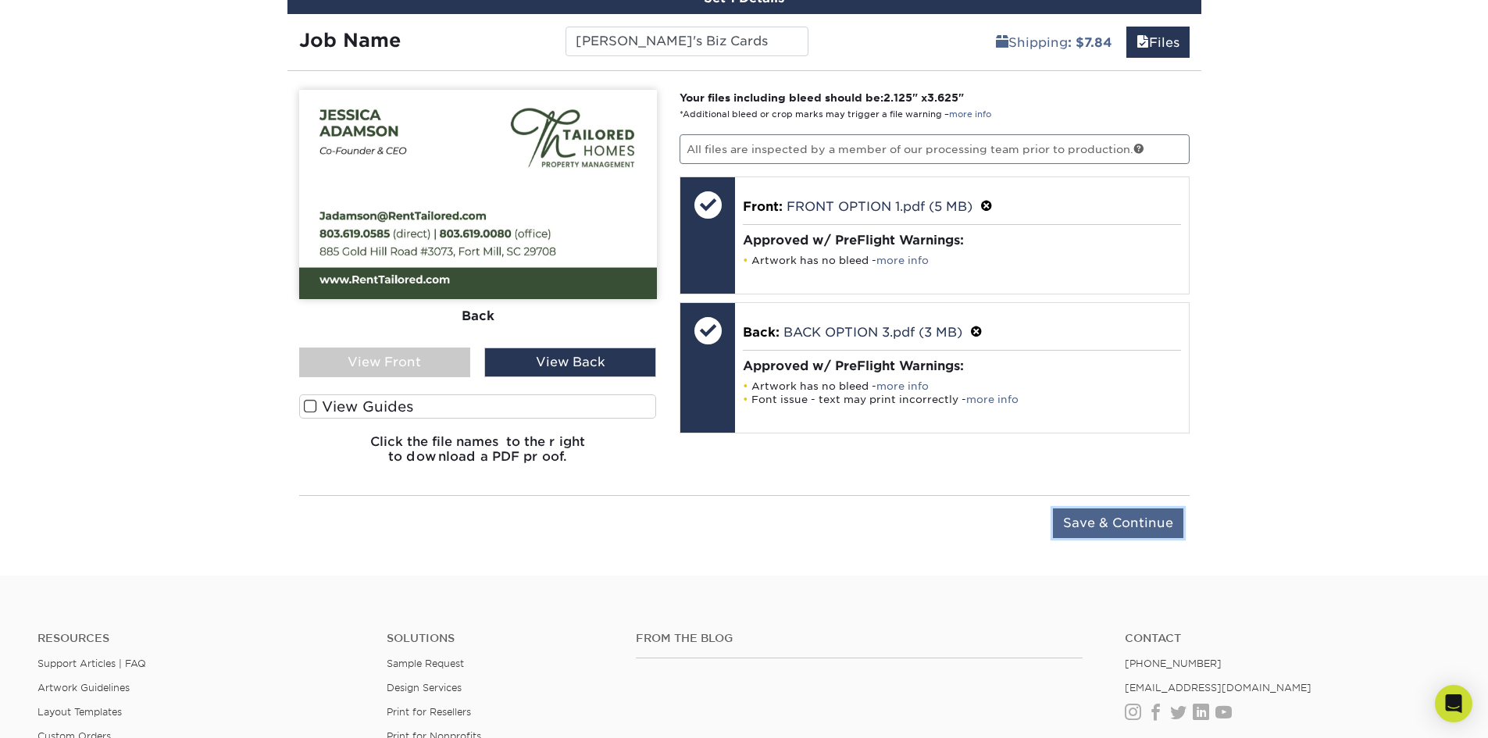
click at [1152, 528] on input "Save & Continue" at bounding box center [1118, 524] width 130 height 30
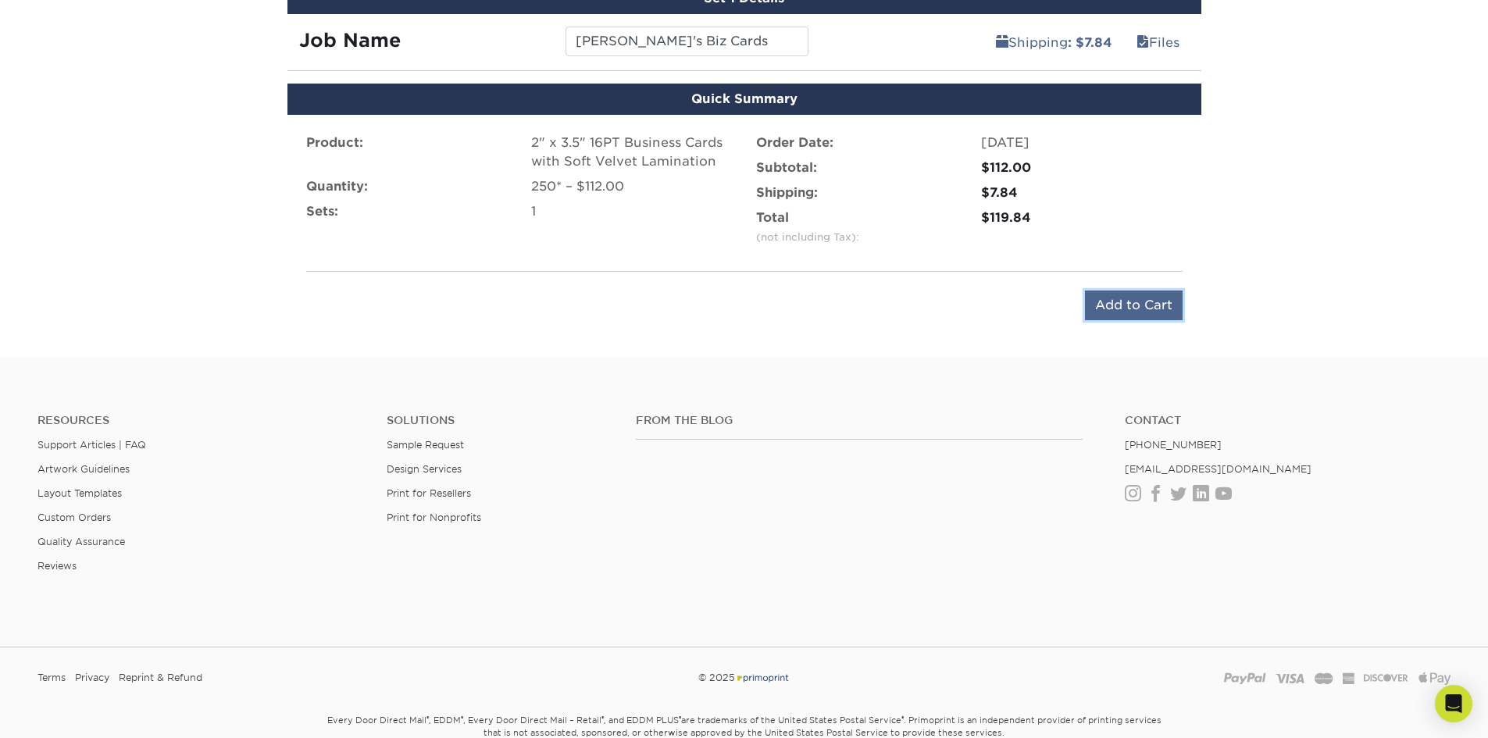
click at [1151, 294] on input "Add to Cart" at bounding box center [1134, 306] width 98 height 30
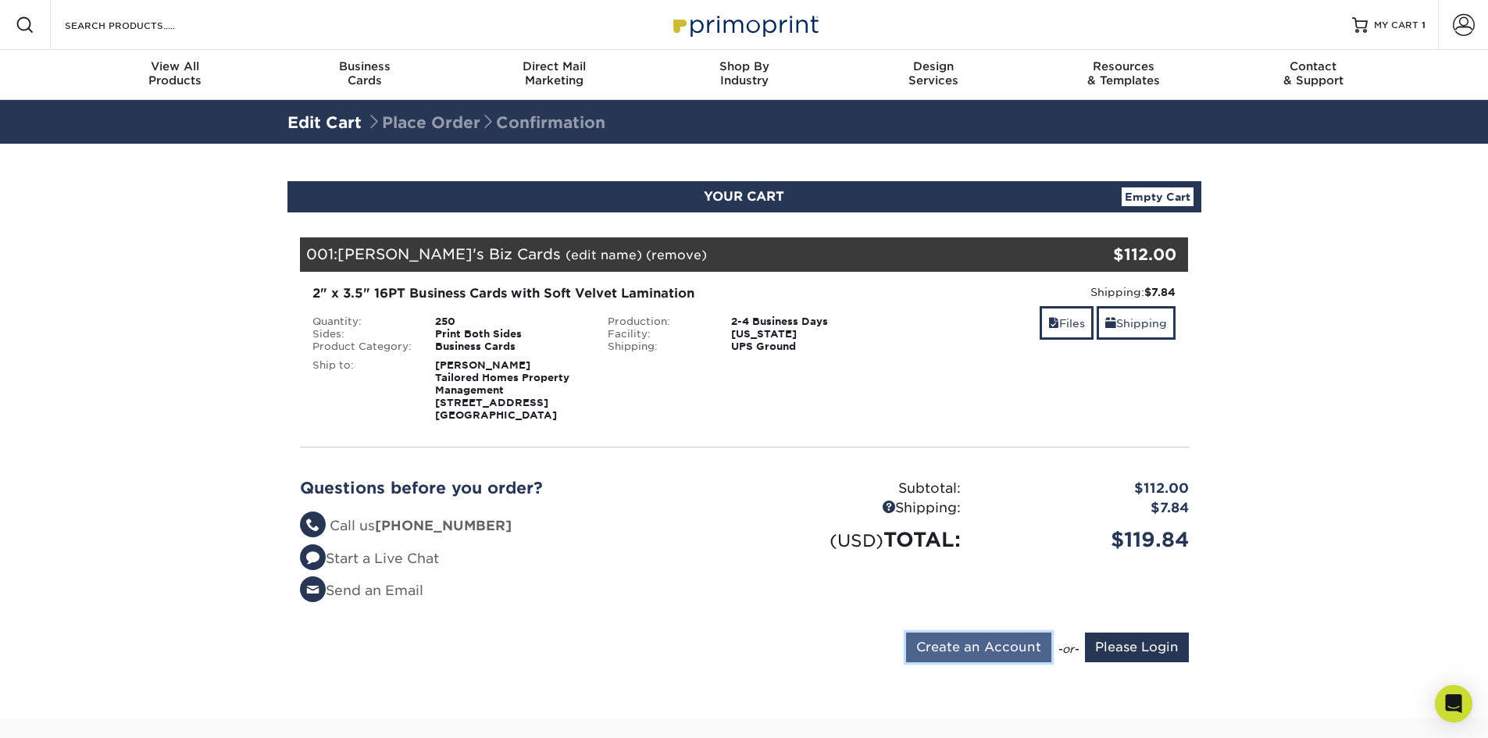
click at [990, 655] on input "Create an Account" at bounding box center [978, 648] width 145 height 30
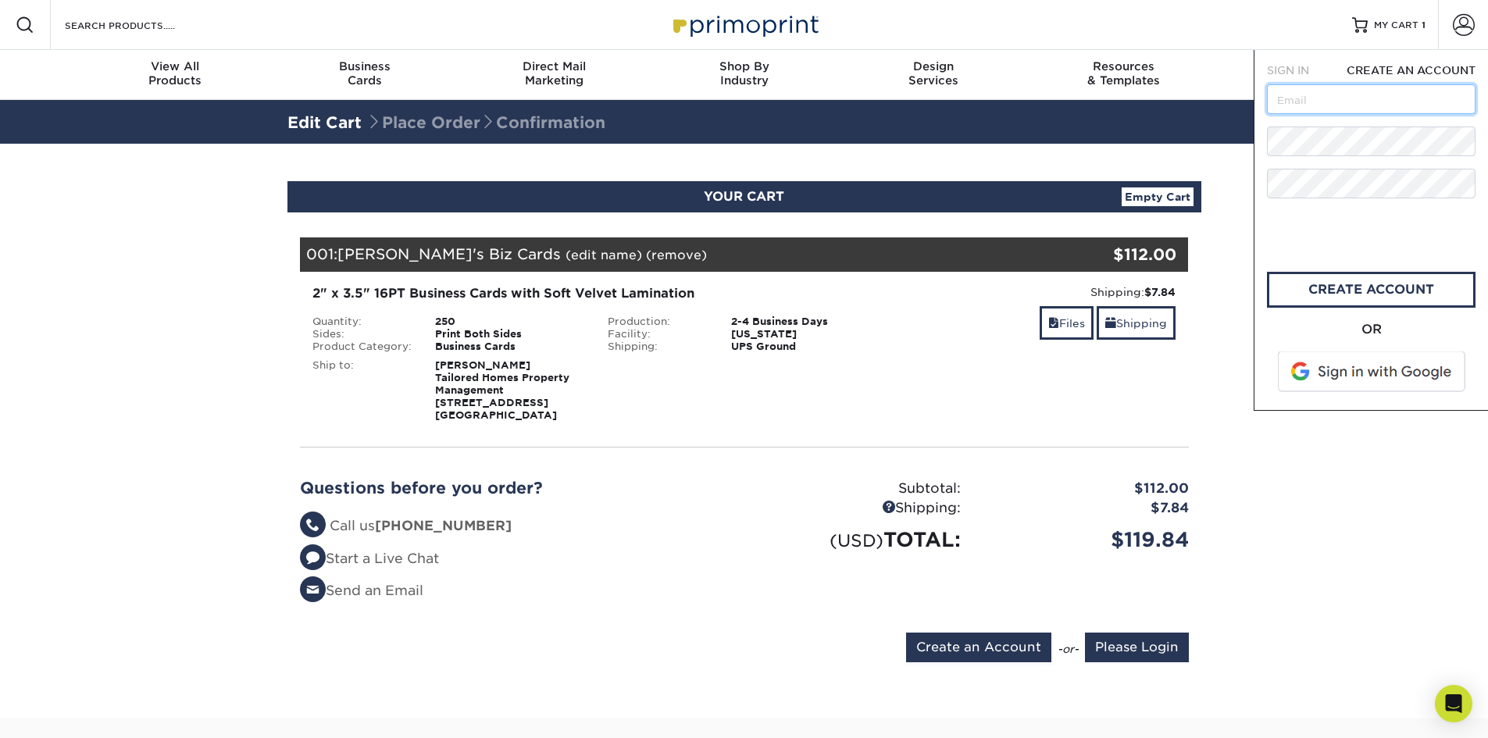
click at [1325, 98] on input "text" at bounding box center [1371, 99] width 209 height 30
type input "jadamson@renttailored.com"
click at [1349, 455] on section "YOUR CART Empty Cart Your Cart is Empty Account Login Create Account Contact Us…" at bounding box center [744, 431] width 1488 height 575
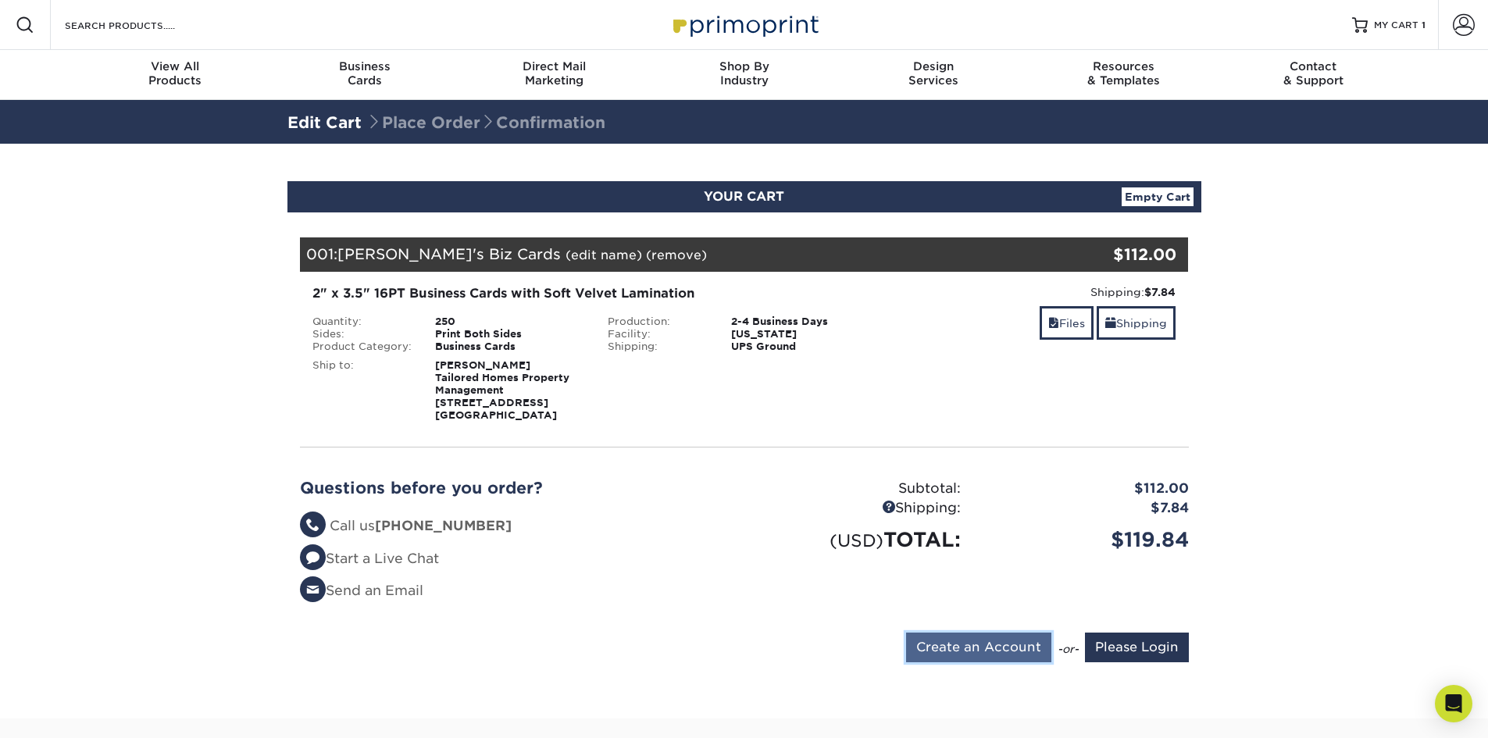
click at [1000, 658] on input "Create an Account" at bounding box center [978, 648] width 145 height 30
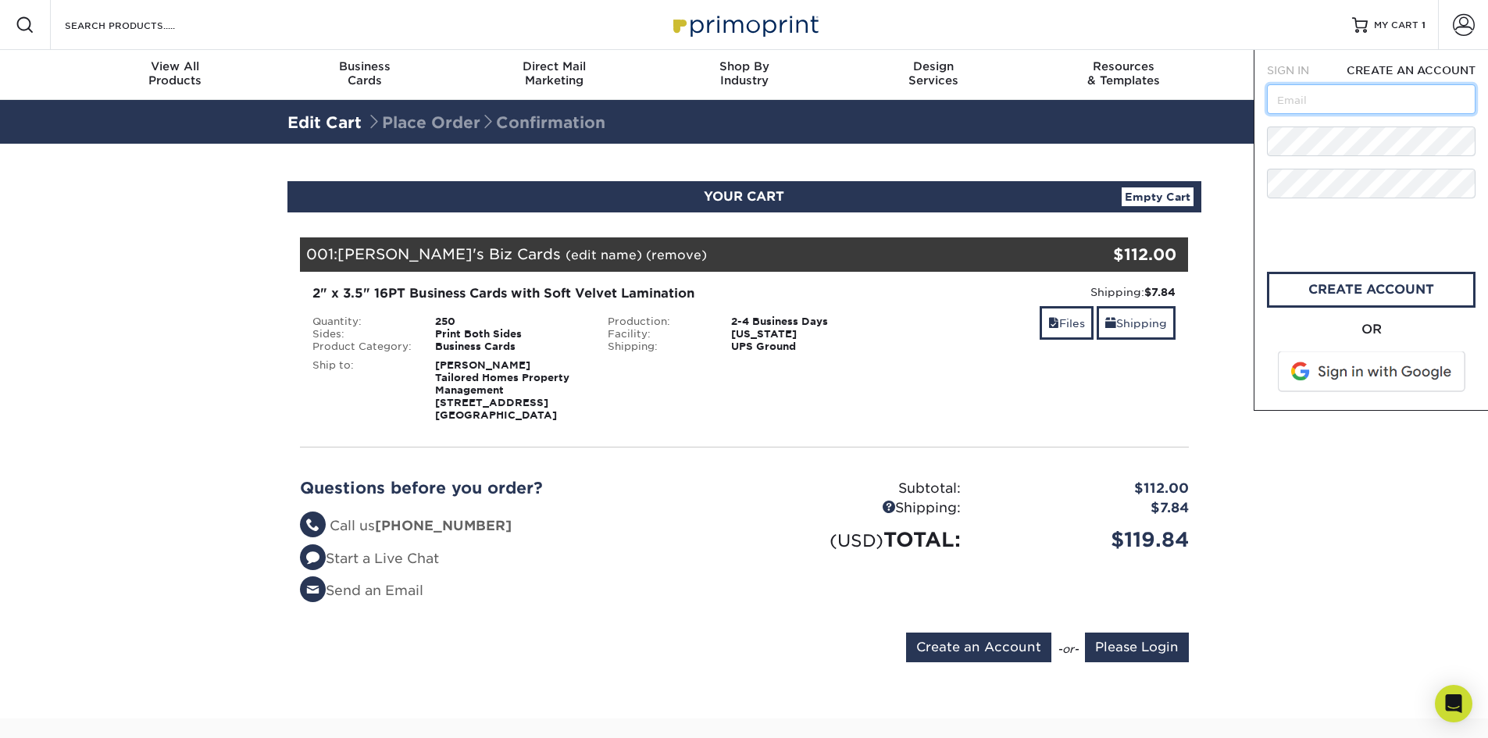
click at [1337, 109] on input "text" at bounding box center [1371, 99] width 209 height 30
type input "jadamson@renttailored.com"
click at [1380, 88] on input "jadamson@renttailored.com" at bounding box center [1371, 99] width 209 height 30
click at [1371, 289] on link "create account" at bounding box center [1371, 290] width 209 height 36
click at [1174, 579] on div "Subtotal: $112.00 Shipping: $7.84 (USD) TOTAL: $119.84" at bounding box center [973, 546] width 456 height 135
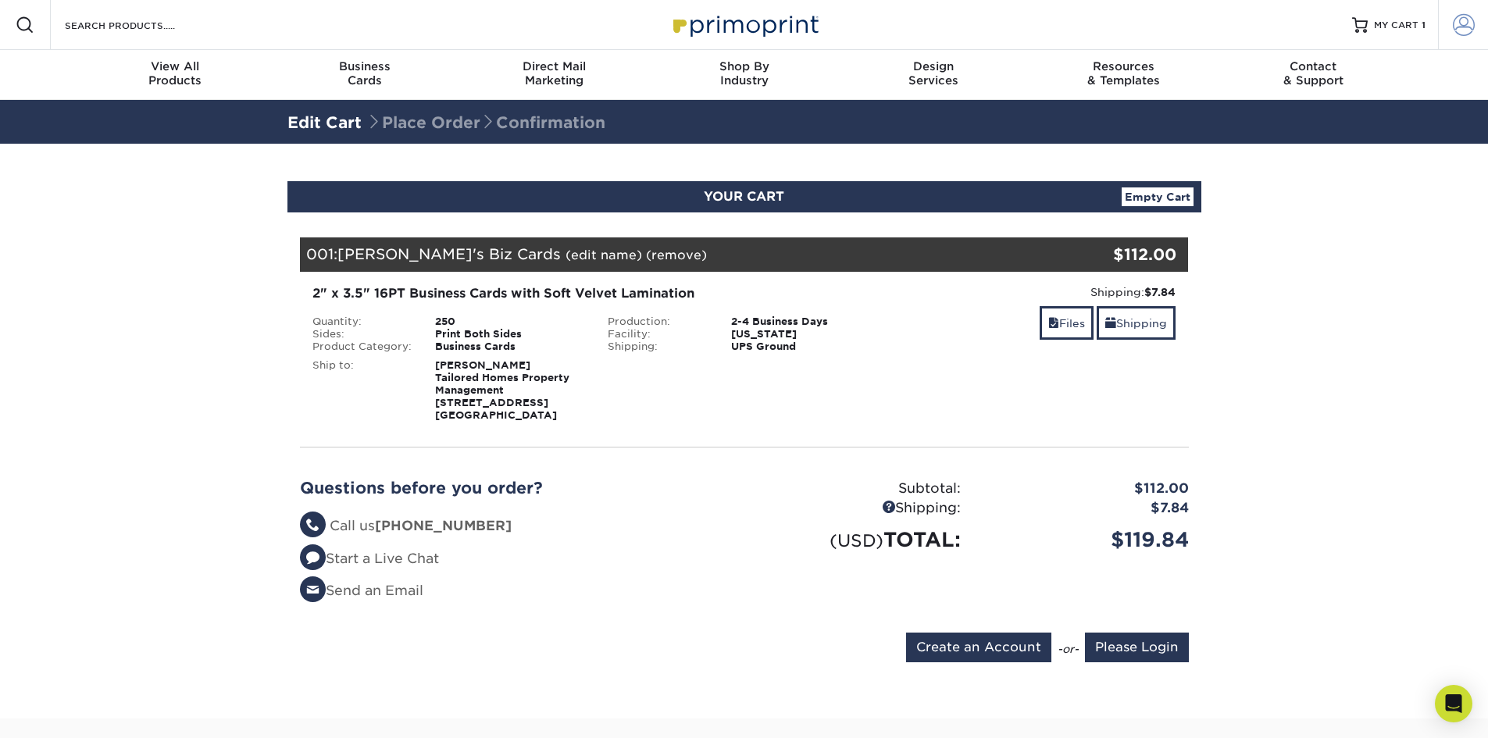
click at [1456, 21] on span at bounding box center [1464, 25] width 22 height 22
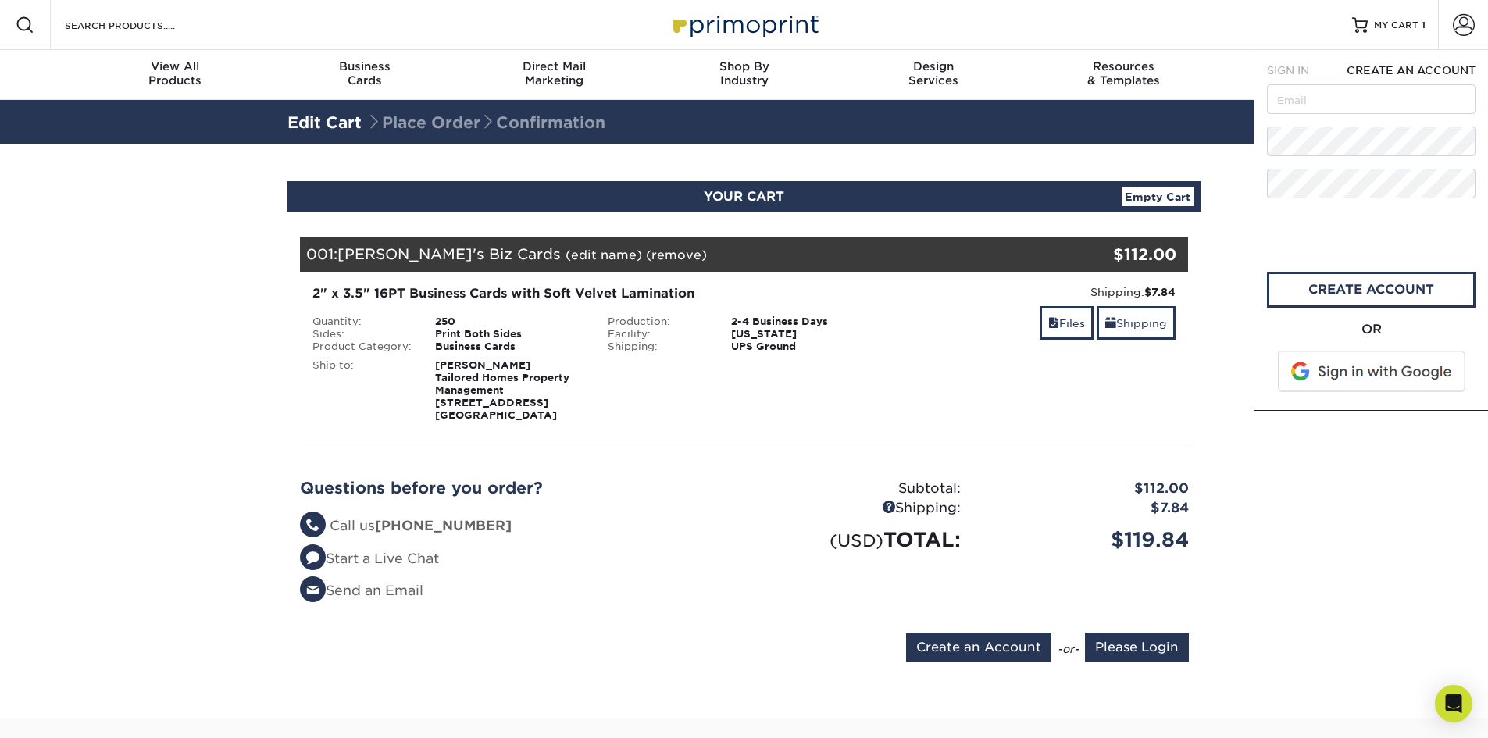
click at [1295, 75] on span "SIGN IN" at bounding box center [1288, 70] width 42 height 13
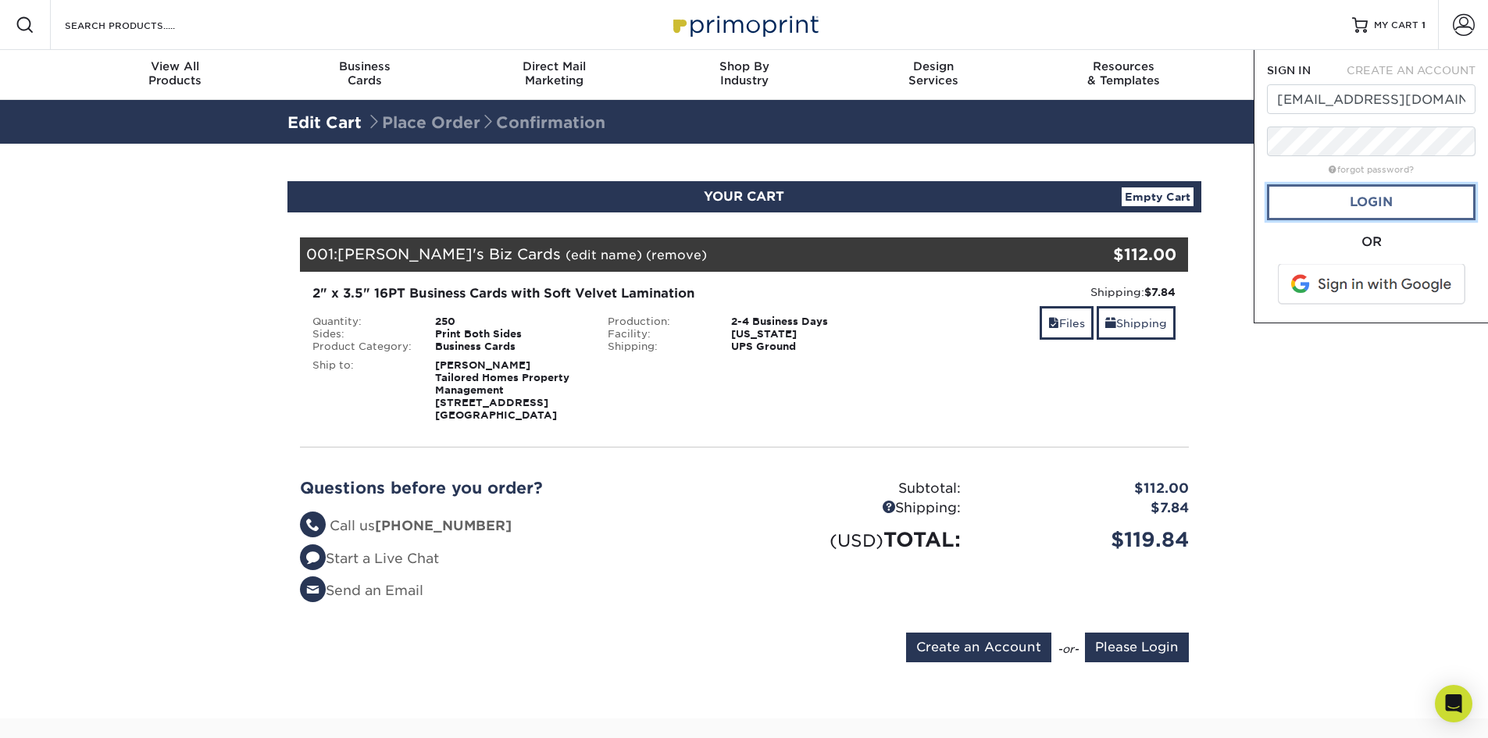
click at [1354, 207] on link "Login" at bounding box center [1371, 202] width 209 height 36
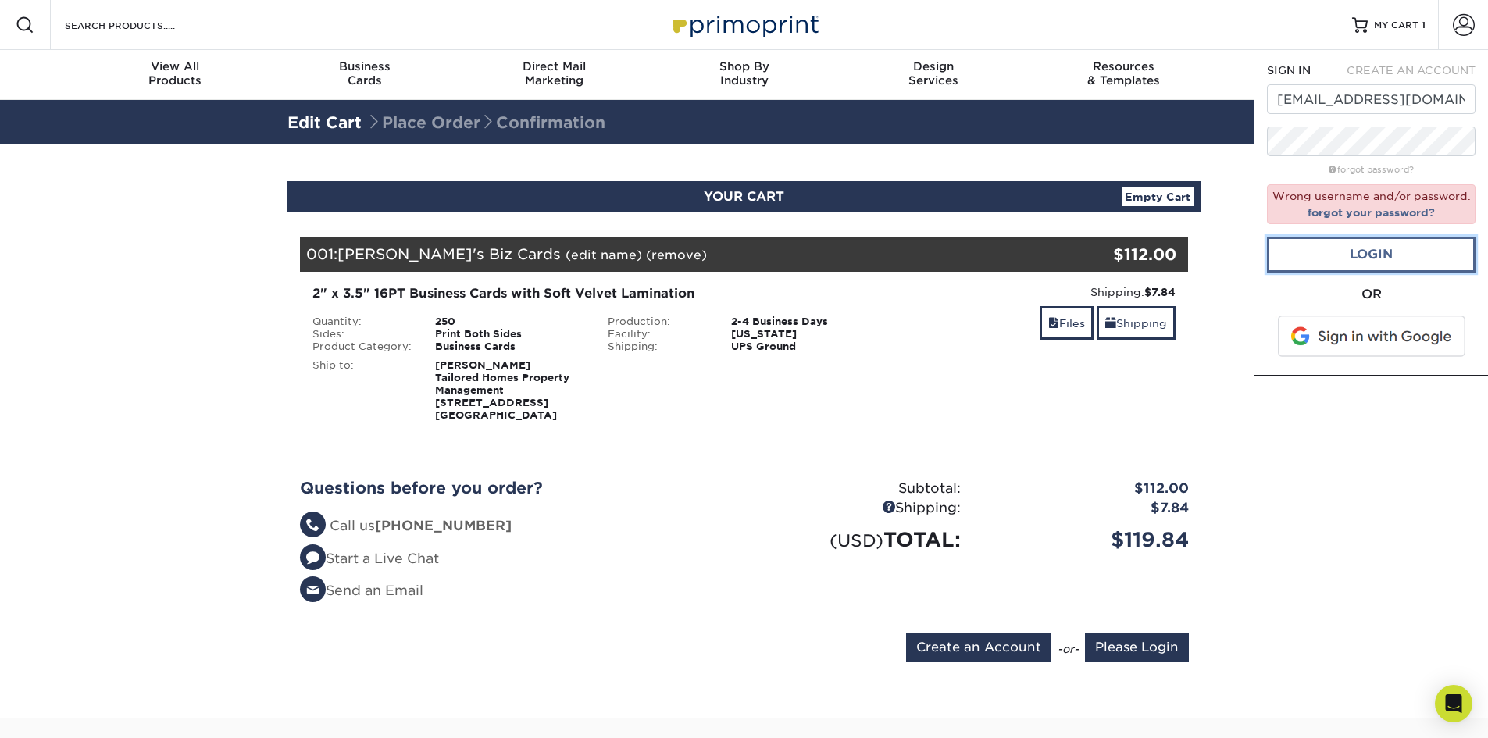
click at [1394, 254] on link "Login" at bounding box center [1371, 255] width 209 height 36
click at [1387, 253] on link "Login" at bounding box center [1371, 255] width 209 height 36
click at [1129, 649] on input "Please Login" at bounding box center [1137, 648] width 104 height 30
click at [1373, 92] on input "jadamson@renttailored.com" at bounding box center [1371, 99] width 209 height 30
click at [1391, 257] on link "Login" at bounding box center [1371, 255] width 209 height 36
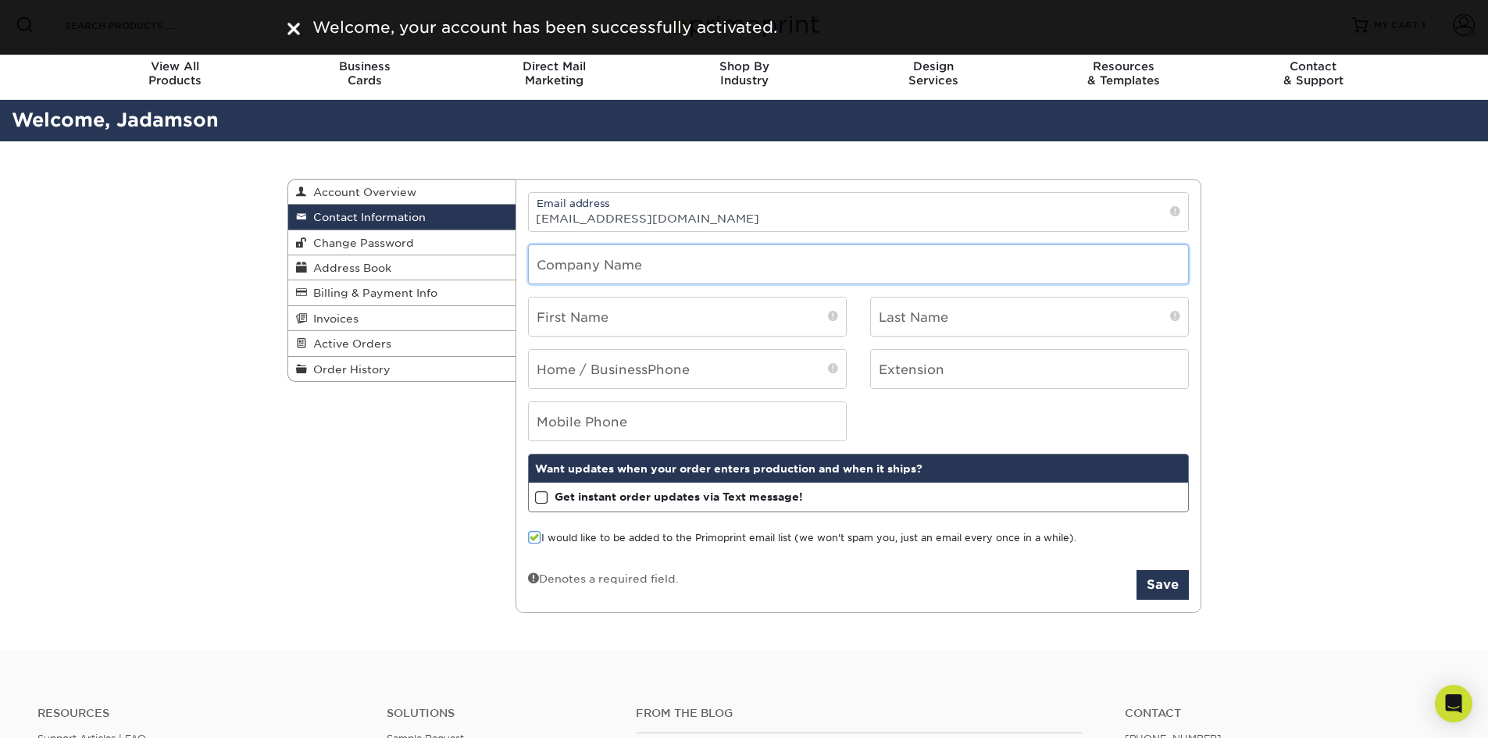
click at [678, 262] on input "text" at bounding box center [858, 264] width 659 height 38
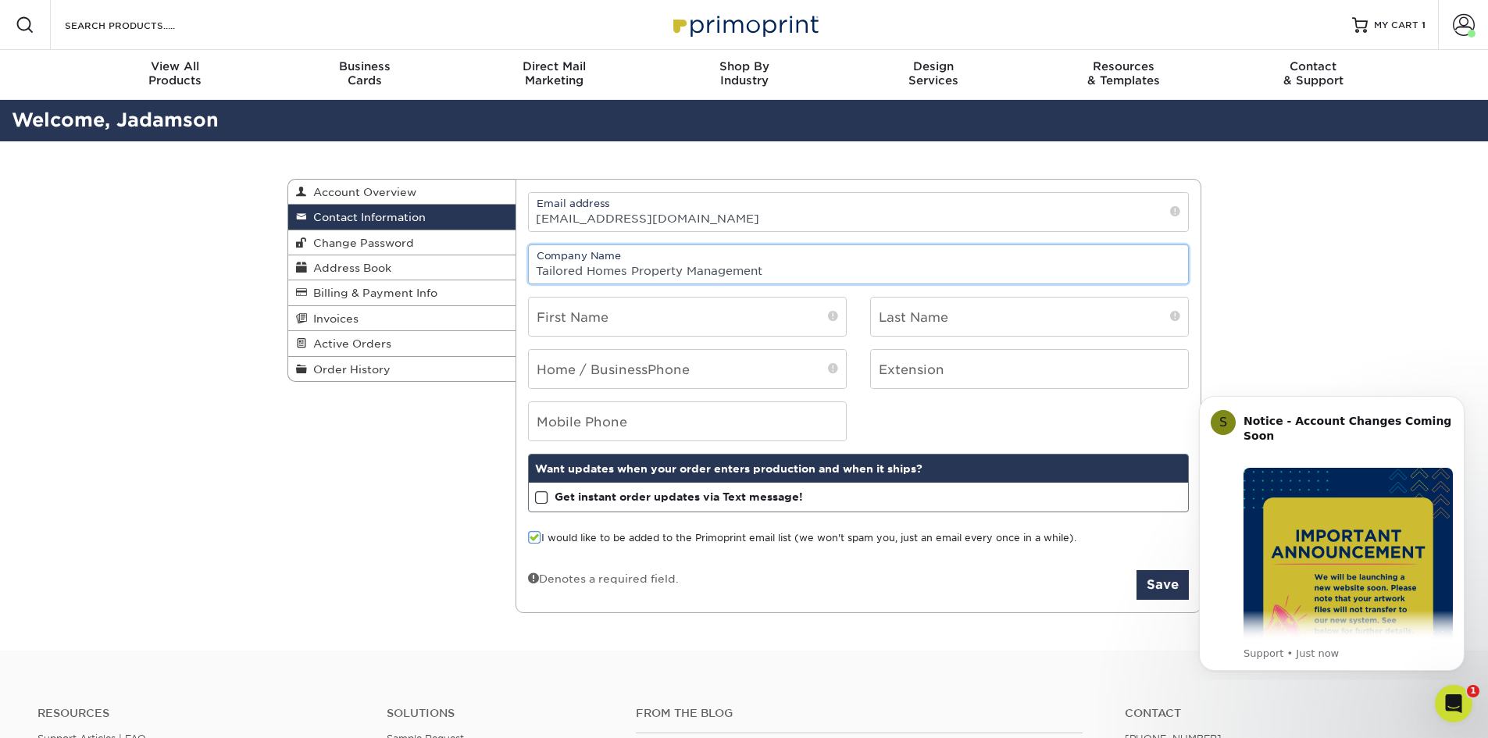
type input "Tailored Homes Property Management"
type input "Jessica"
type input "Adamson"
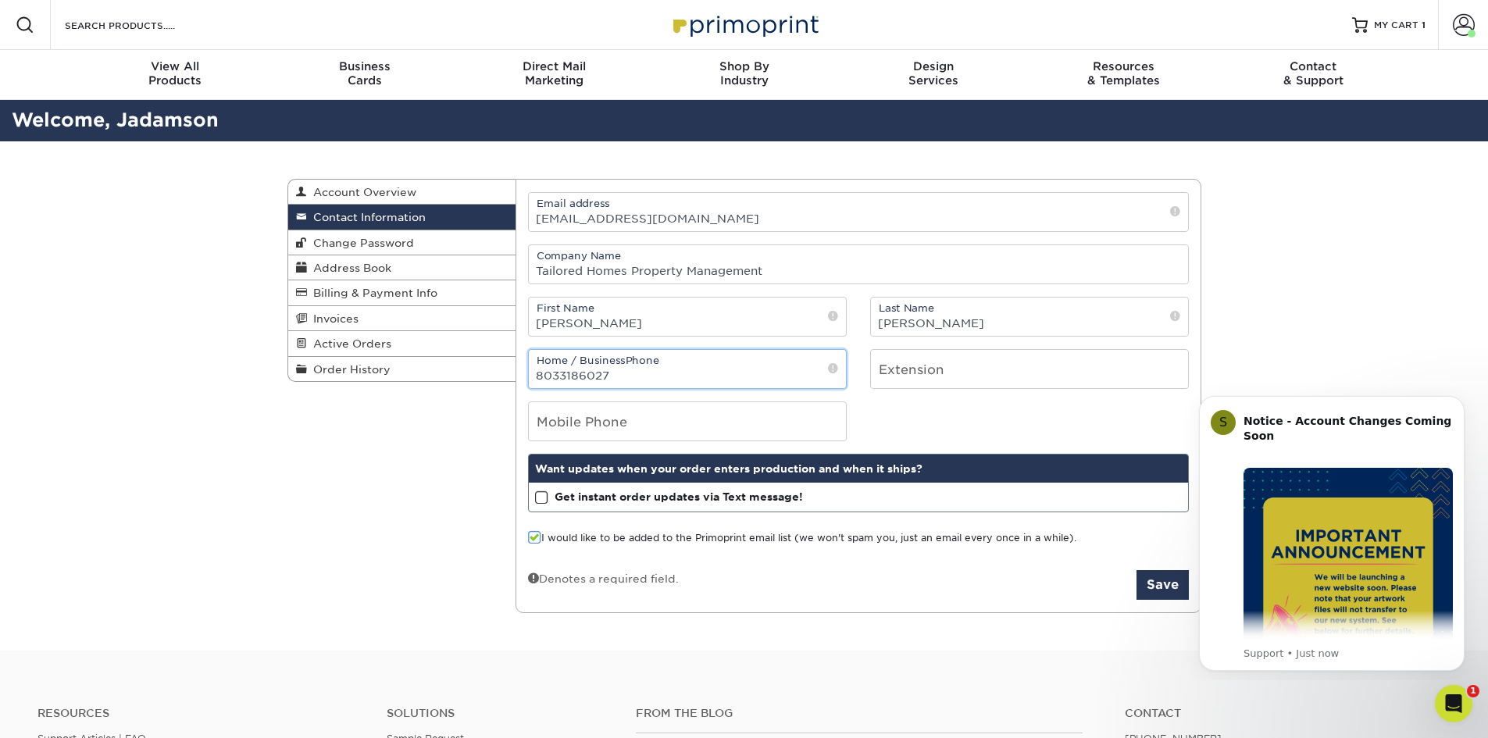
type input "8033186027"
drag, startPoint x: 589, startPoint y: 375, endPoint x: 513, endPoint y: 374, distance: 75.8
click at [513, 179] on div "Contact Information Account Overview Contact Information Change Password Addres…" at bounding box center [745, 179] width 914 height 0
drag, startPoint x: 890, startPoint y: 413, endPoint x: 873, endPoint y: 410, distance: 16.7
click at [889, 413] on div "Mobile Phone" at bounding box center [858, 422] width 684 height 40
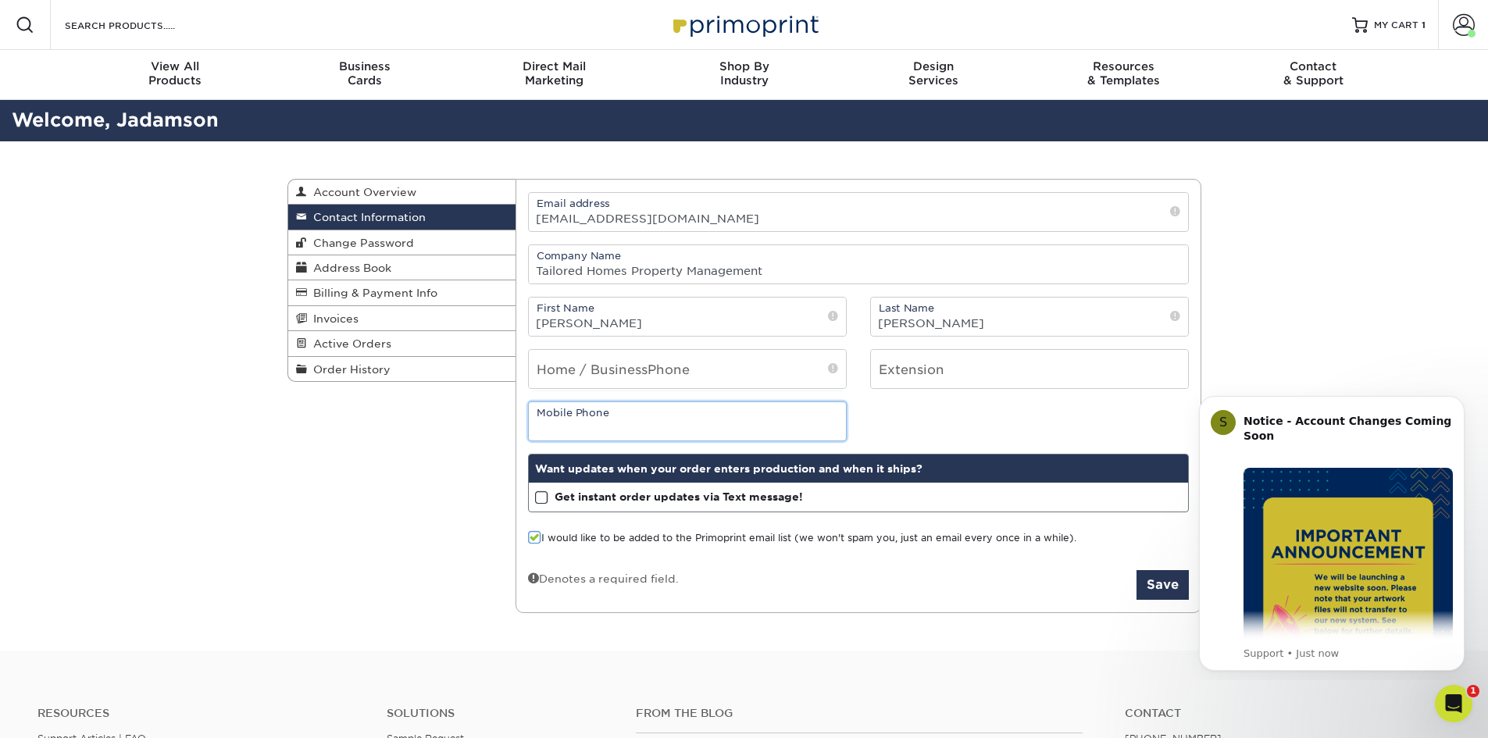
click at [723, 414] on input "tel" at bounding box center [687, 421] width 317 height 38
paste input "8033186027"
type input "8033186027"
click at [705, 379] on input "tel" at bounding box center [687, 369] width 317 height 38
type input "8036190585"
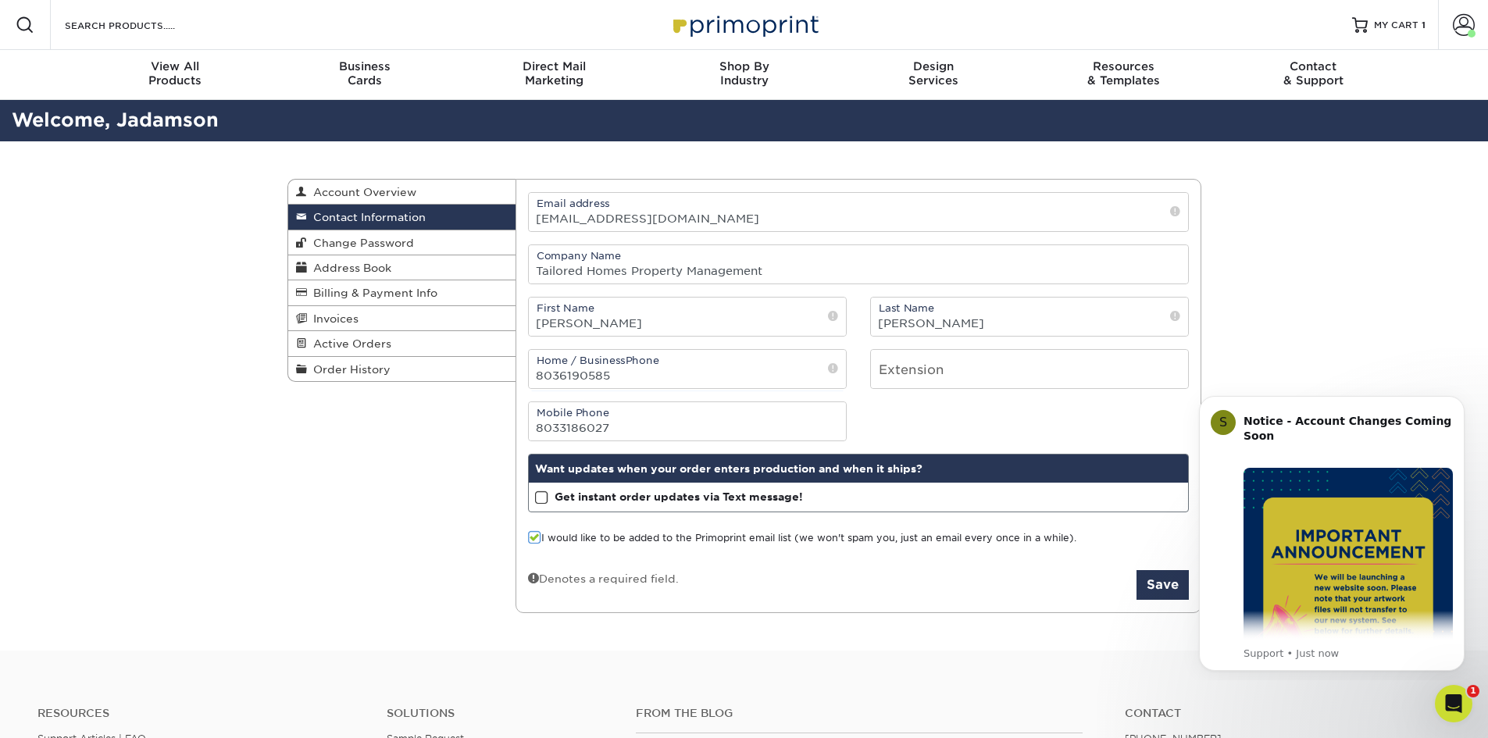
click at [935, 437] on div "Mobile Phone 8033186027" at bounding box center [858, 422] width 684 height 40
click at [818, 535] on label "I would like to be added to the Primoprint email list (we won't spam you, just …" at bounding box center [802, 538] width 548 height 15
click at [0, 0] on input "I would like to be added to the Primoprint email list (we won't spam you, just …" at bounding box center [0, 0] width 0 height 0
click at [541, 495] on span at bounding box center [541, 498] width 13 height 15
click at [0, 0] on input "Get instant order updates via Text message!" at bounding box center [0, 0] width 0 height 0
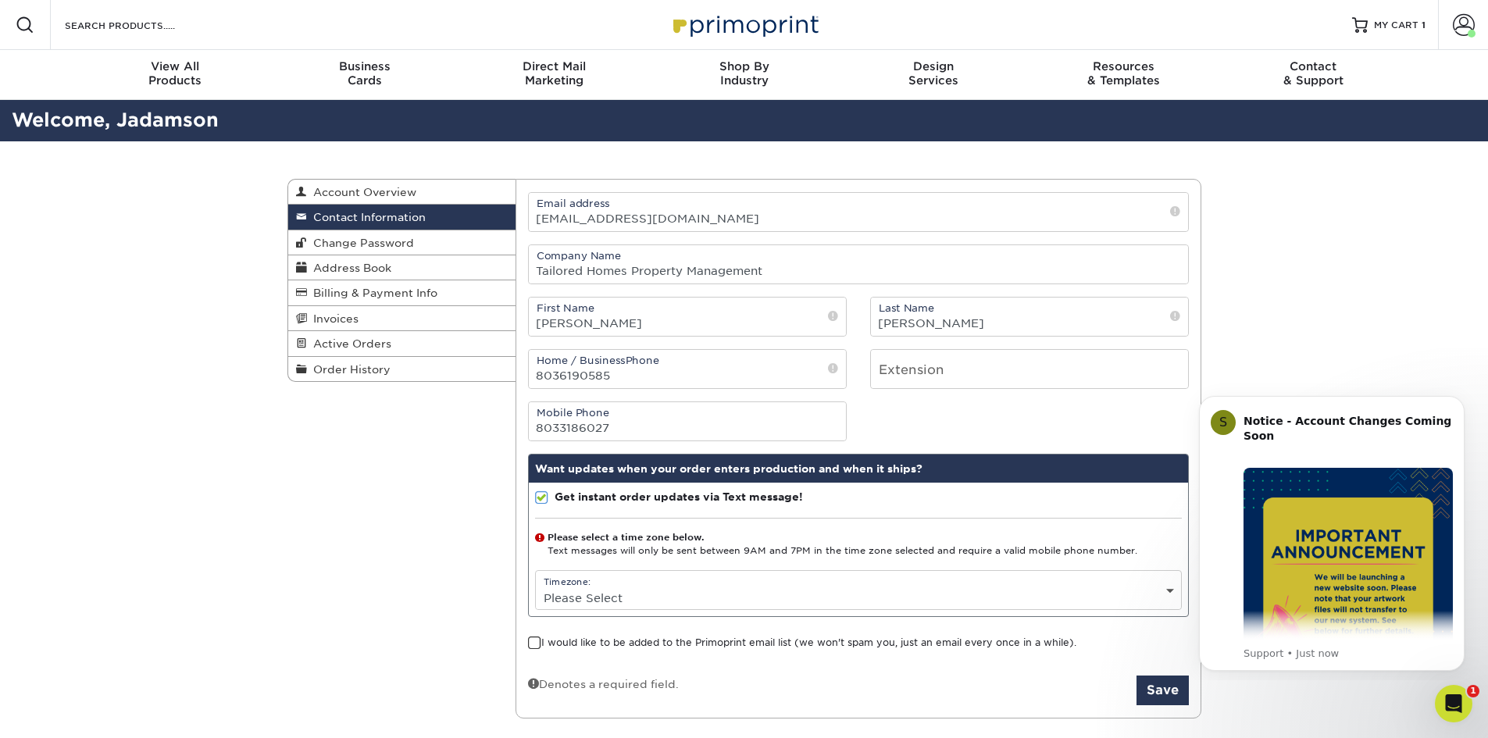
click at [762, 590] on select "Please Select (GMT -12:00) Eniwetok, Kwajalein (GMT -11:00) Midway Island, Samo…" at bounding box center [858, 598] width 645 height 23
select select "-5.0"
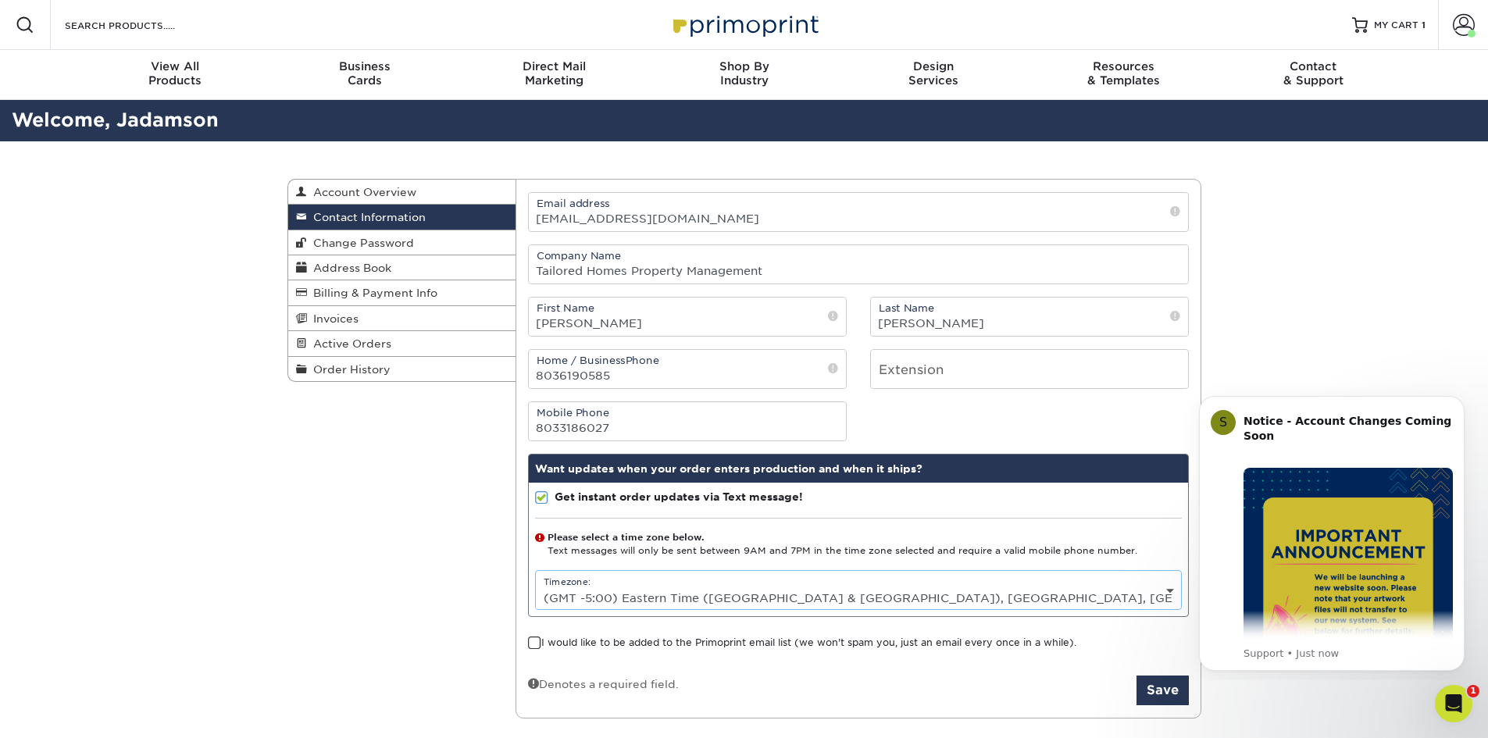
click at [536, 587] on select "Please Select (GMT -12:00) Eniwetok, Kwajalein (GMT -11:00) Midway Island, Samo…" at bounding box center [858, 598] width 645 height 23
click at [1162, 684] on button "Save" at bounding box center [1163, 691] width 52 height 30
click at [1395, 27] on span "MY CART" at bounding box center [1396, 25] width 45 height 13
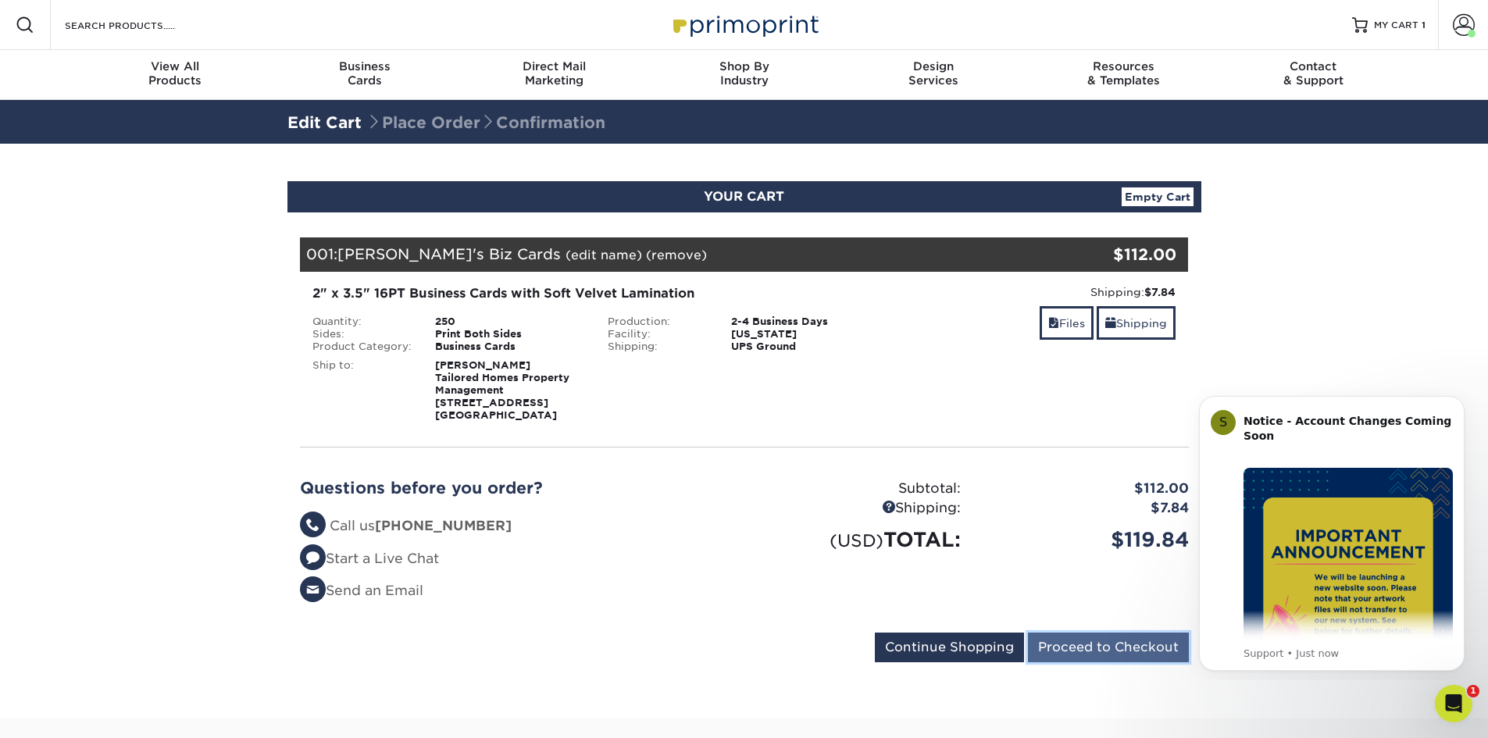
click at [1134, 645] on input "Proceed to Checkout" at bounding box center [1108, 648] width 161 height 30
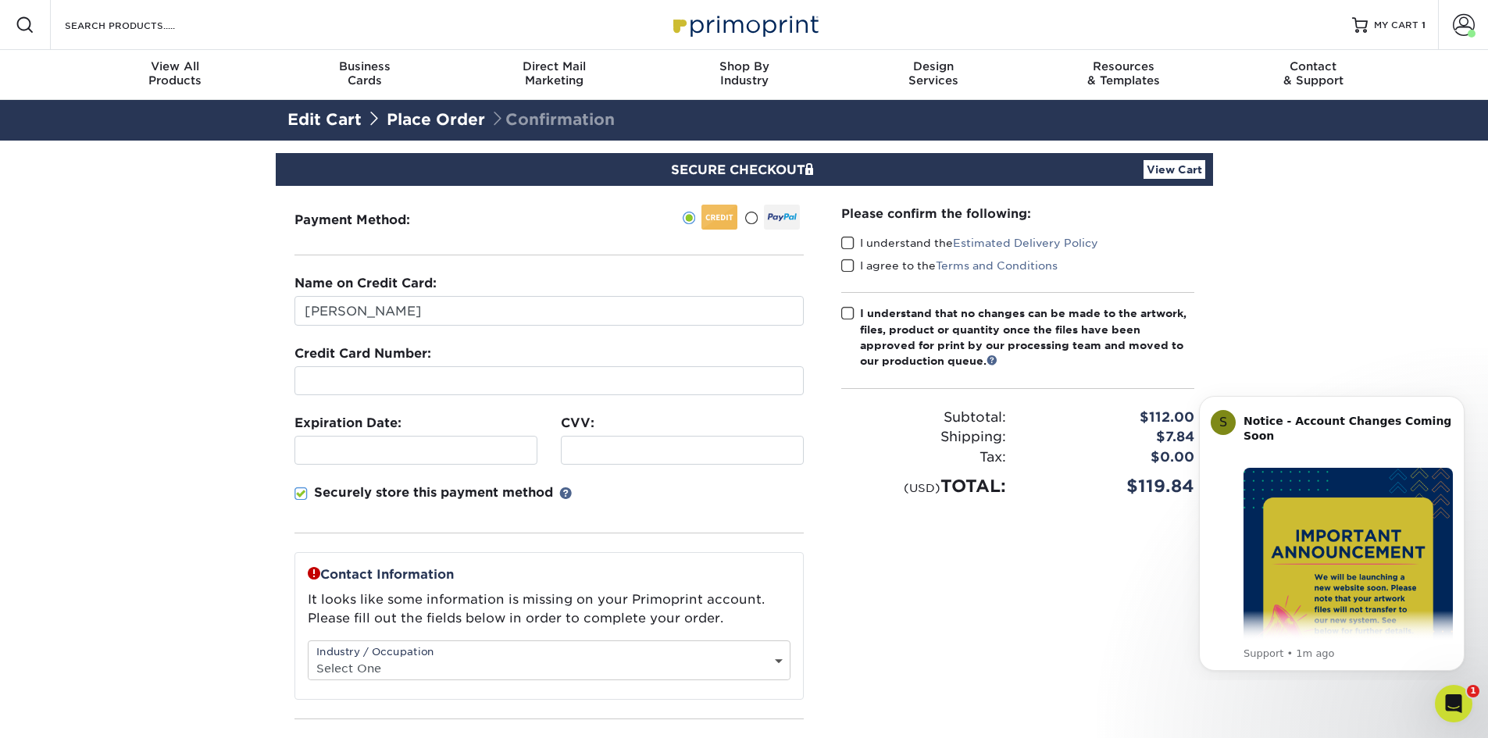
type input "08/2029"
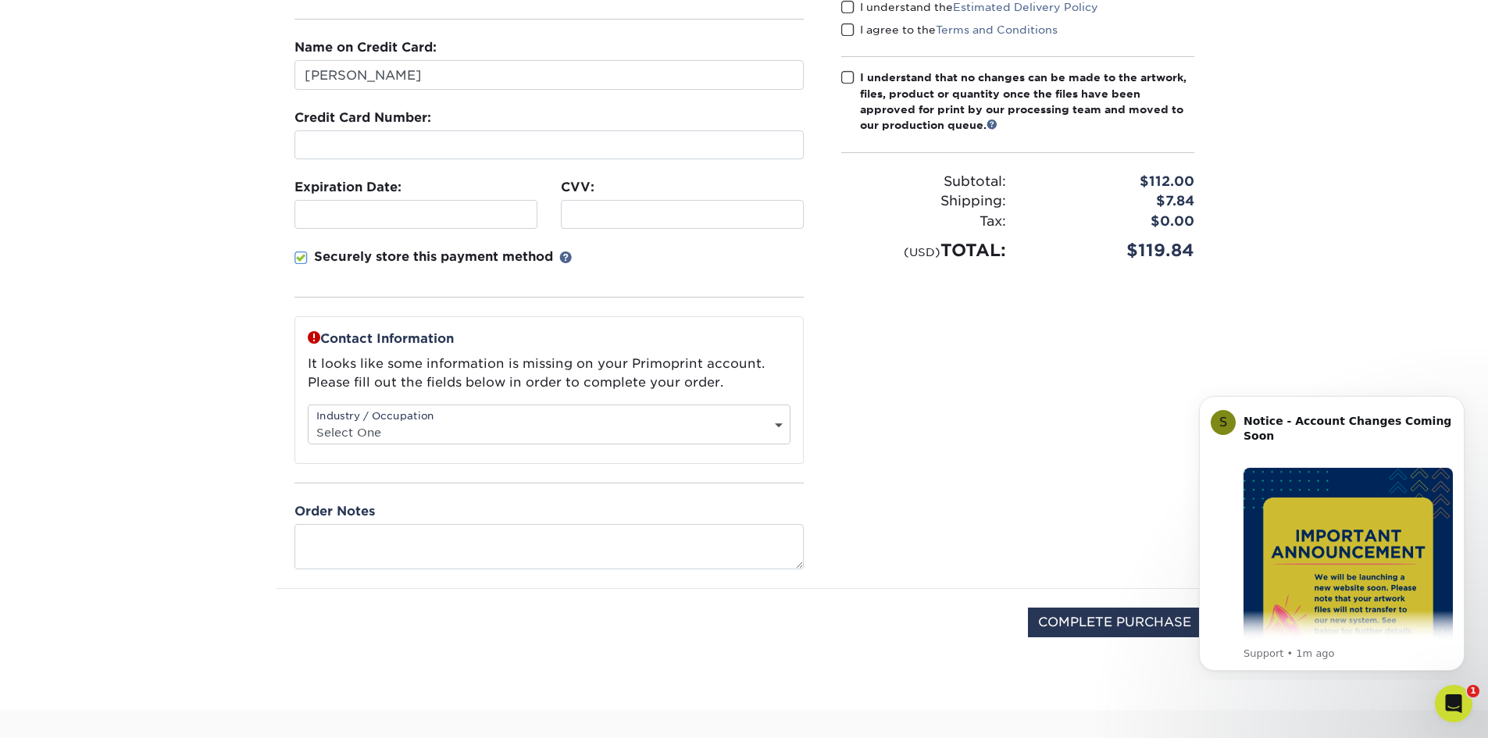
click at [301, 261] on span at bounding box center [301, 258] width 13 height 15
click at [0, 0] on input "Securely store this payment method" at bounding box center [0, 0] width 0 height 0
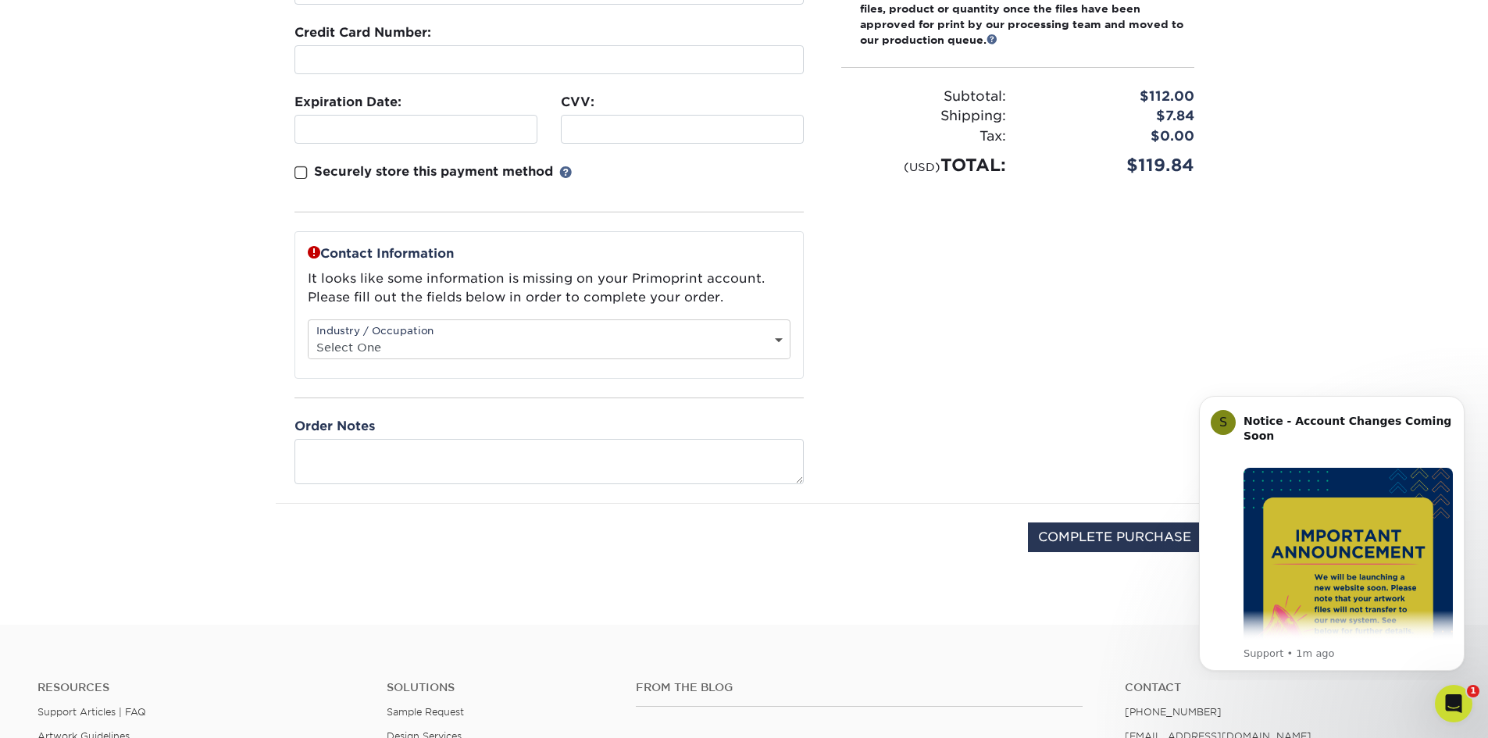
scroll to position [322, 0]
click at [463, 339] on select "Select One Administrative Executive Human Resources Construction Education Ente…" at bounding box center [549, 346] width 481 height 23
select select "24"
click at [309, 335] on select "Select One Administrative Executive Human Resources Construction Education Ente…" at bounding box center [549, 346] width 481 height 23
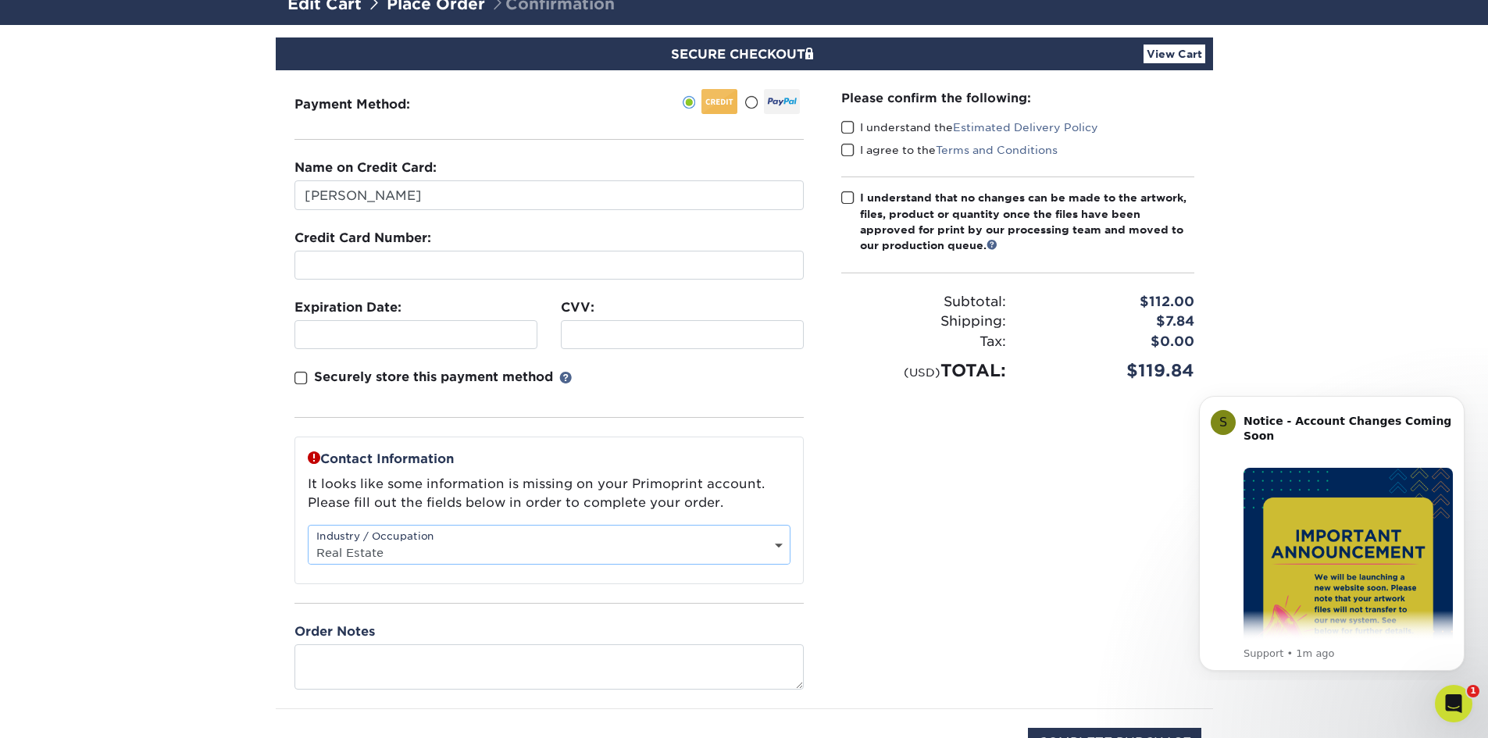
scroll to position [114, 0]
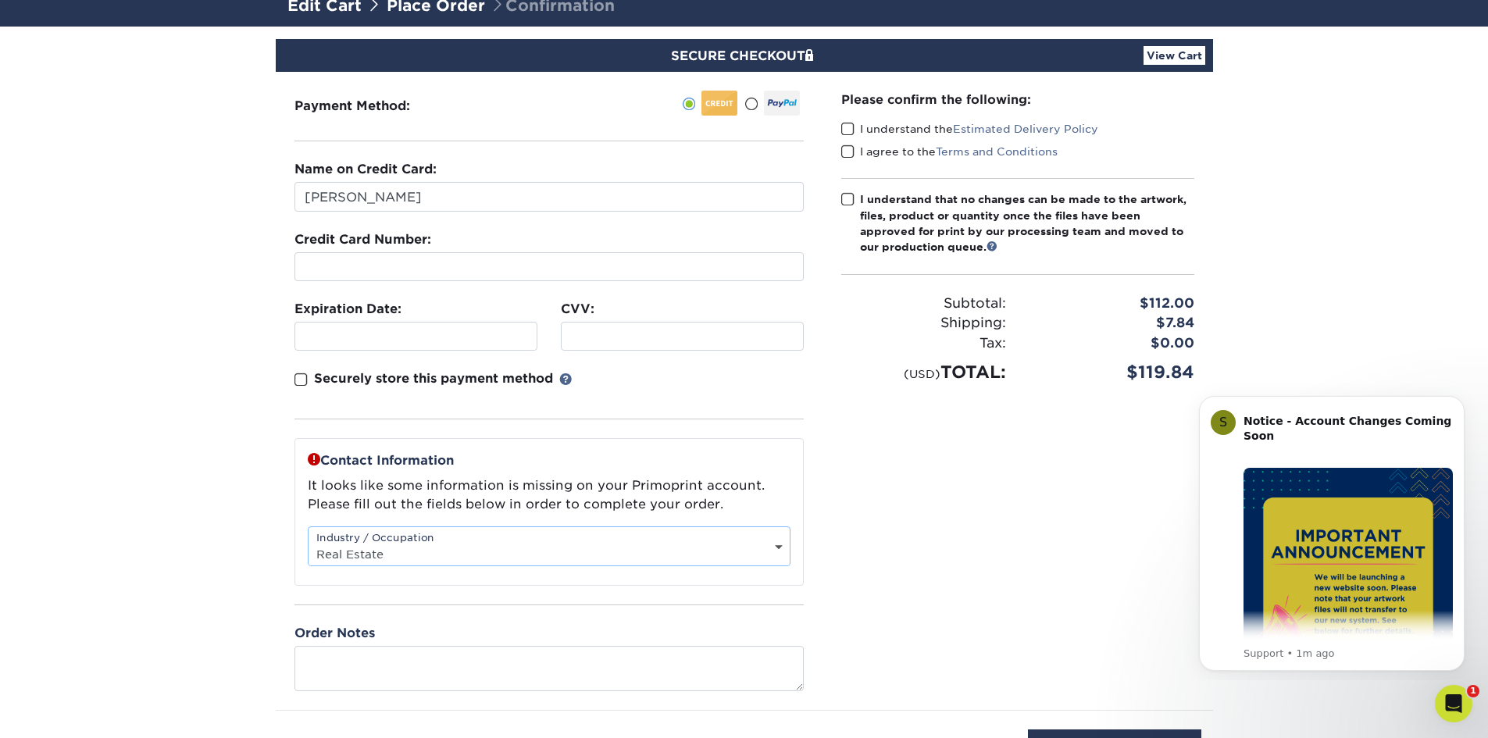
click at [844, 129] on span at bounding box center [847, 129] width 13 height 15
click at [0, 0] on input "I understand the Estimated Delivery Policy" at bounding box center [0, 0] width 0 height 0
click at [848, 145] on span at bounding box center [847, 152] width 13 height 15
click at [0, 0] on input "I agree to the Terms and Conditions" at bounding box center [0, 0] width 0 height 0
click at [846, 198] on span at bounding box center [847, 199] width 13 height 15
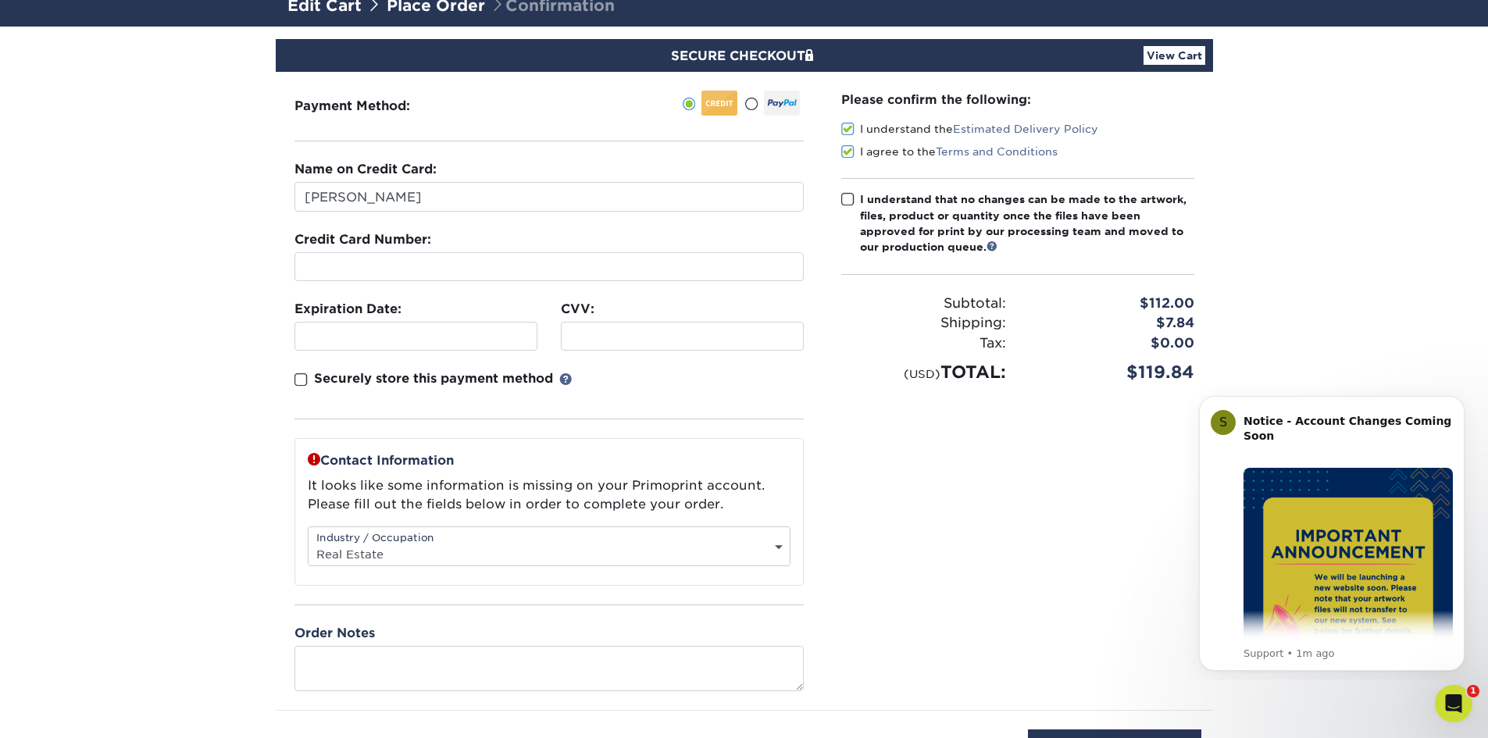
click at [0, 0] on input "I understand that no changes can be made to the artwork, files, product or quan…" at bounding box center [0, 0] width 0 height 0
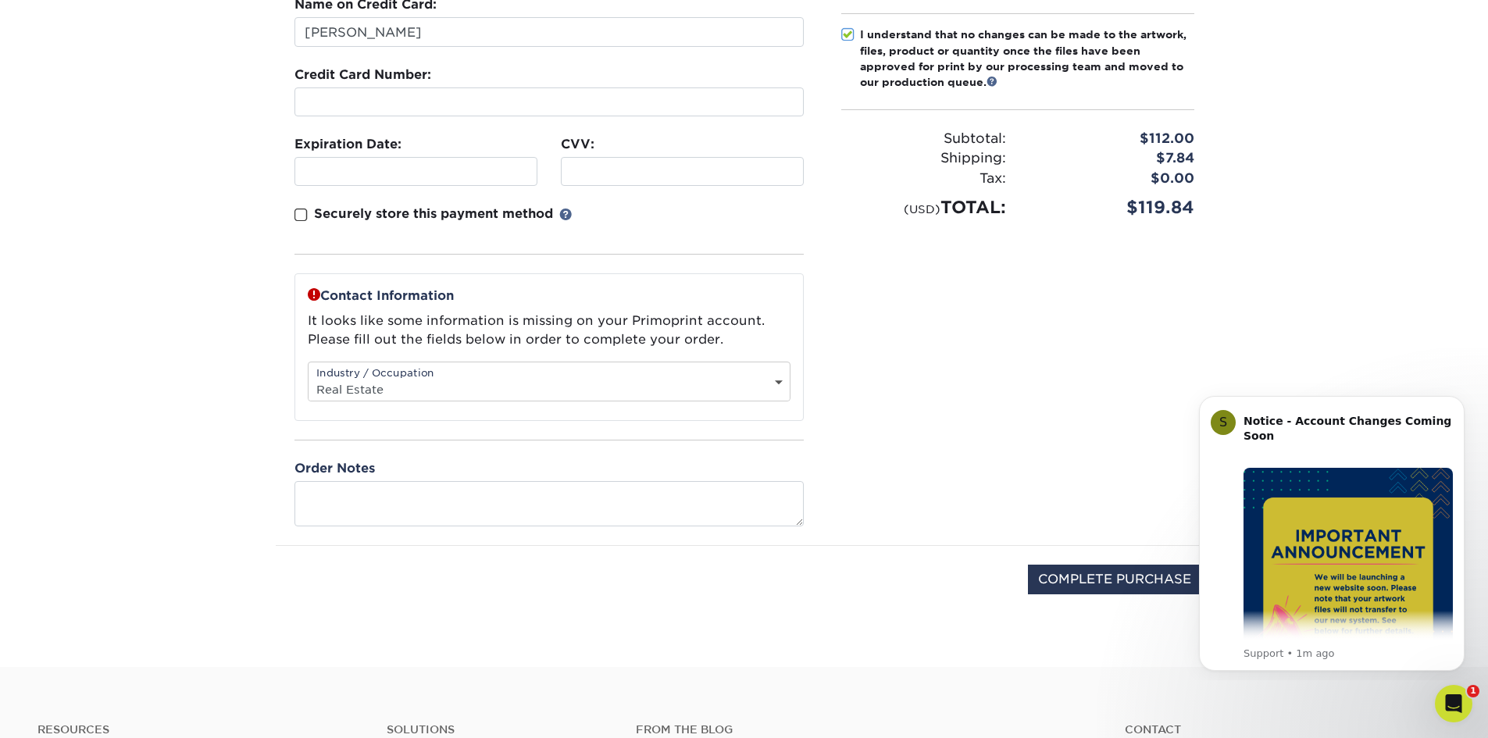
scroll to position [280, 0]
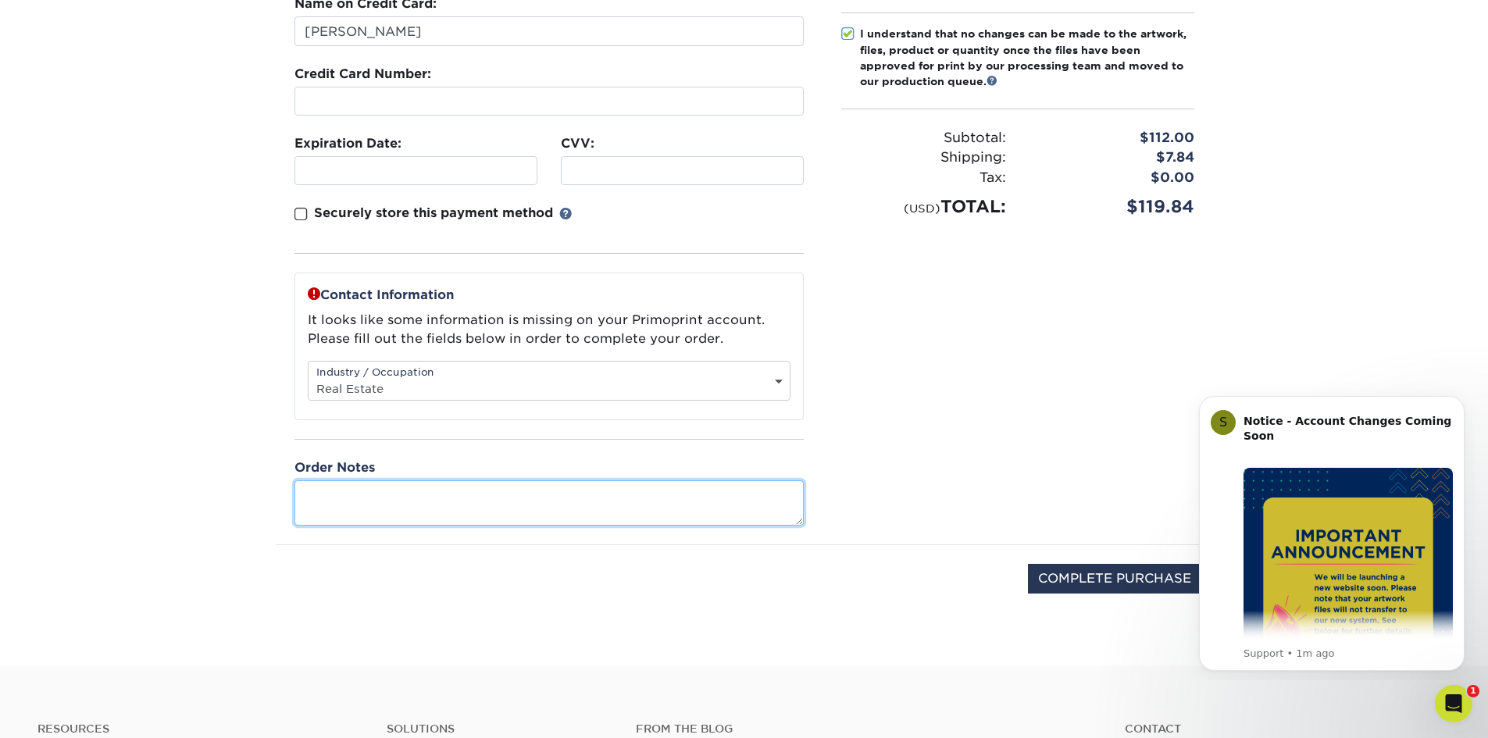
click at [503, 492] on textarea at bounding box center [549, 502] width 509 height 45
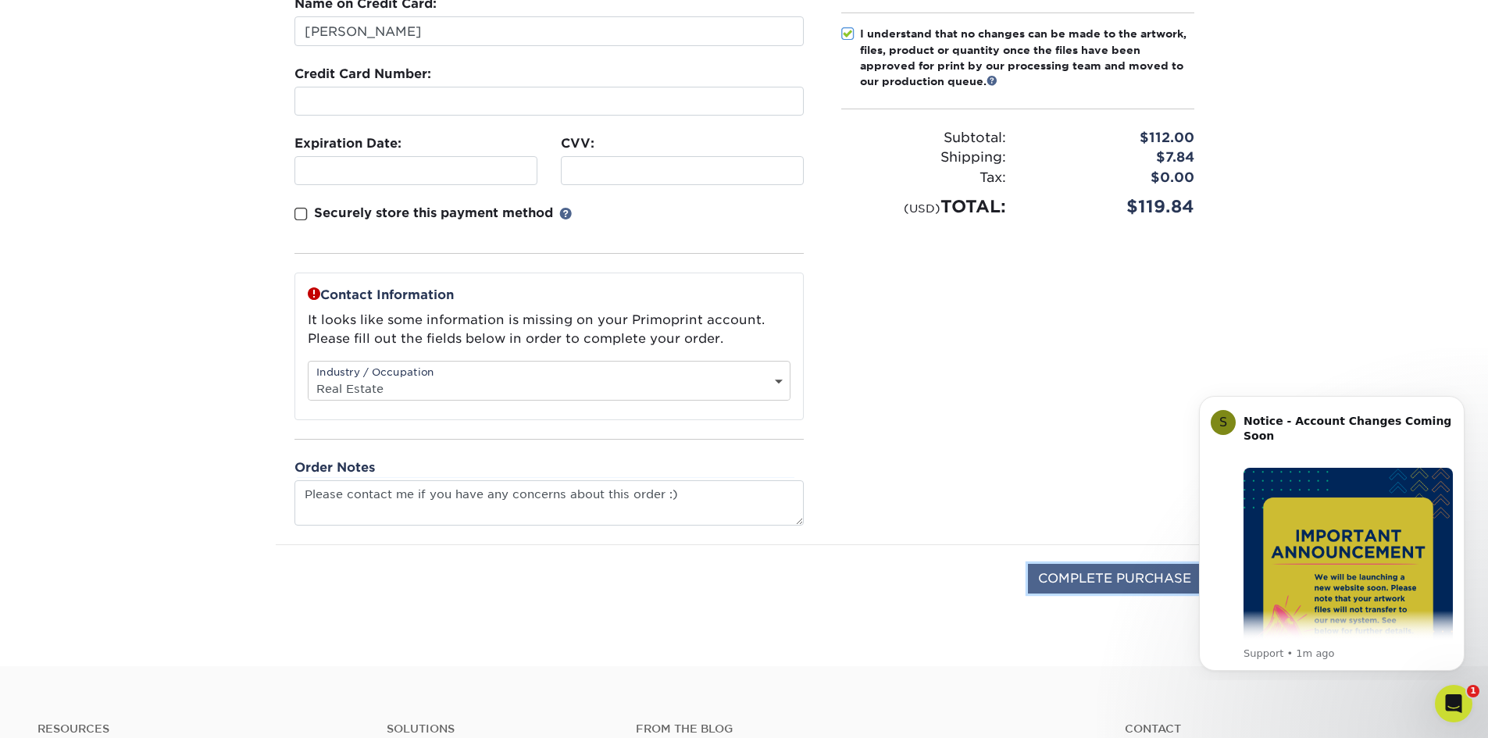
type textarea "Please contact me if you have any concerns about this order :"
click at [1084, 588] on input "COMPLETE PURCHASE" at bounding box center [1114, 579] width 173 height 30
type input "PROCESSING, PLEASE WAIT..."
